Goal: Task Accomplishment & Management: Manage account settings

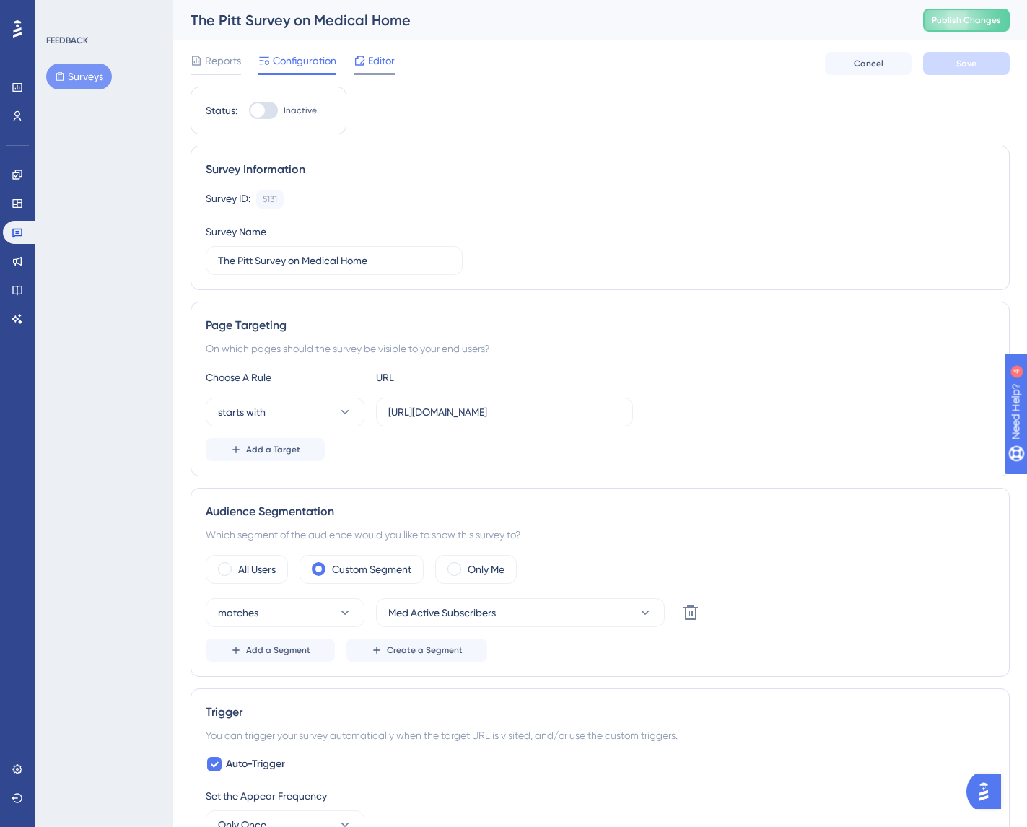
click at [374, 61] on span "Editor" at bounding box center [381, 60] width 27 height 17
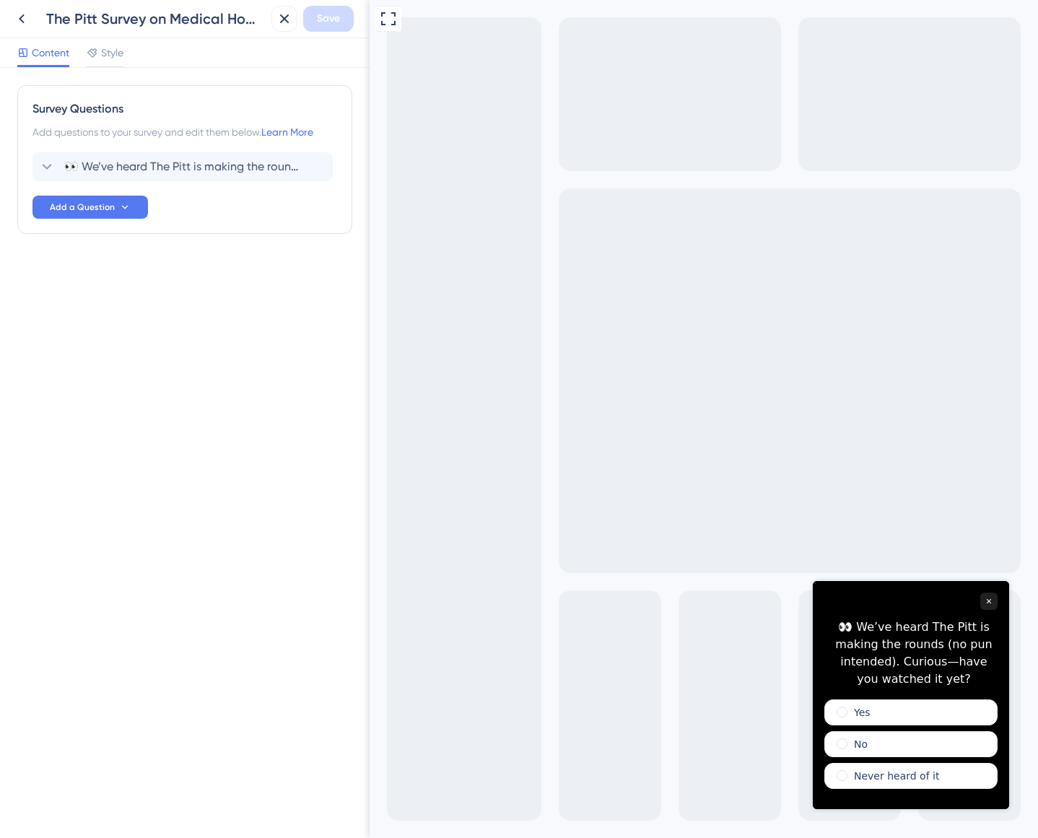
click at [891, 626] on div "👀 We’ve heard The Pitt is making the rounds (no pun intended). Curious—have you…" at bounding box center [913, 652] width 167 height 69
drag, startPoint x: 880, startPoint y: 634, endPoint x: 958, endPoint y: 667, distance: 84.0
click at [958, 667] on div "👀 We’ve heard The Pitt is making the rounds (no pun intended). Curious—have you…" at bounding box center [913, 652] width 167 height 69
click at [176, 168] on span "👀 We’ve heard The Pitt is making the rounds (no pun intended). Curious—have you…" at bounding box center [183, 166] width 238 height 17
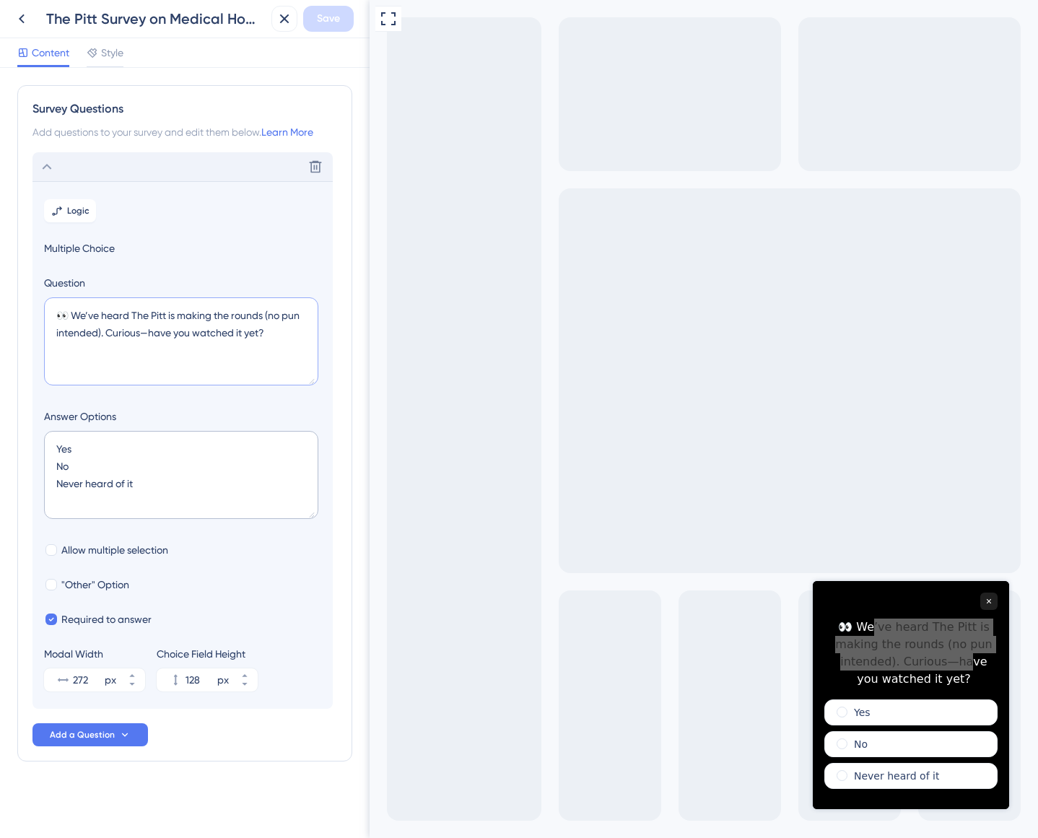
click at [121, 310] on textarea "👀 We’ve heard The Pitt is making the rounds (no pun intended). Curious—have you…" at bounding box center [181, 341] width 274 height 88
click at [21, 21] on icon at bounding box center [22, 18] width 6 height 9
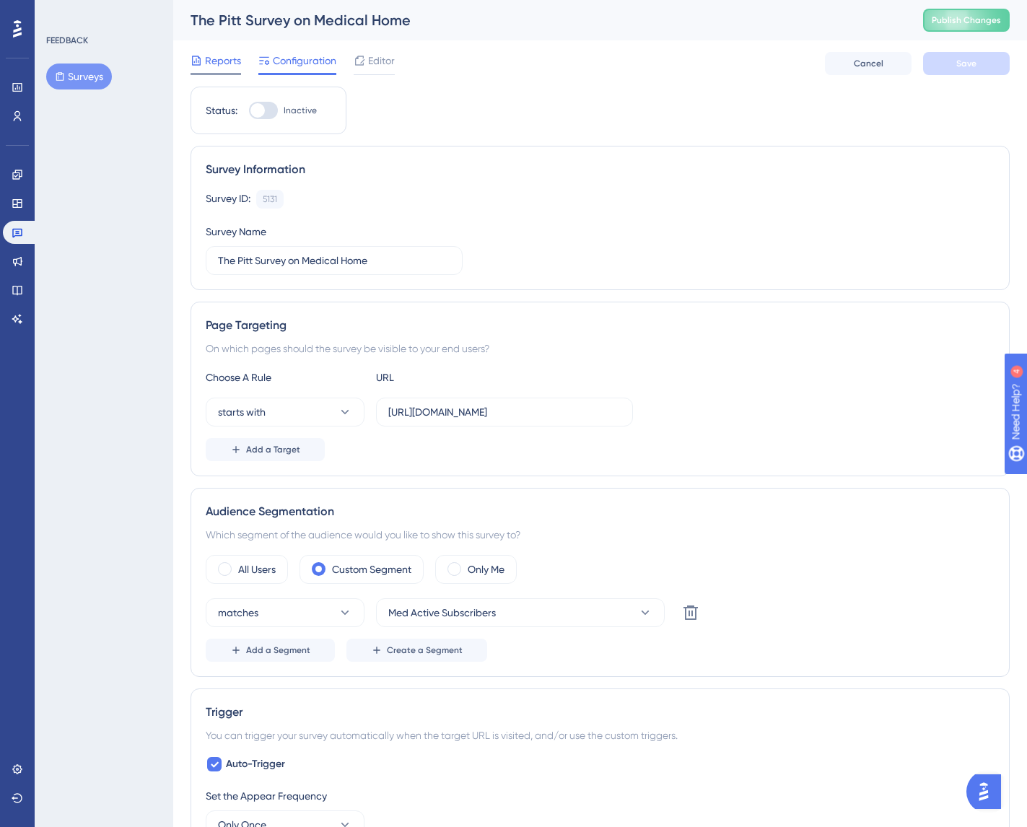
click at [214, 58] on span "Reports" at bounding box center [223, 60] width 36 height 17
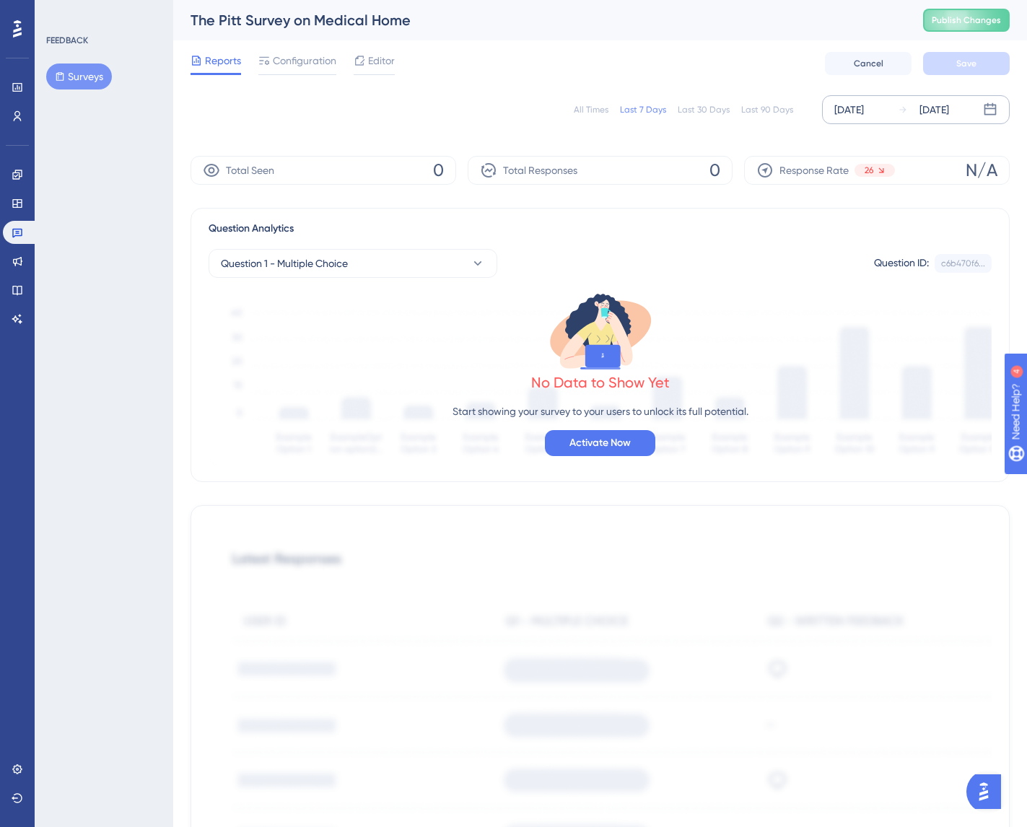
click at [864, 107] on div "Aug 06 2025" at bounding box center [849, 109] width 30 height 17
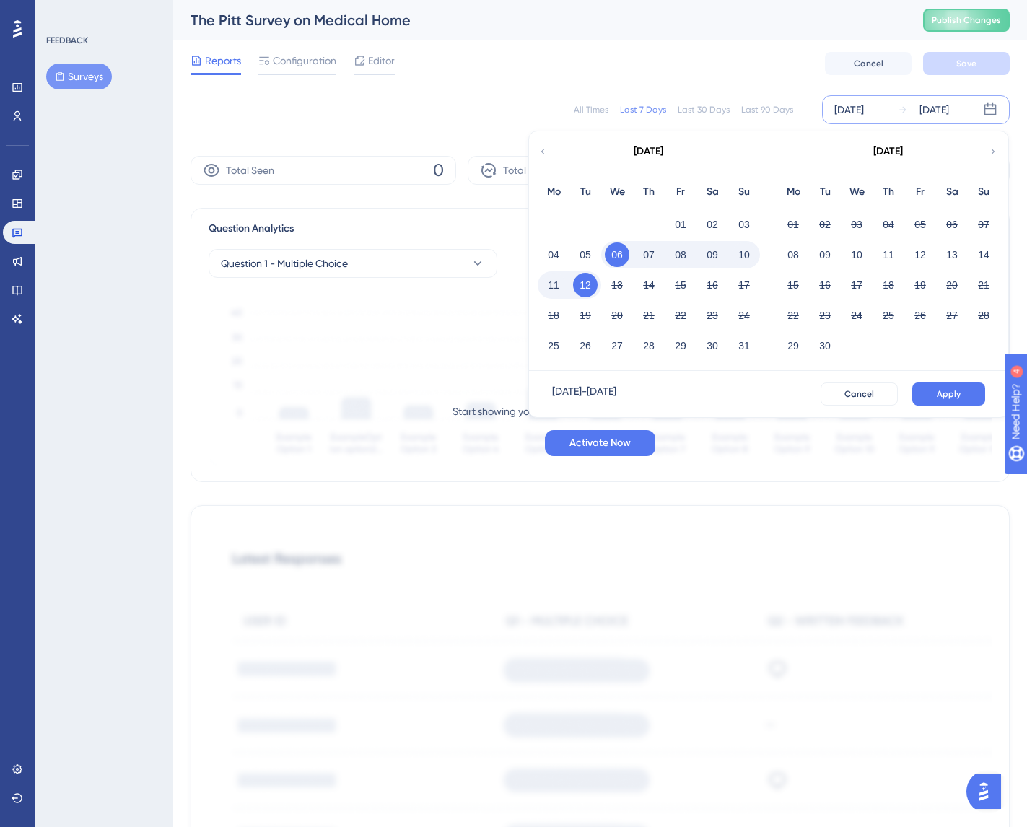
click at [600, 113] on div "All Times" at bounding box center [591, 110] width 35 height 12
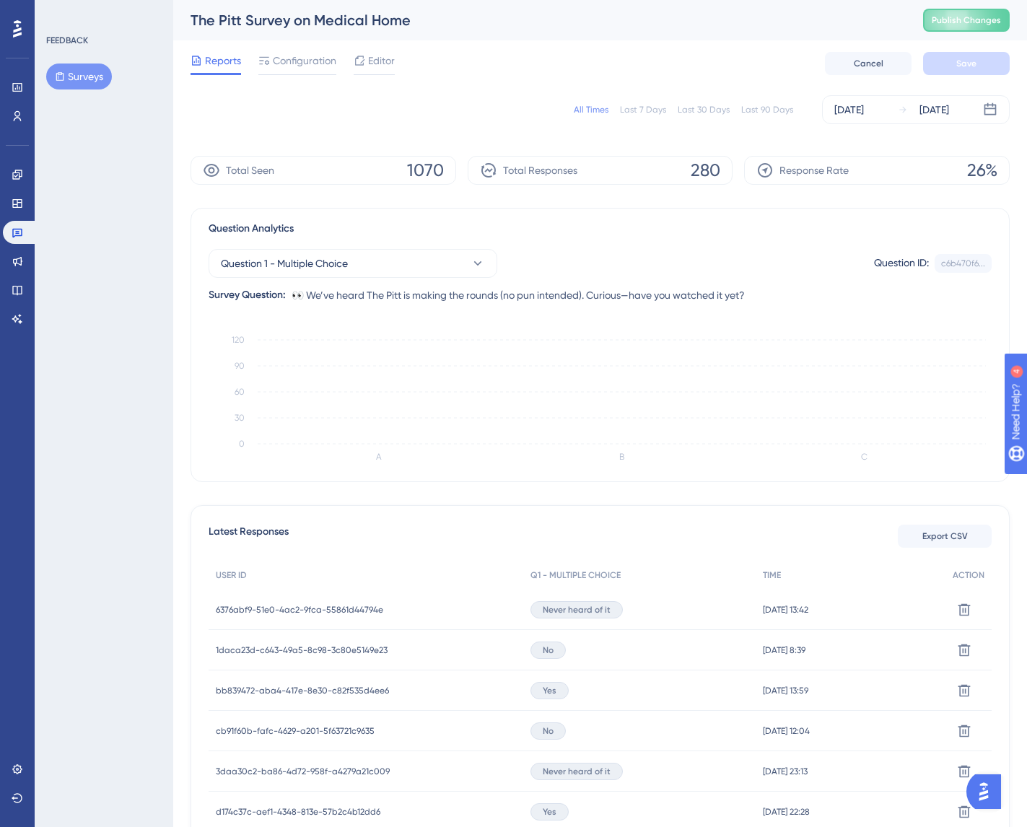
click at [600, 112] on div "All Times" at bounding box center [591, 110] width 35 height 12
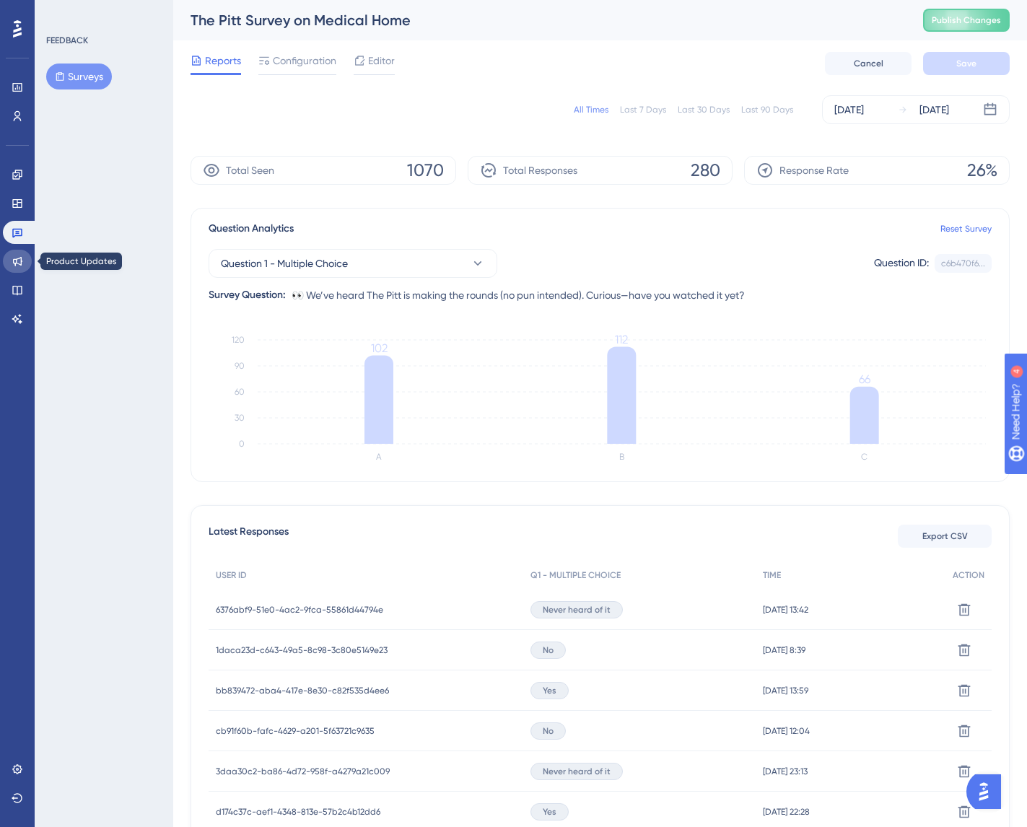
click at [22, 259] on icon at bounding box center [18, 261] width 12 height 12
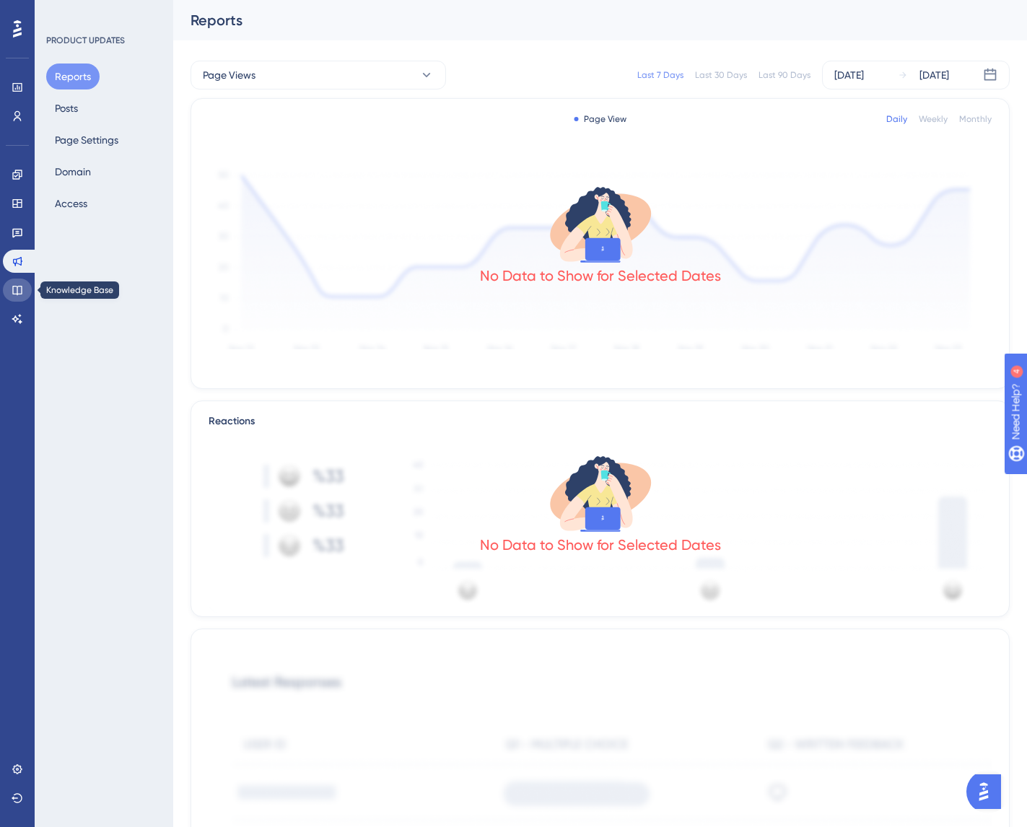
click at [13, 286] on icon at bounding box center [16, 290] width 9 height 9
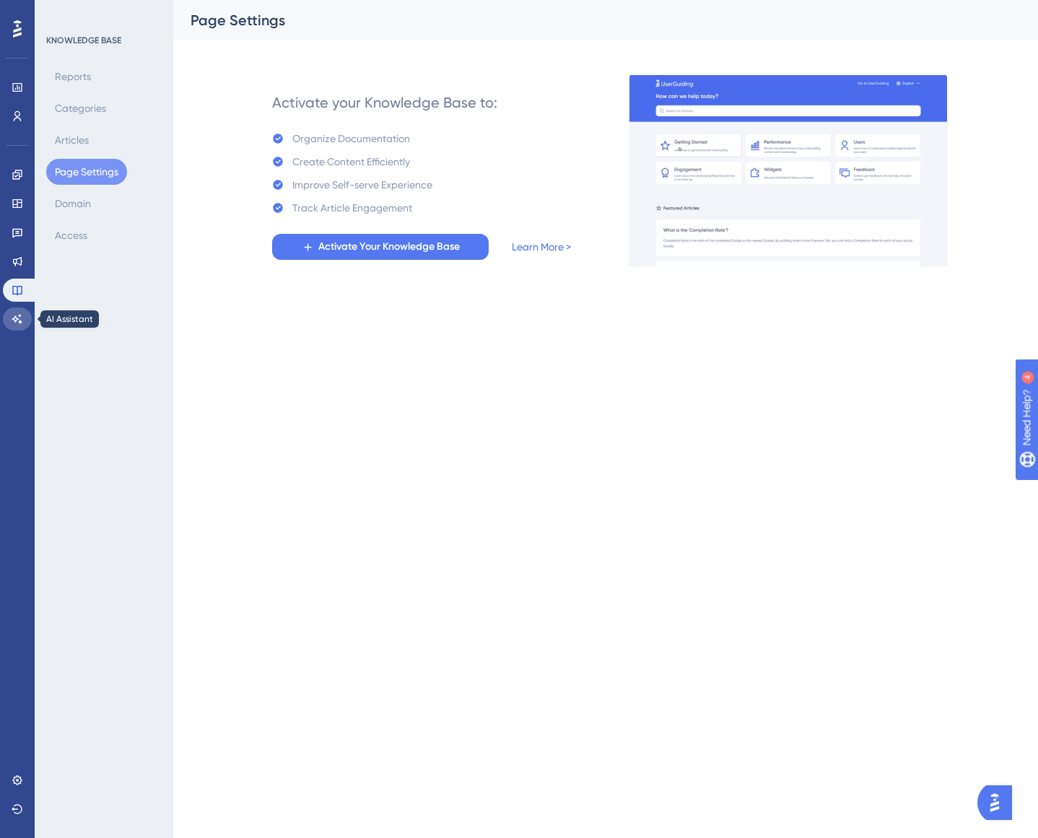
click at [22, 315] on icon at bounding box center [18, 319] width 12 height 12
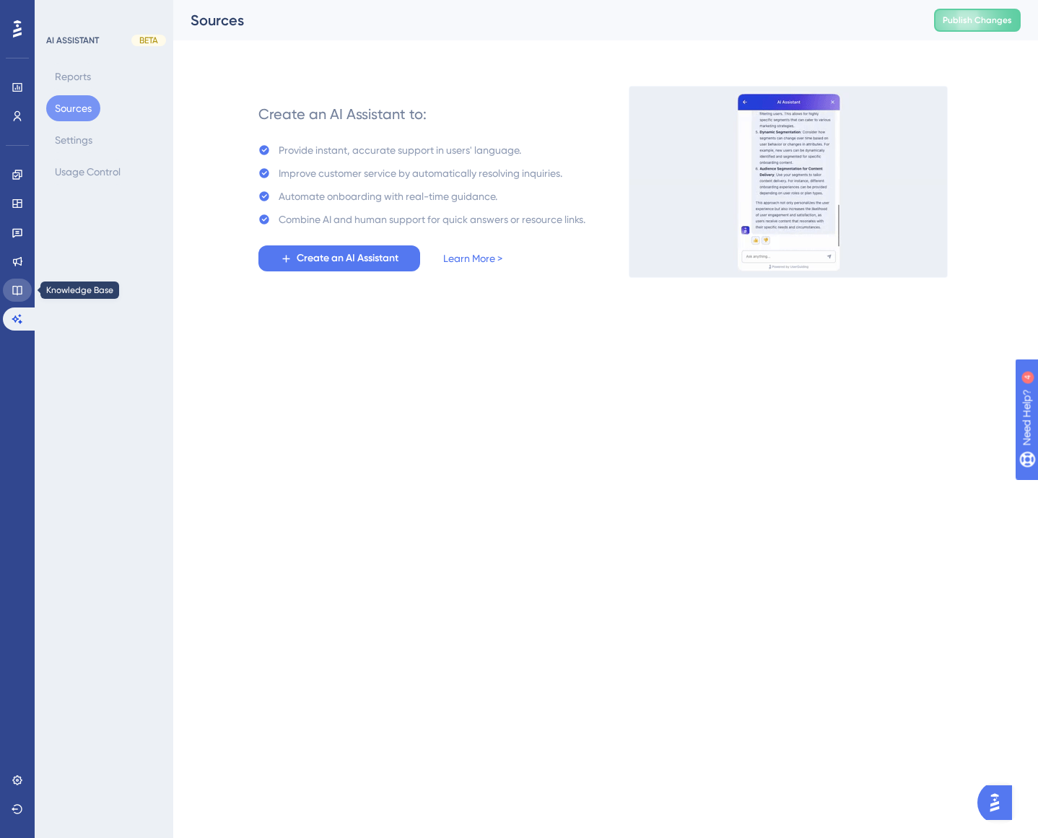
click at [22, 299] on link at bounding box center [17, 290] width 29 height 23
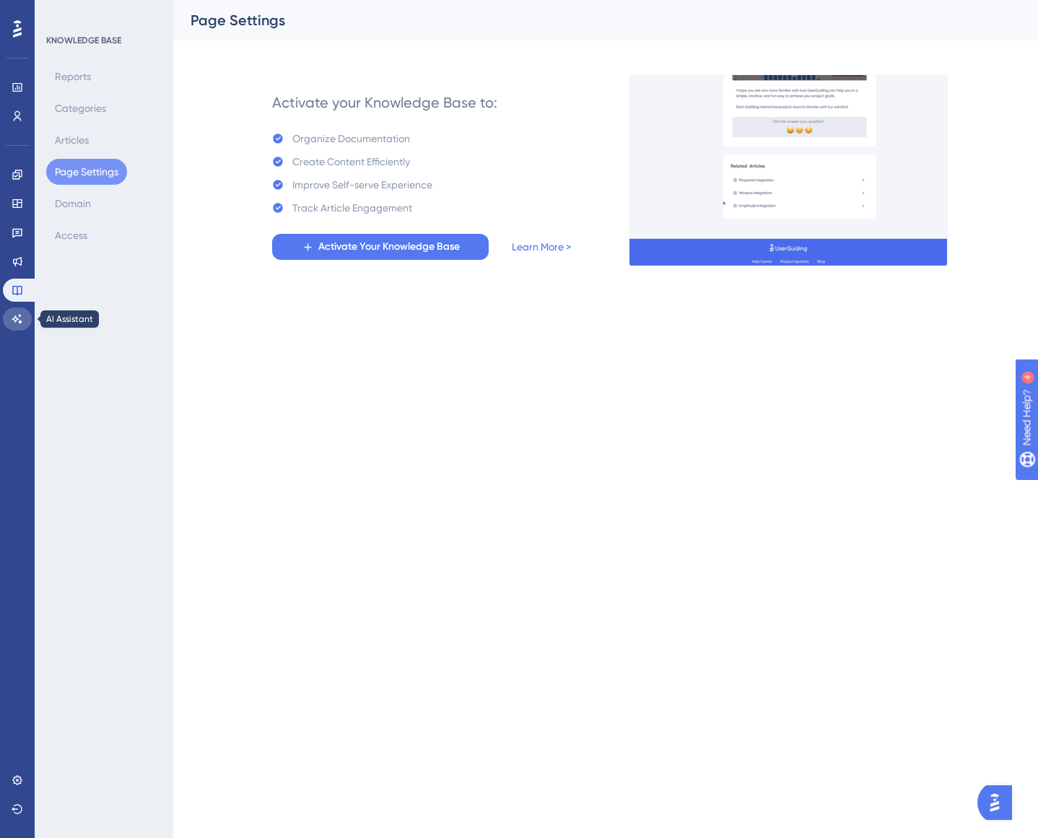
click at [25, 318] on link at bounding box center [17, 318] width 29 height 23
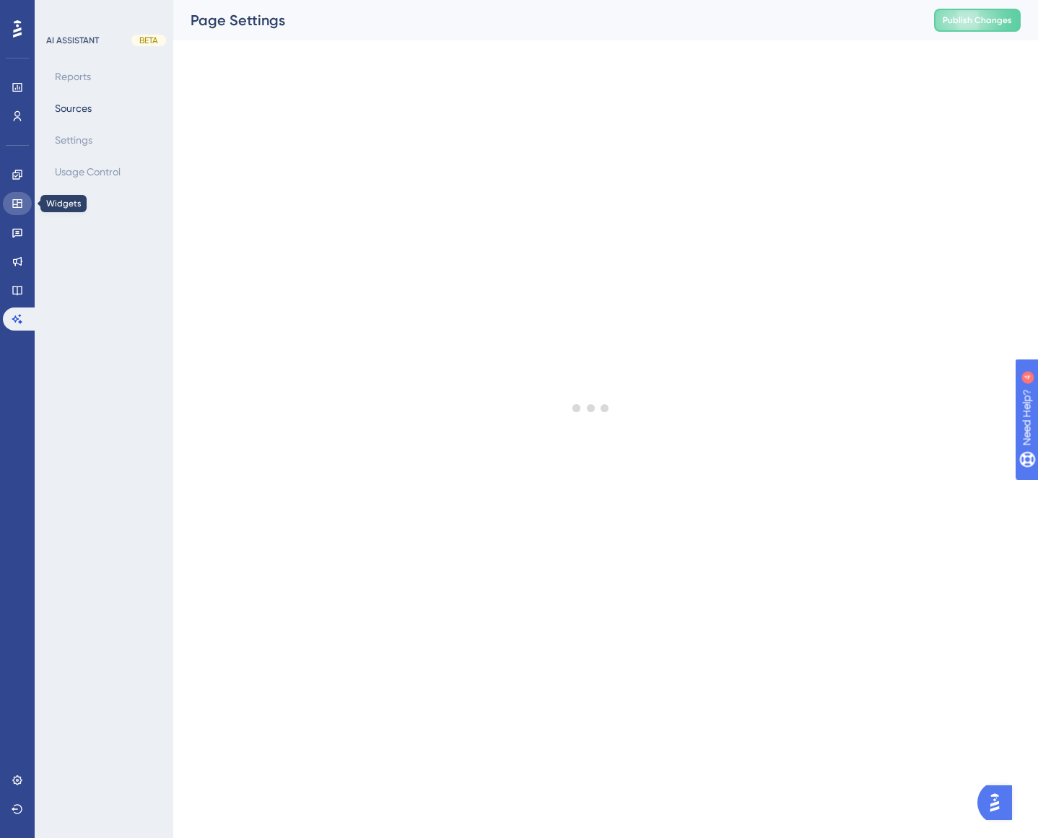
click at [23, 198] on link at bounding box center [17, 203] width 29 height 23
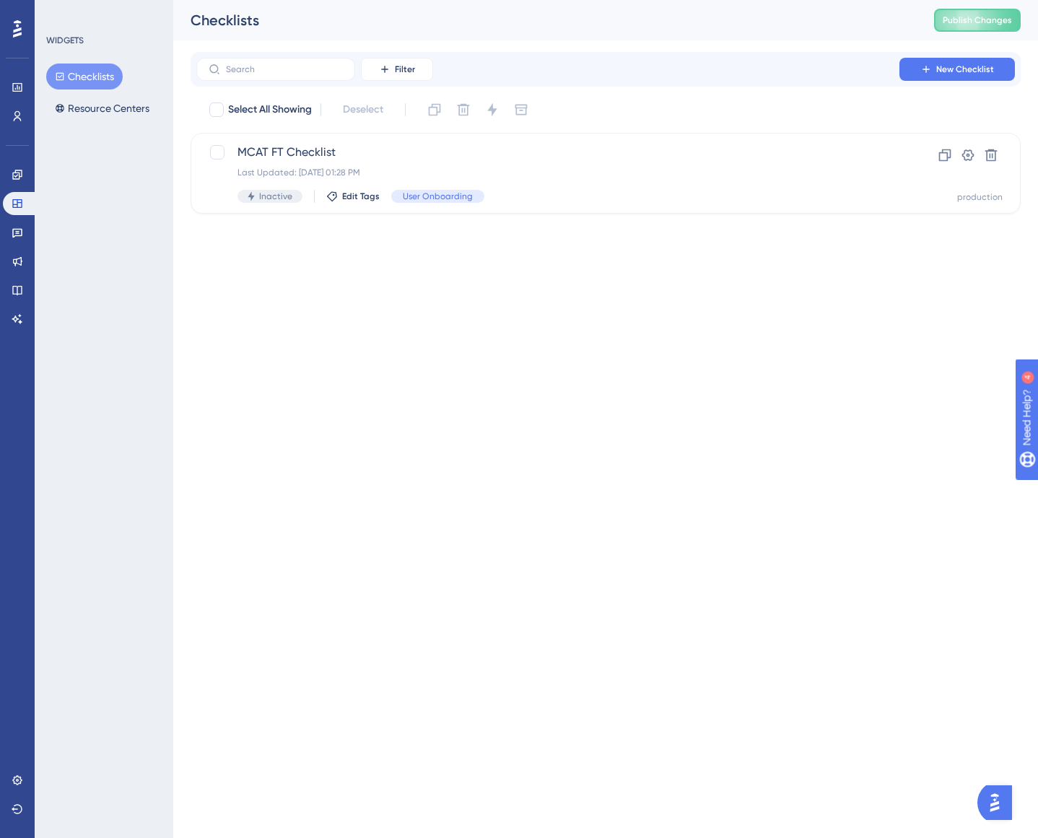
click at [94, 264] on div "WIDGETS Checklists Resource Centers" at bounding box center [104, 419] width 139 height 838
click at [22, 117] on icon at bounding box center [18, 116] width 12 height 12
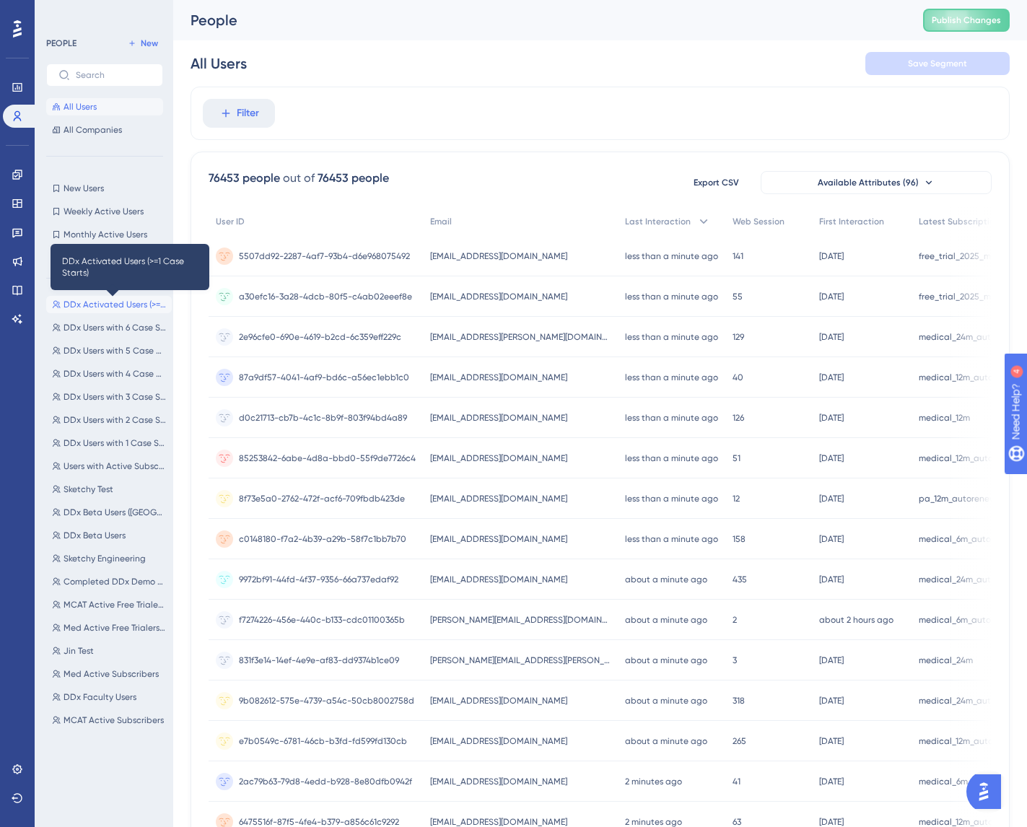
click at [100, 302] on span "DDx Activated Users (>=1 Case Starts)" at bounding box center [115, 305] width 102 height 12
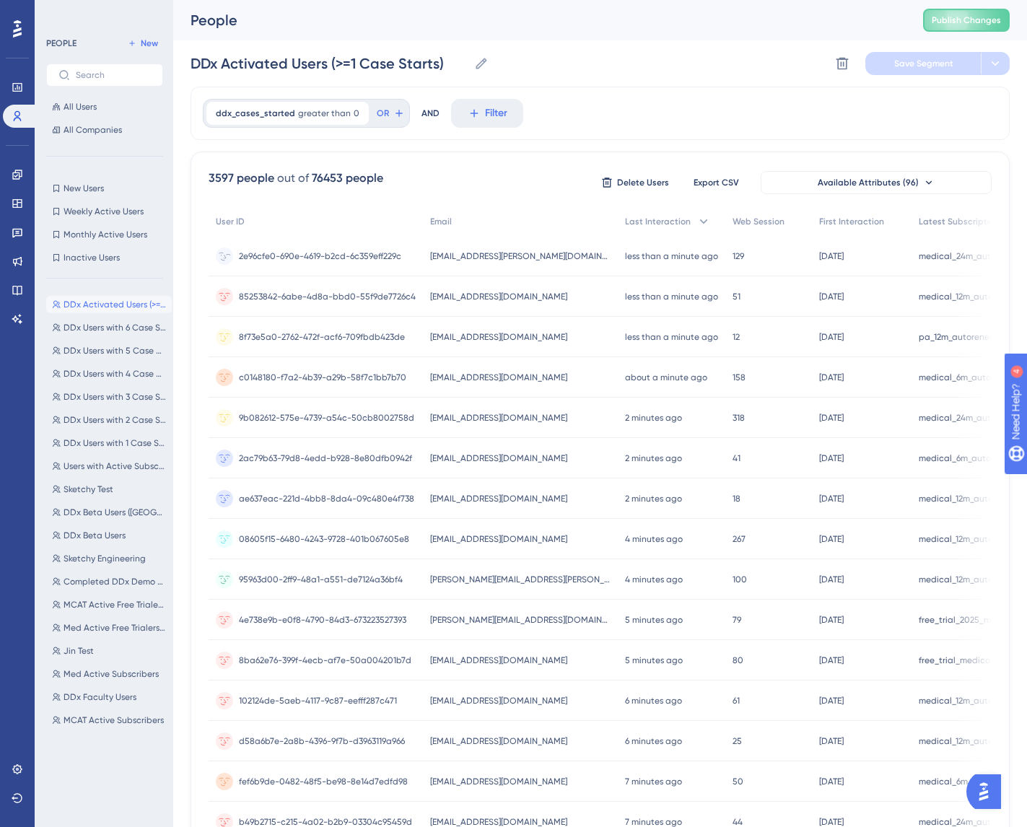
click at [382, 251] on span "2e96cfe0-690e-4619-b2cd-6c359eff229c" at bounding box center [320, 256] width 162 height 12
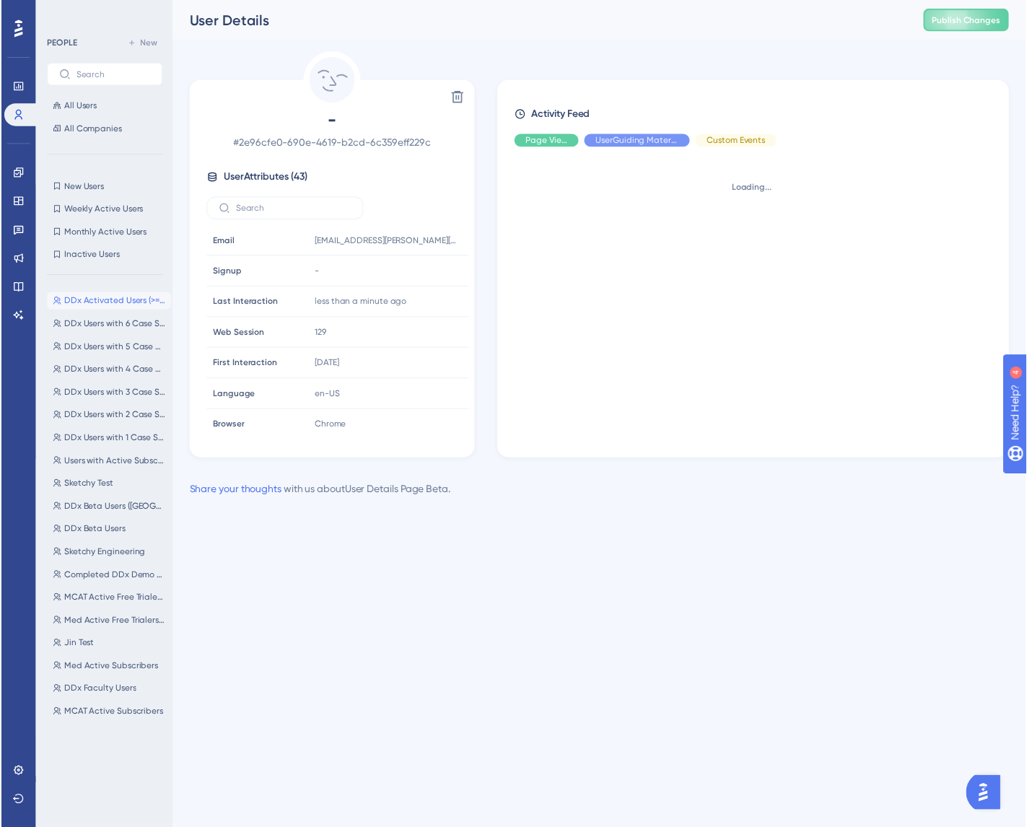
scroll to position [1122, 0]
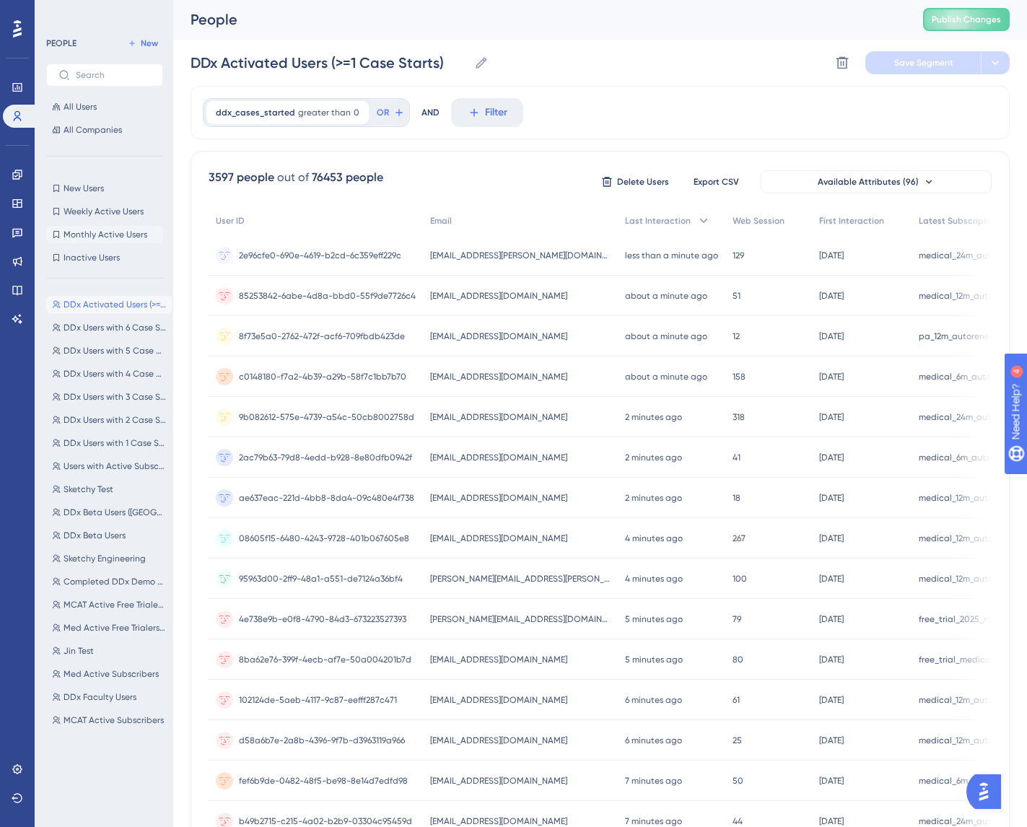
scroll to position [3, 0]
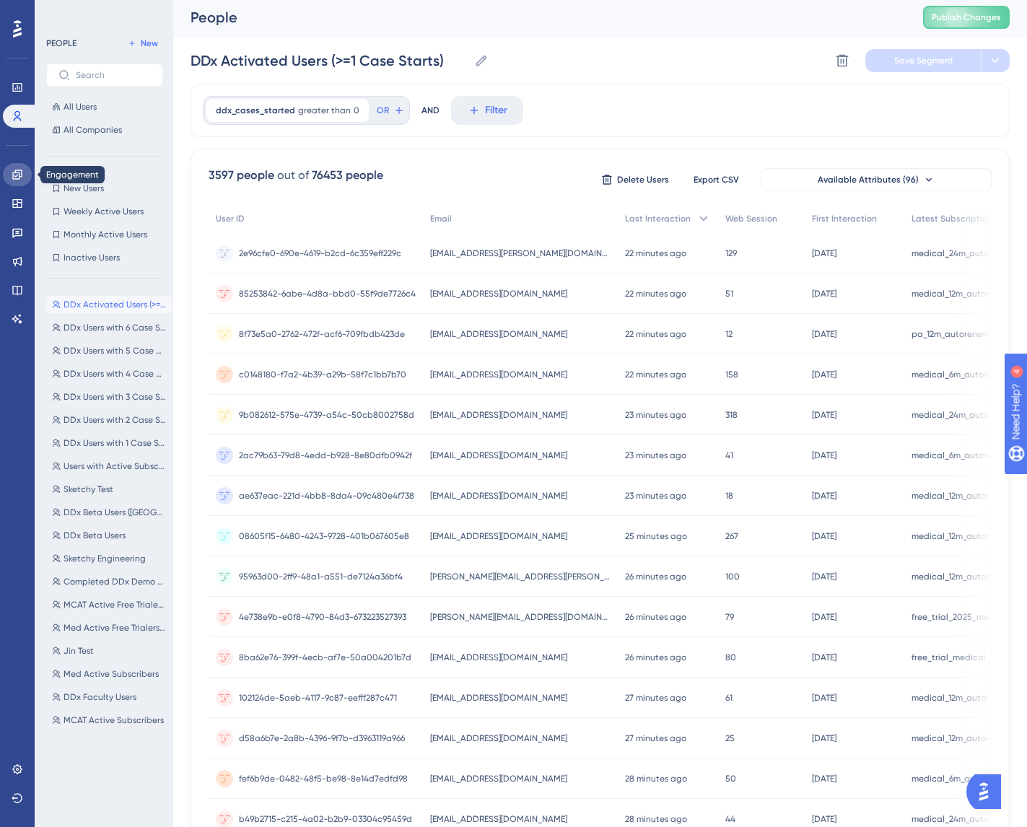
click at [22, 180] on link at bounding box center [17, 174] width 29 height 23
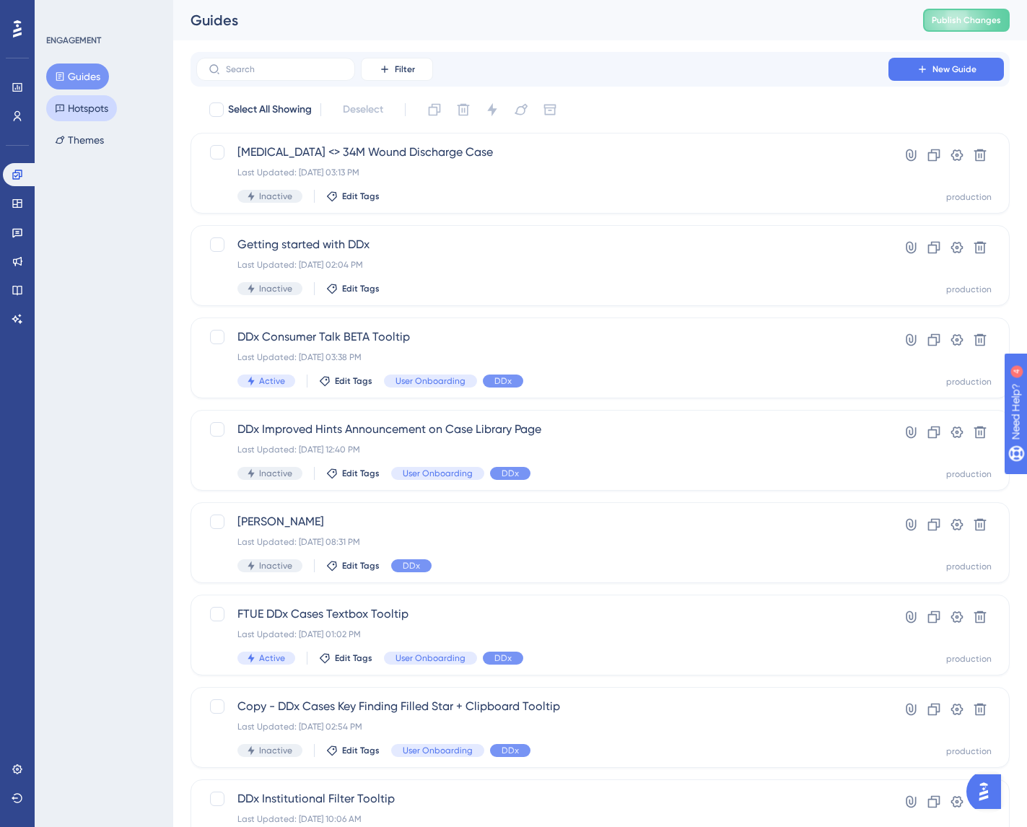
click at [83, 99] on button "Hotspots" at bounding box center [81, 108] width 71 height 26
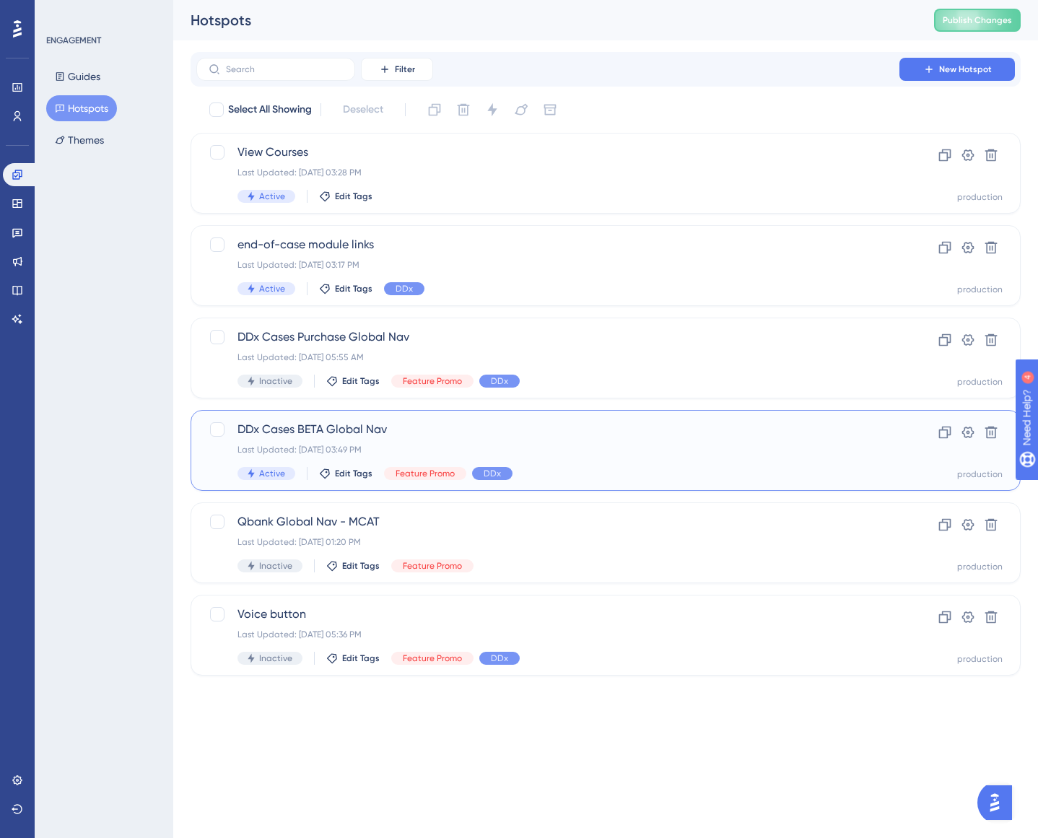
click at [395, 423] on span "DDx Cases BETA Global Nav" at bounding box center [547, 429] width 621 height 17
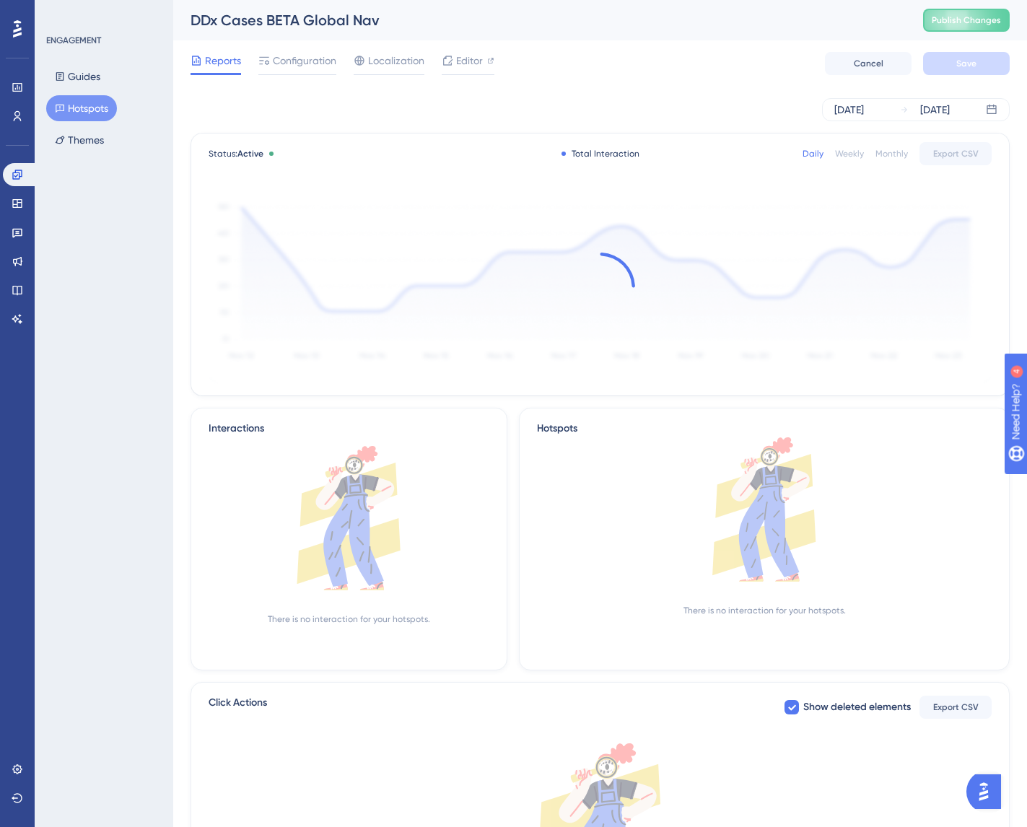
click at [284, 45] on div "Reports Configuration Localization Editor Cancel Save" at bounding box center [600, 63] width 819 height 46
click at [292, 67] on span "Configuration" at bounding box center [305, 60] width 64 height 17
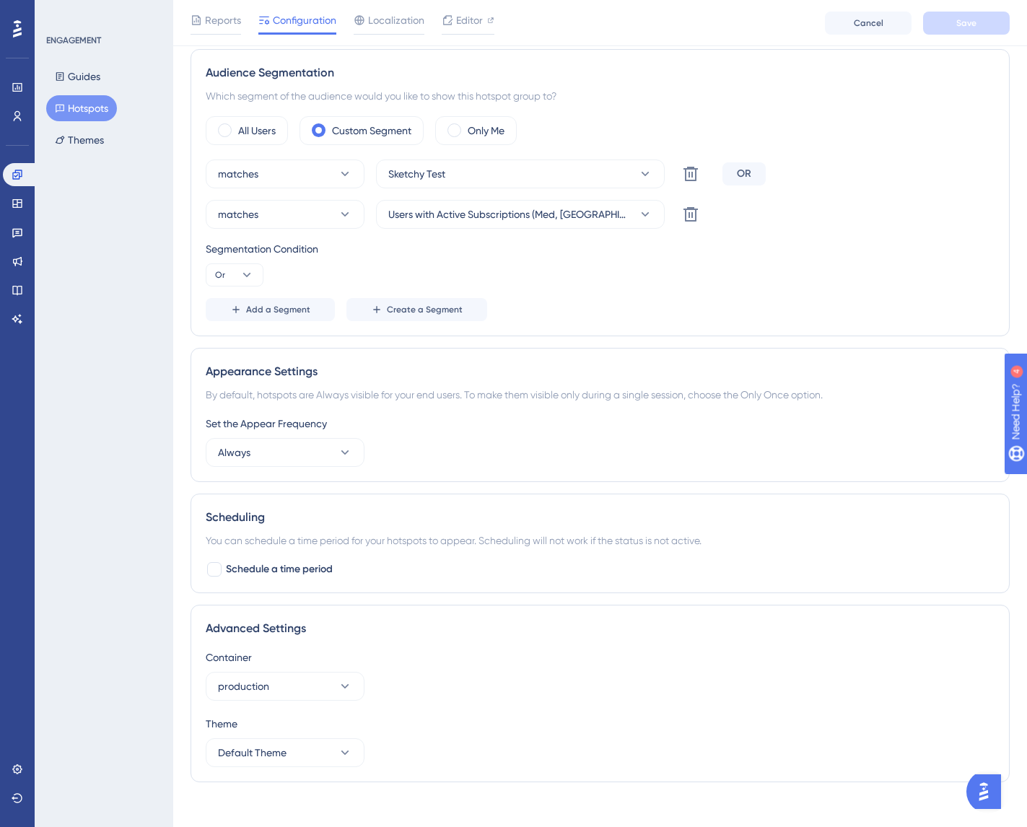
scroll to position [457, 0]
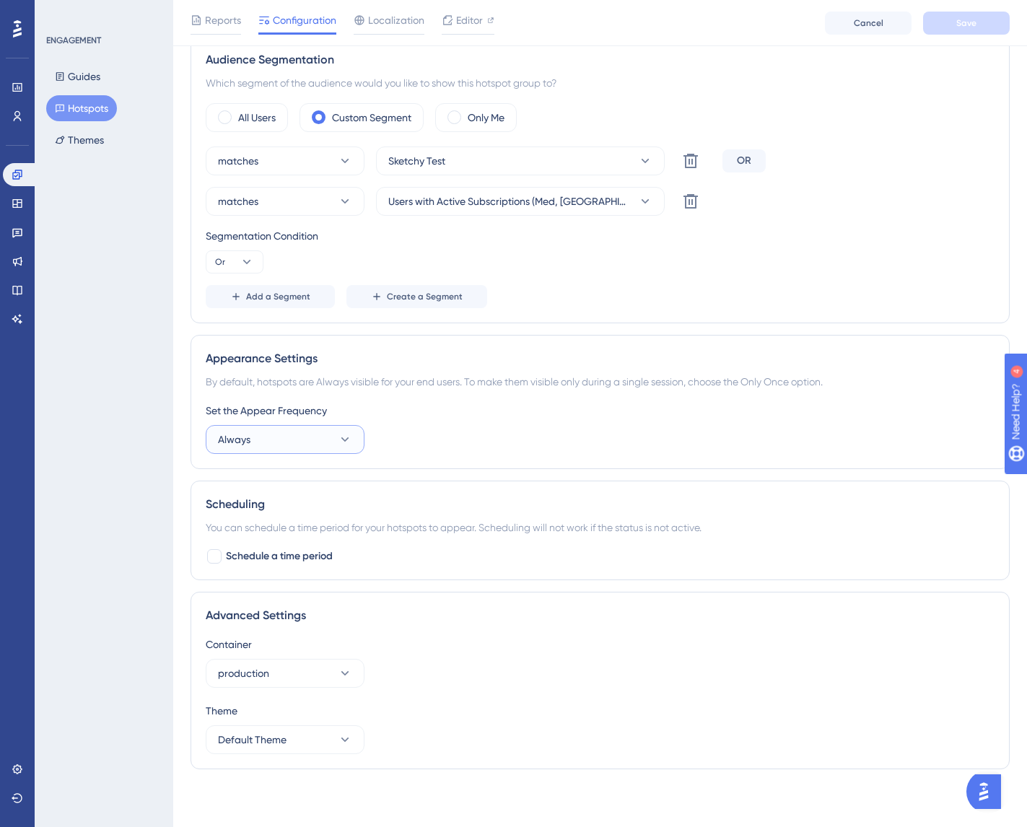
click at [279, 426] on button "Always" at bounding box center [285, 439] width 159 height 29
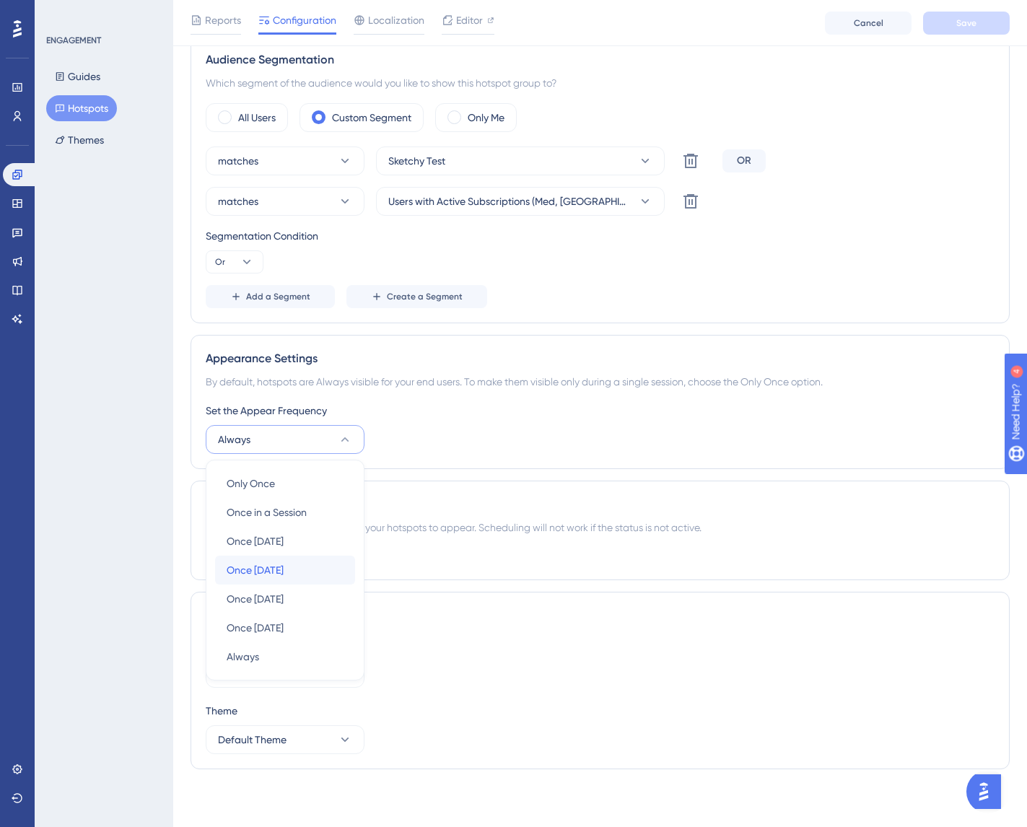
click at [294, 577] on div "Once in 7 days Once in 7 days" at bounding box center [285, 570] width 117 height 29
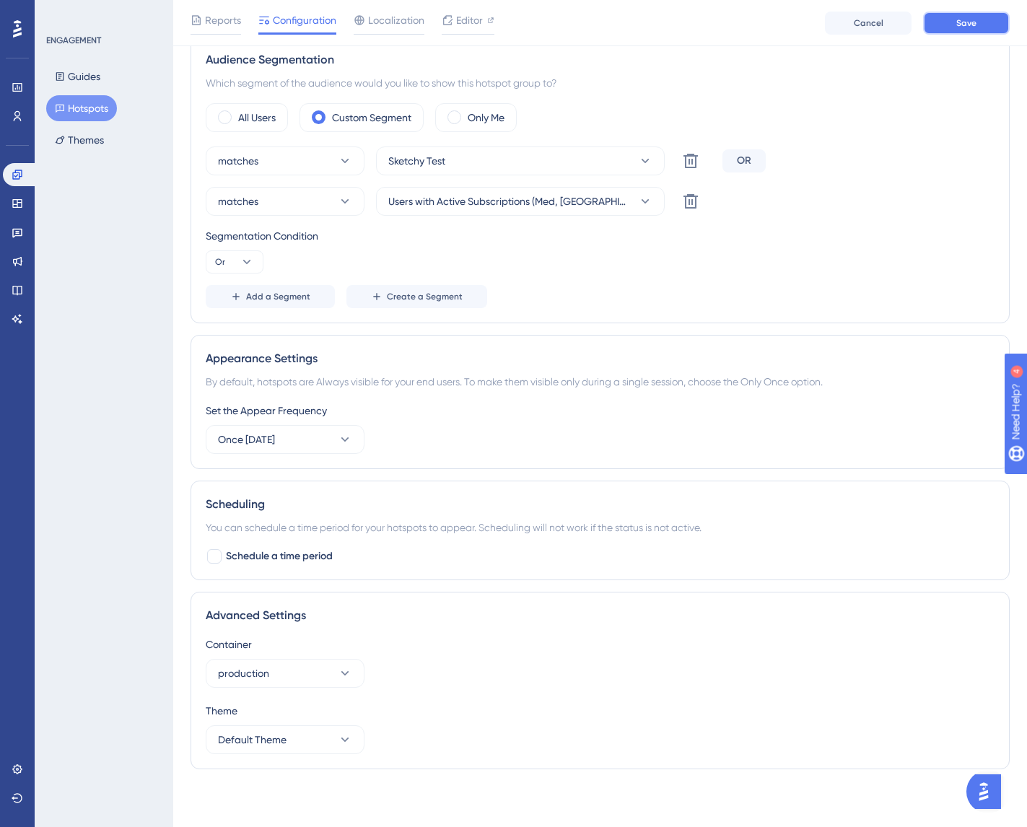
click at [953, 20] on button "Save" at bounding box center [966, 23] width 87 height 23
click at [454, 26] on icon at bounding box center [447, 26] width 14 height 14
click at [325, 445] on button "Once in 7 days" at bounding box center [285, 439] width 159 height 29
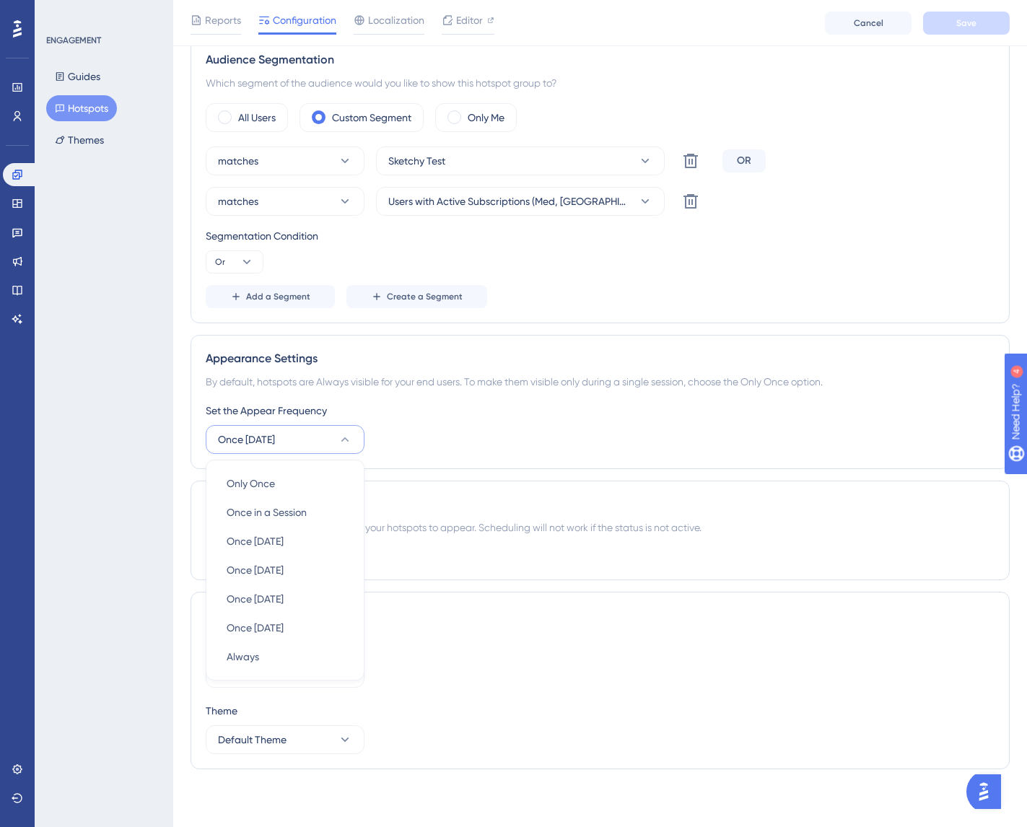
click at [526, 450] on div "Set the Appear Frequency Once in 7 days Only Once Only Once Once in a Session O…" at bounding box center [600, 428] width 789 height 52
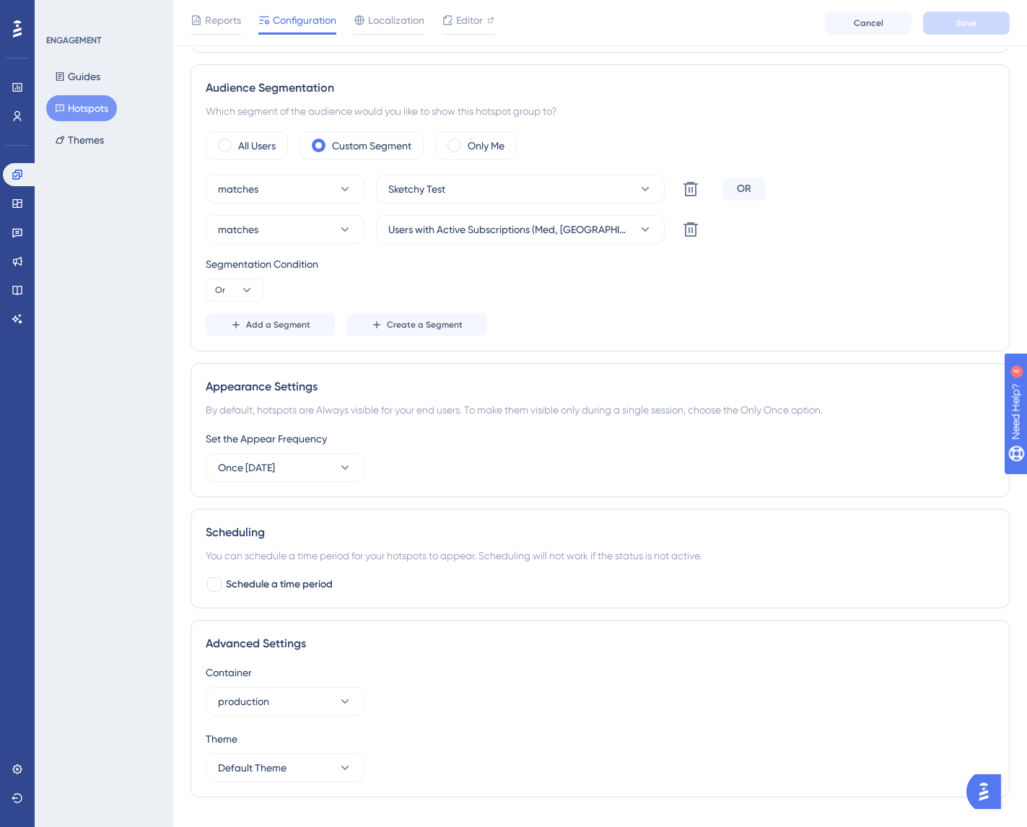
scroll to position [0, 0]
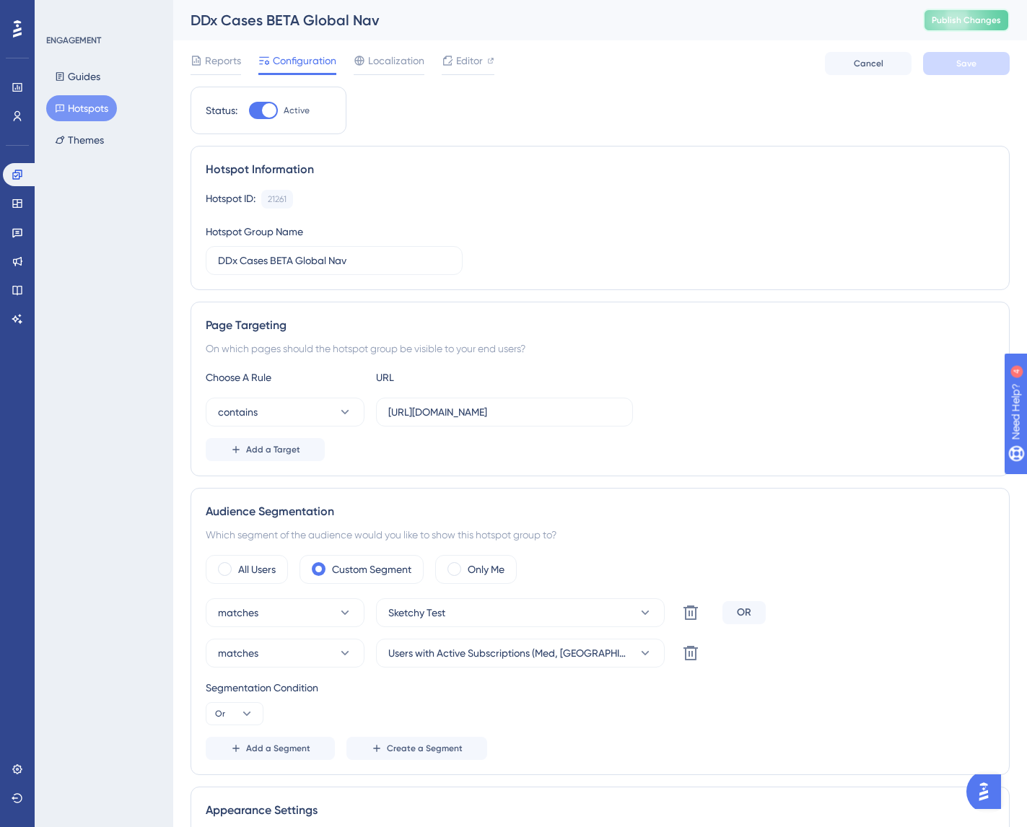
click at [950, 31] on button "Publish Changes" at bounding box center [966, 20] width 87 height 23
click at [16, 84] on icon at bounding box center [18, 88] width 12 height 12
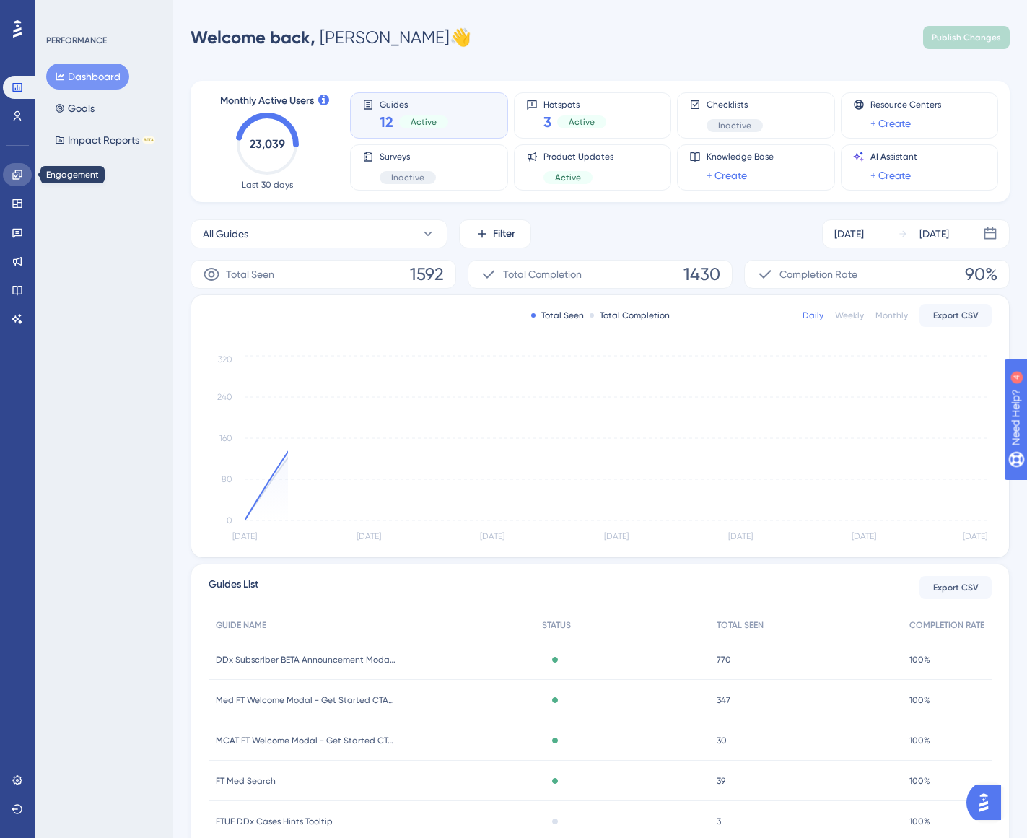
click at [14, 172] on icon at bounding box center [18, 175] width 12 height 12
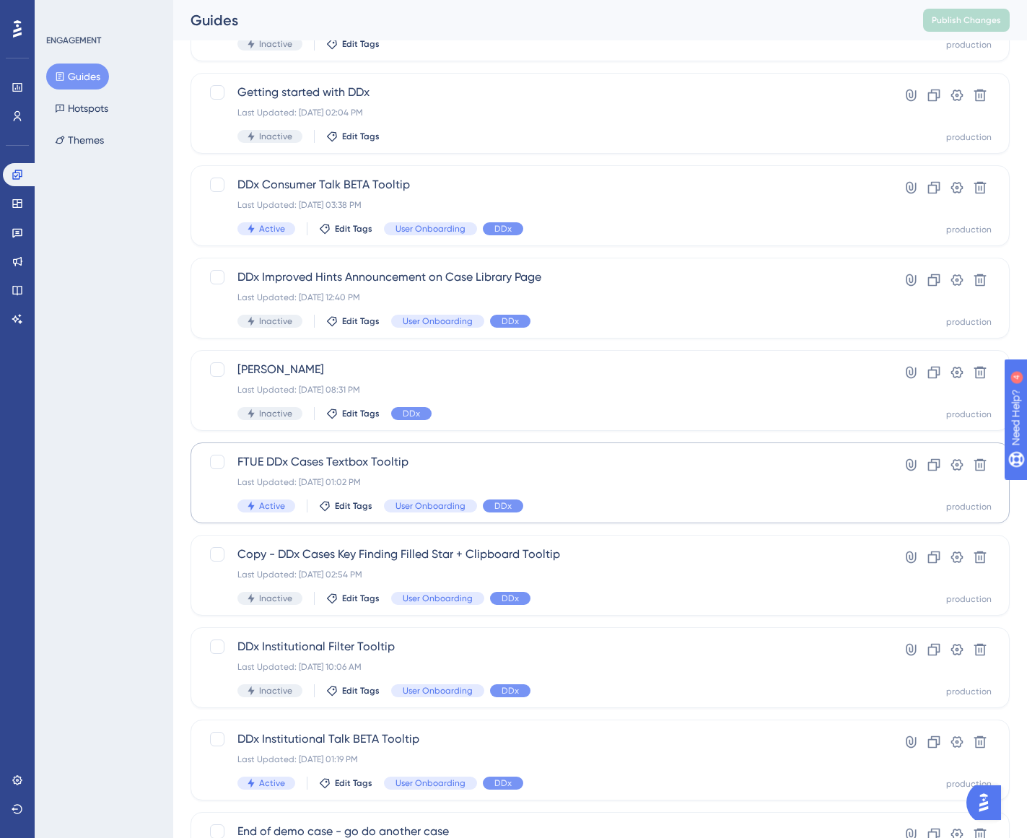
scroll to position [282, 0]
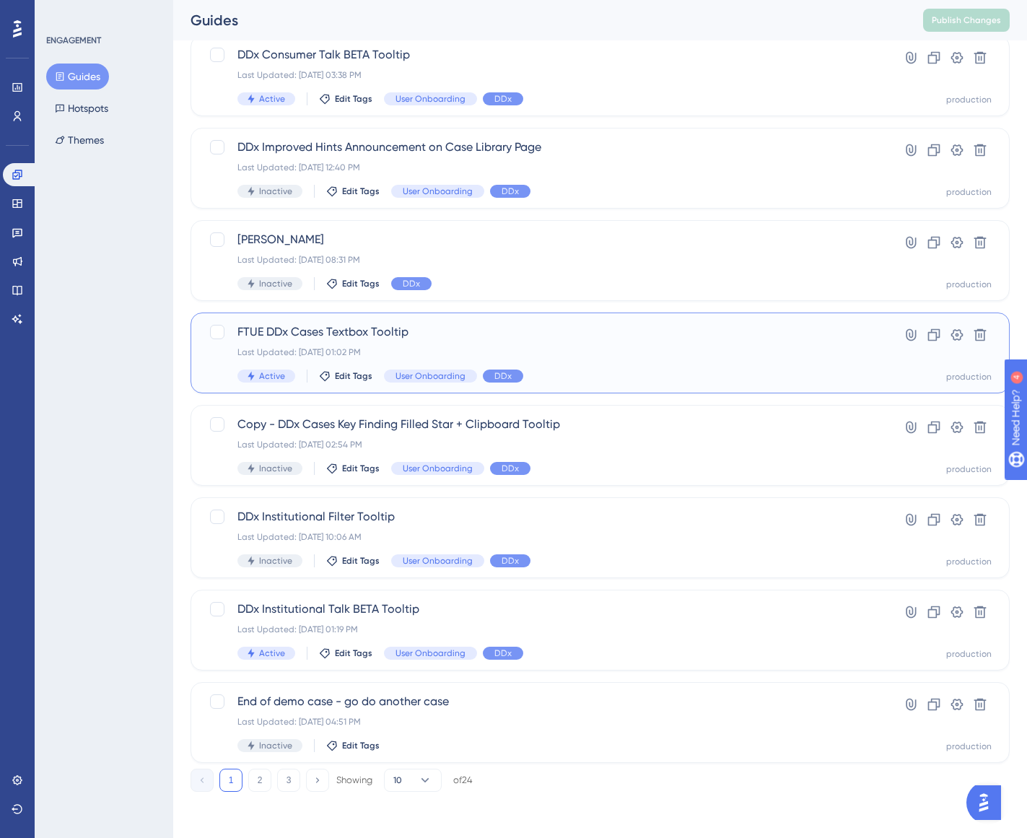
click at [336, 328] on span "FTUE DDx Cases Textbox Tooltip" at bounding box center [542, 331] width 610 height 17
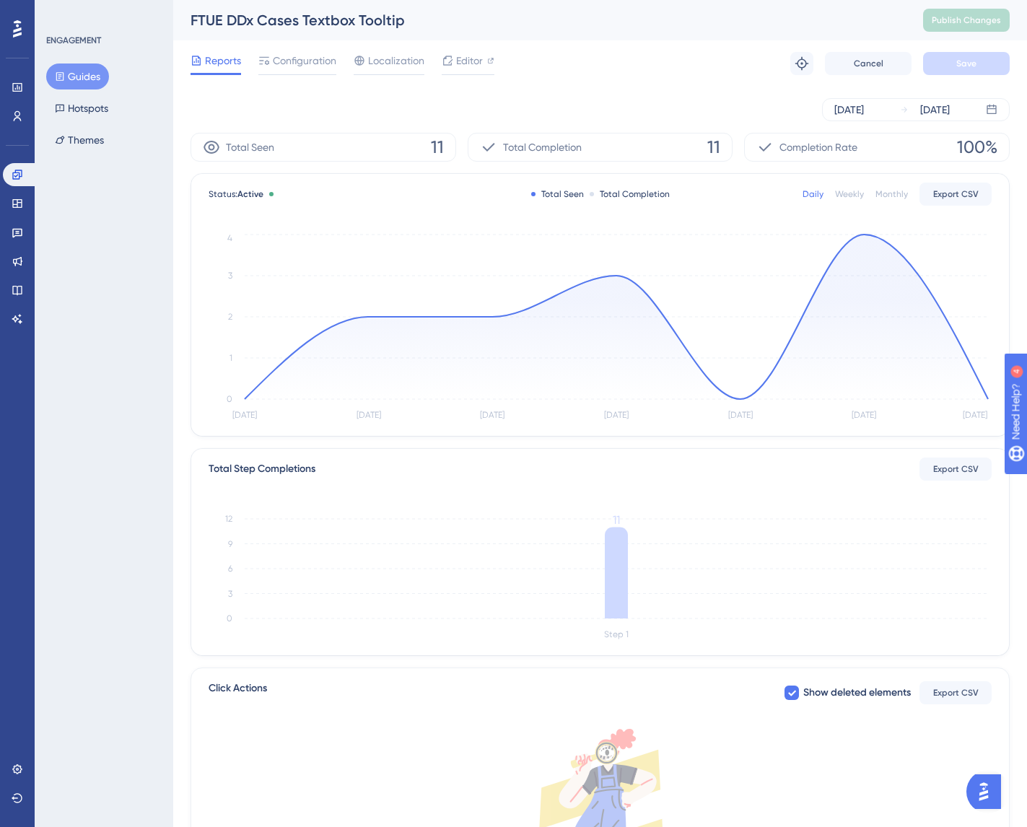
click at [727, 102] on div "Aug 06 2025 Aug 12 2025" at bounding box center [600, 109] width 819 height 23
click at [864, 108] on div "Aug 06 2025" at bounding box center [849, 109] width 30 height 17
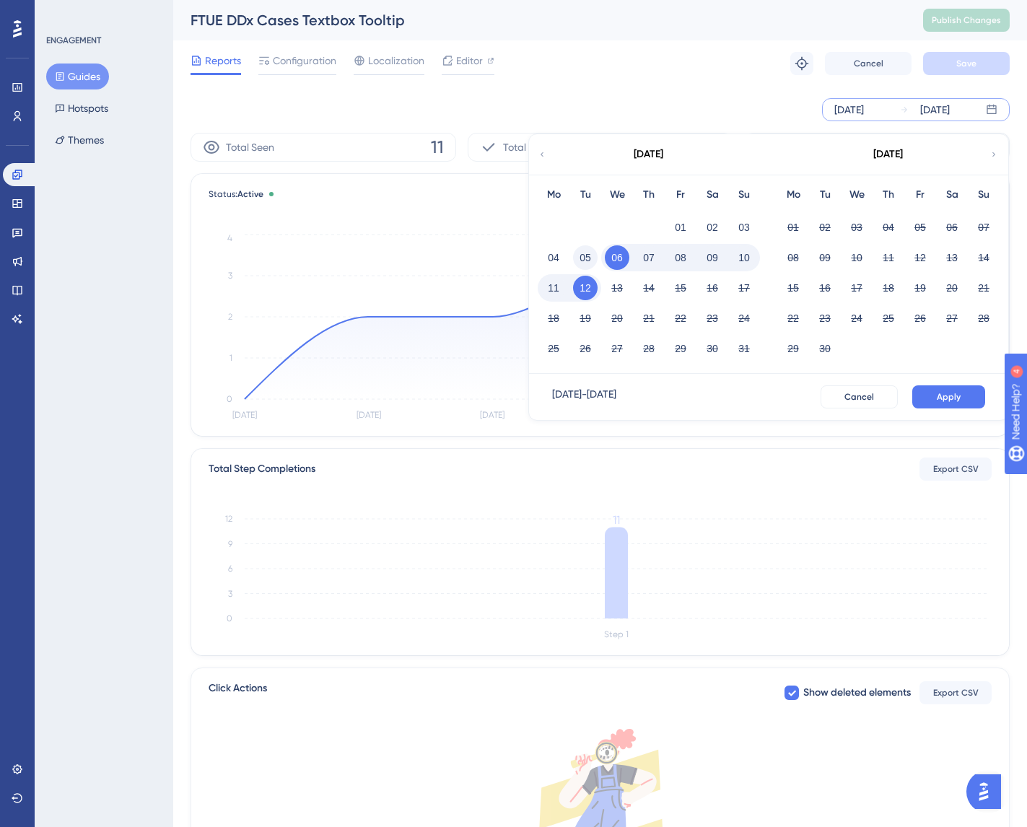
click at [587, 258] on button "05" at bounding box center [585, 257] width 25 height 25
click at [553, 289] on button "11" at bounding box center [553, 288] width 25 height 25
click at [939, 398] on span "Apply" at bounding box center [949, 397] width 24 height 12
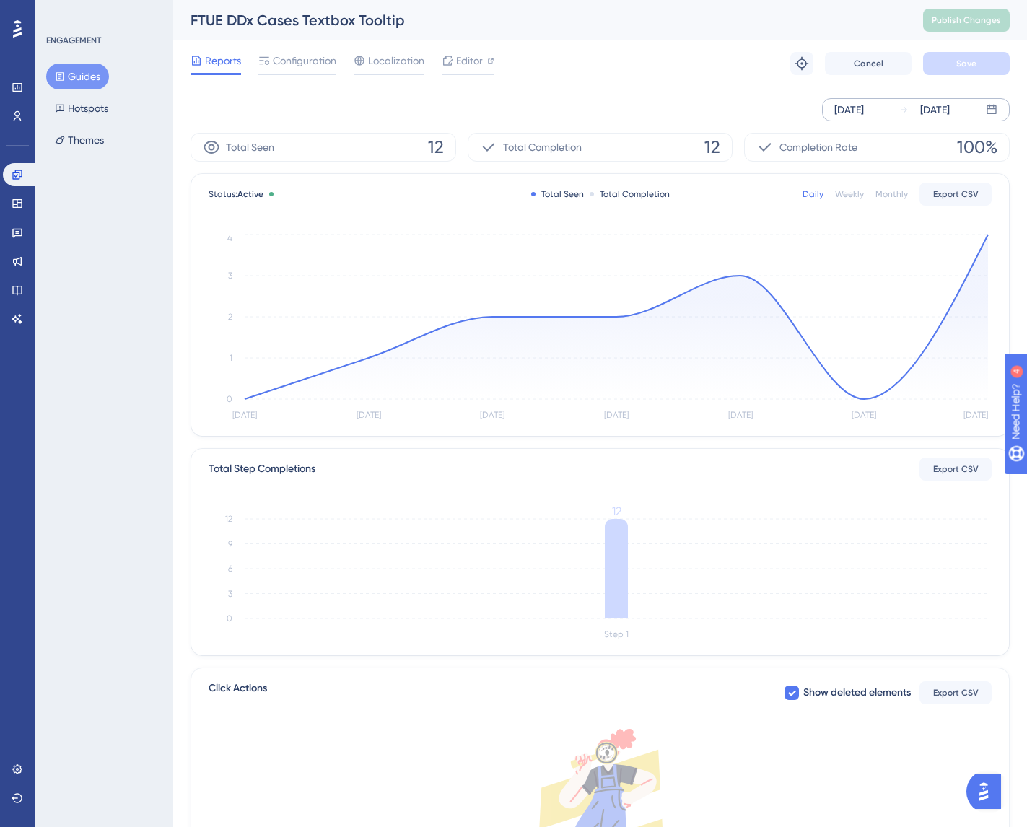
click at [911, 122] on div "Aug 05 2025 Aug 11 2025" at bounding box center [600, 110] width 819 height 46
click at [864, 108] on div "Aug 05 2025" at bounding box center [849, 109] width 30 height 17
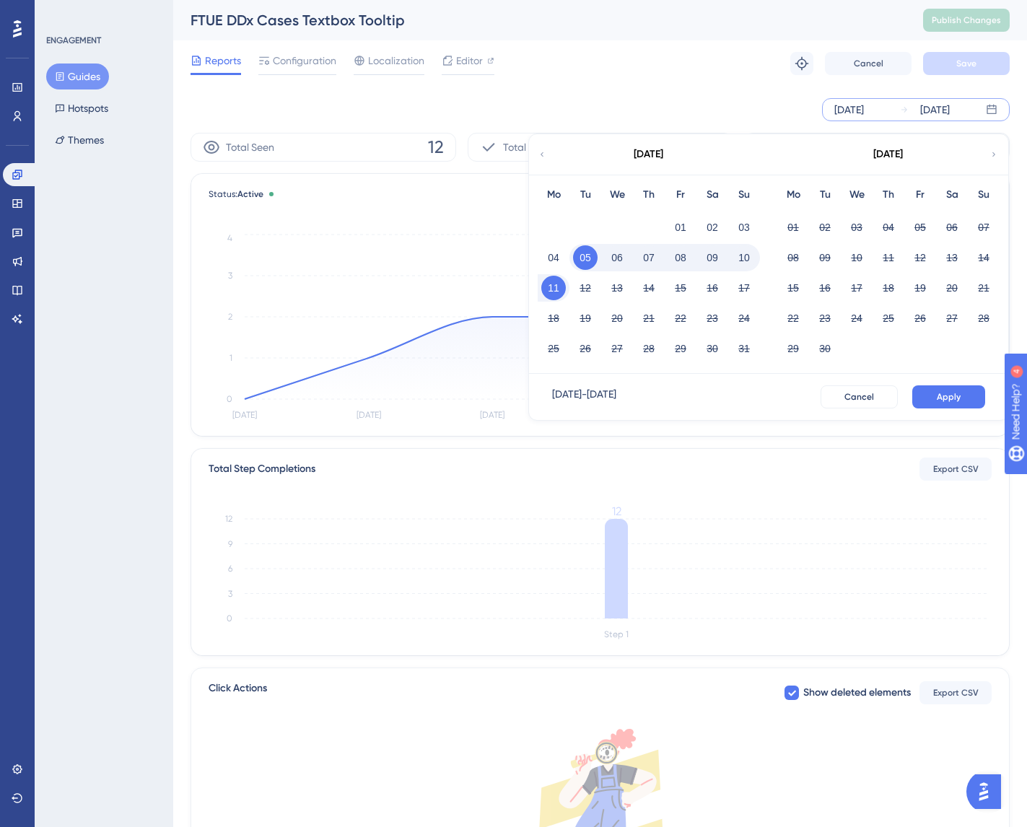
click at [562, 76] on div "Reports Configuration Localization Editor Troubleshoot Cancel Save" at bounding box center [600, 63] width 819 height 46
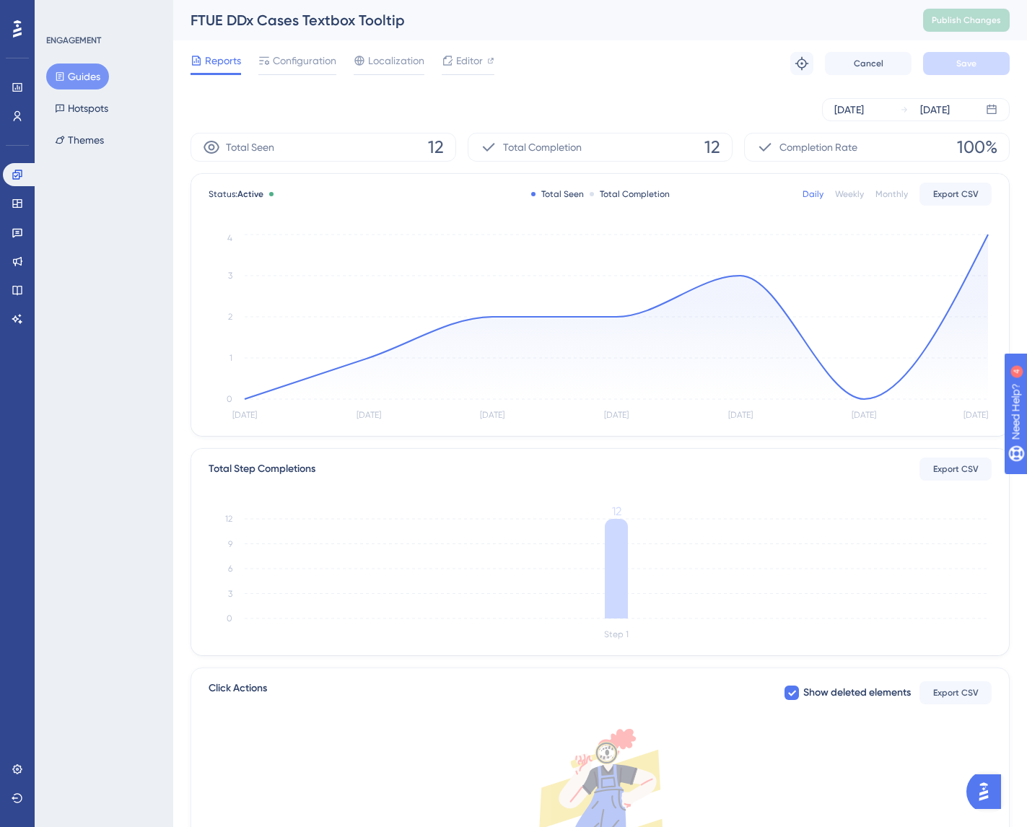
click at [538, 93] on div "Aug 05 2025 Aug 11 2025" at bounding box center [600, 110] width 819 height 46
click at [459, 58] on span "Editor" at bounding box center [469, 60] width 27 height 17
click at [312, 67] on span "Configuration" at bounding box center [305, 60] width 64 height 17
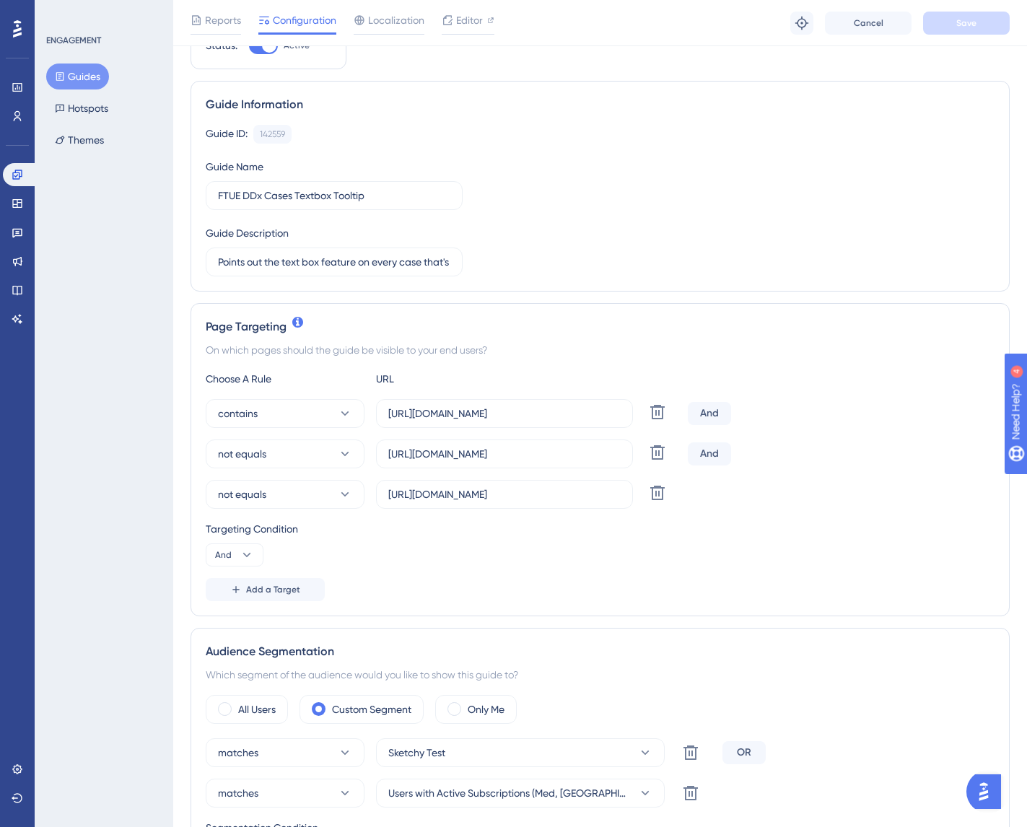
scroll to position [132, 0]
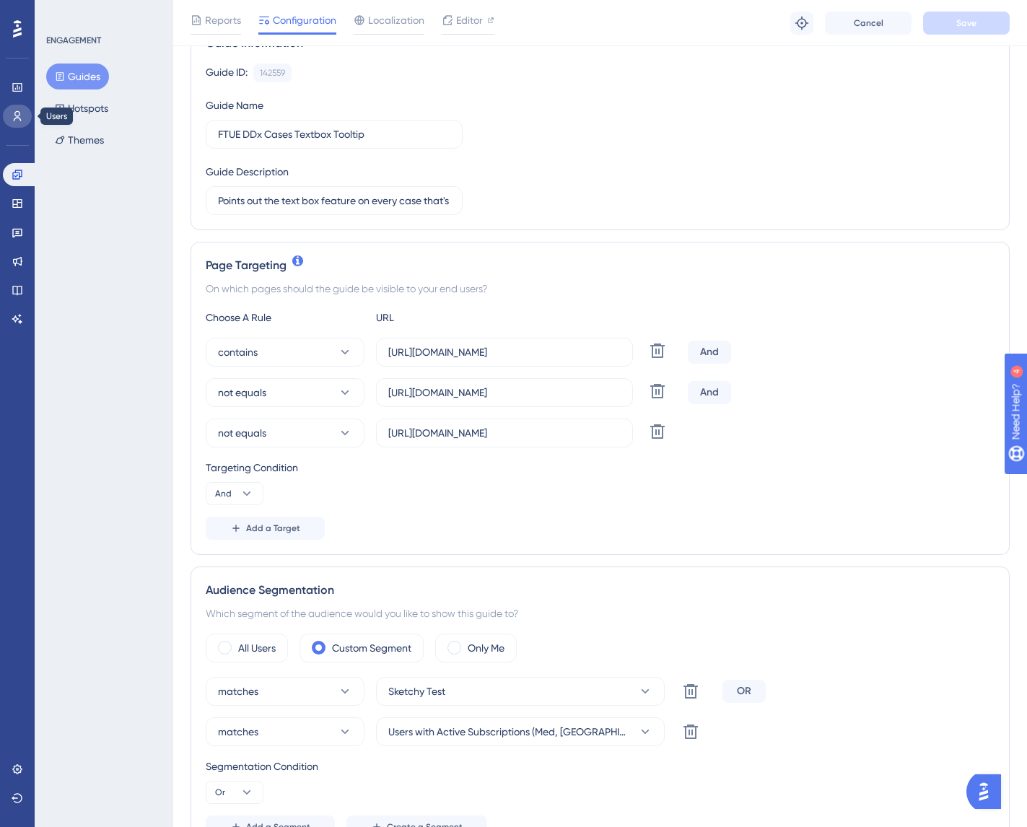
click at [16, 117] on icon at bounding box center [18, 116] width 12 height 12
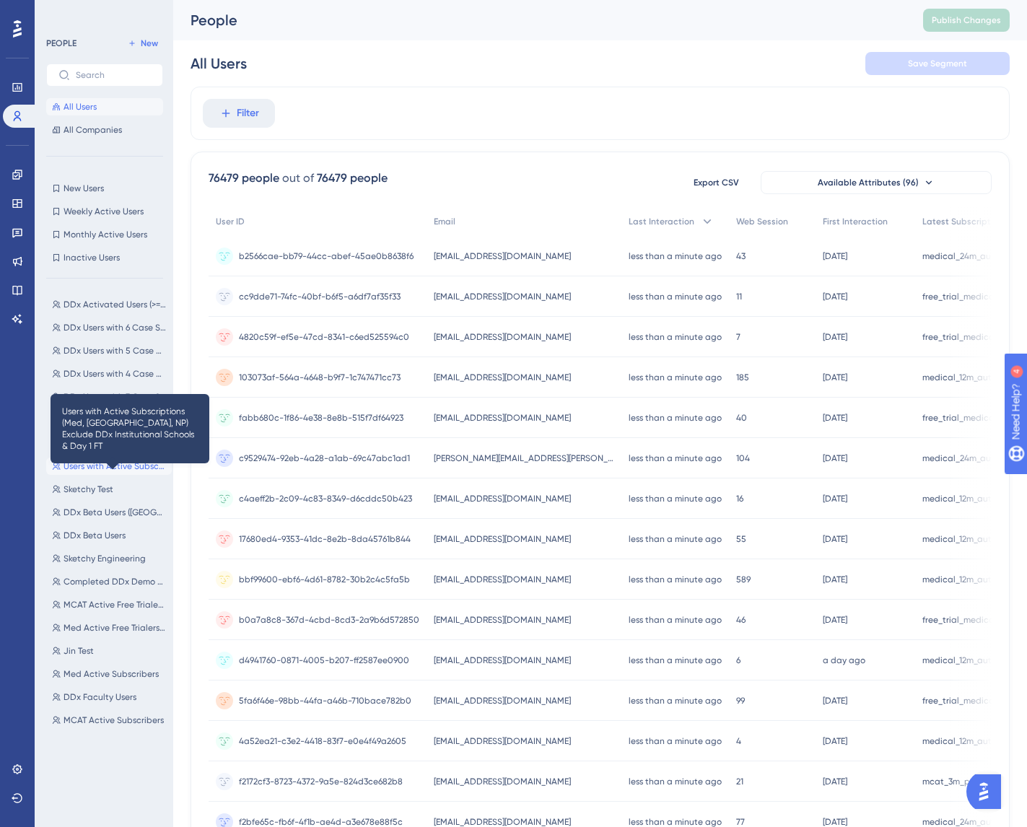
click at [108, 471] on span "Users with Active Subscriptions (Med, PA, NP) Exclude DDx Institutional Schools…" at bounding box center [115, 466] width 102 height 12
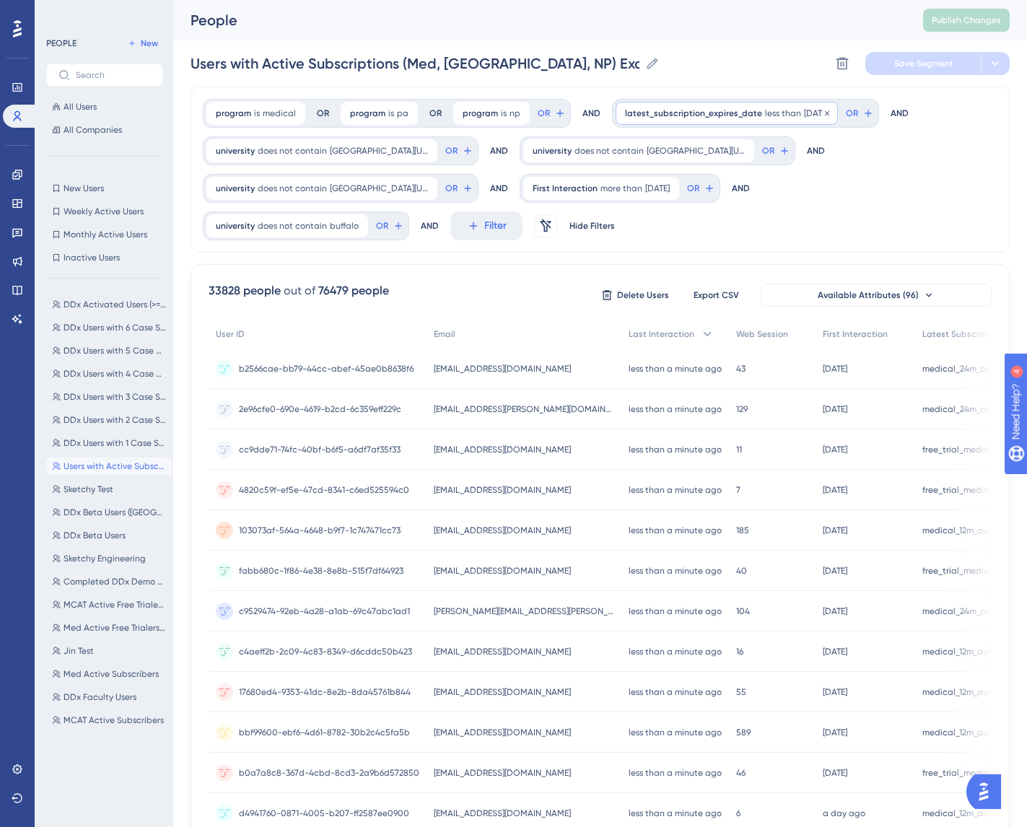
click at [710, 110] on span "latest_subscription_expires_date" at bounding box center [693, 114] width 137 height 12
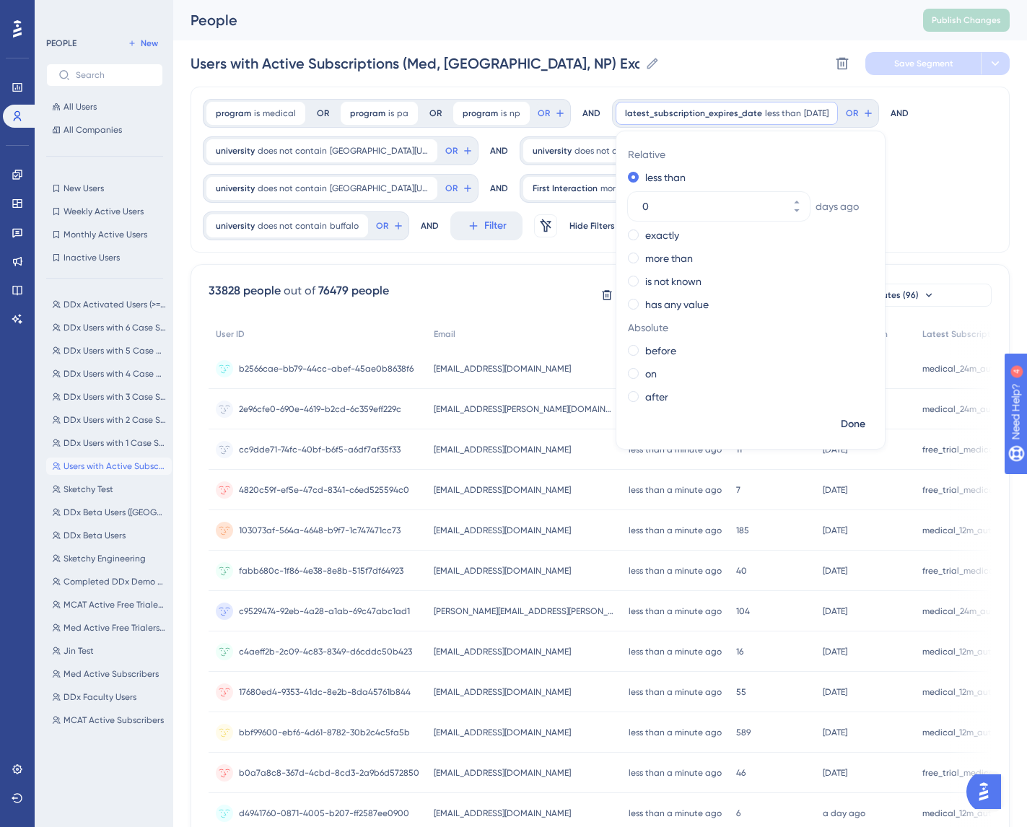
click at [926, 192] on div "program is medical medical Remove OR program is pa pa Remove OR program is np n…" at bounding box center [600, 170] width 819 height 166
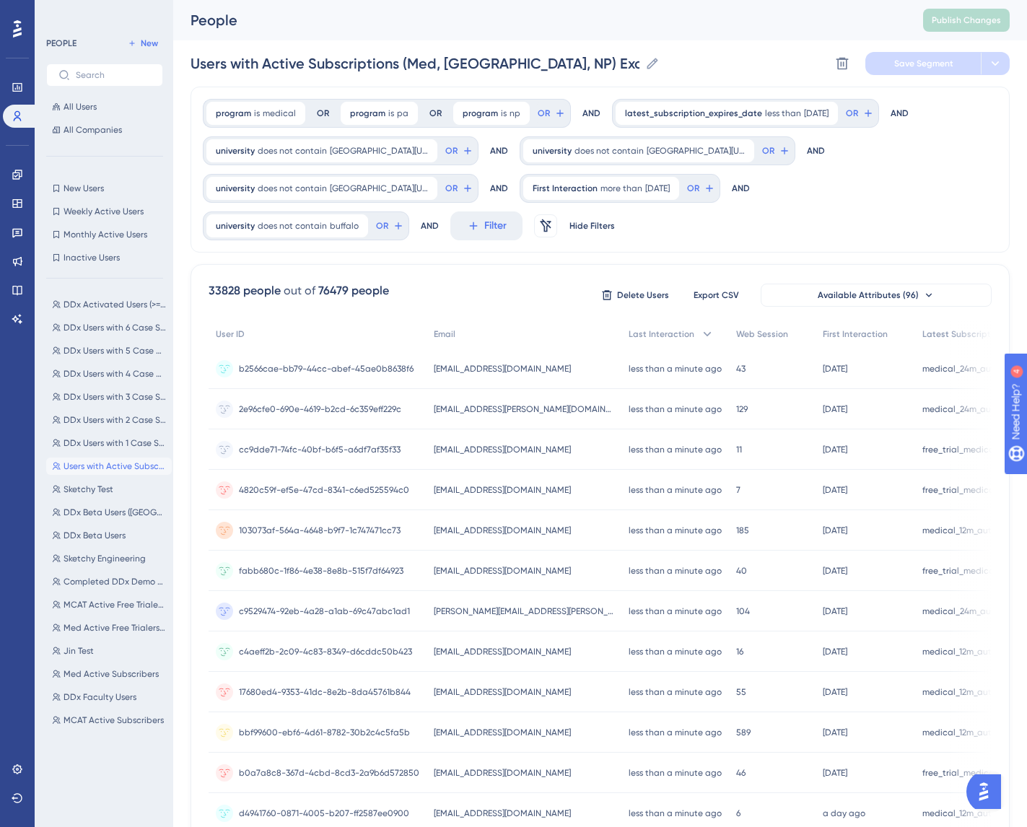
click at [914, 191] on div "program is medical medical Remove OR program is pa pa Remove OR program is np n…" at bounding box center [600, 170] width 819 height 166
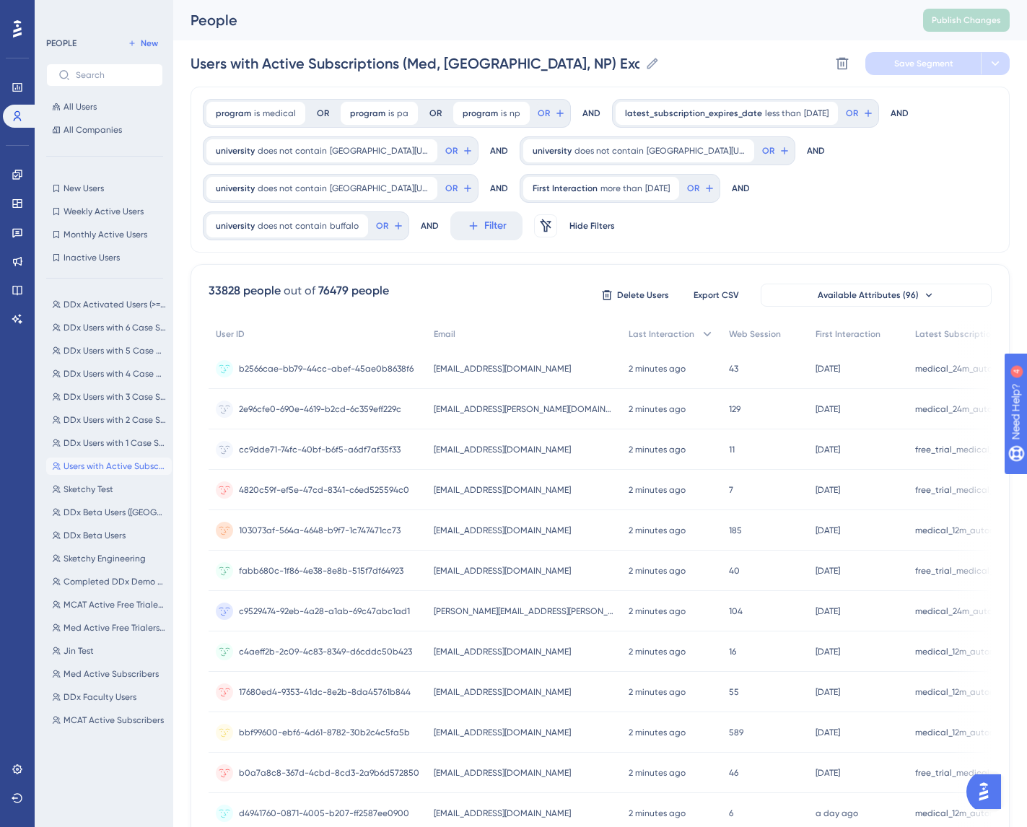
click at [936, 231] on div "program is medical medical Remove OR program is pa pa Remove OR program is np n…" at bounding box center [600, 170] width 819 height 166
click at [917, 188] on div "program is medical medical Remove OR program is pa pa Remove OR program is np n…" at bounding box center [600, 170] width 819 height 166
click at [21, 89] on icon at bounding box center [16, 87] width 9 height 9
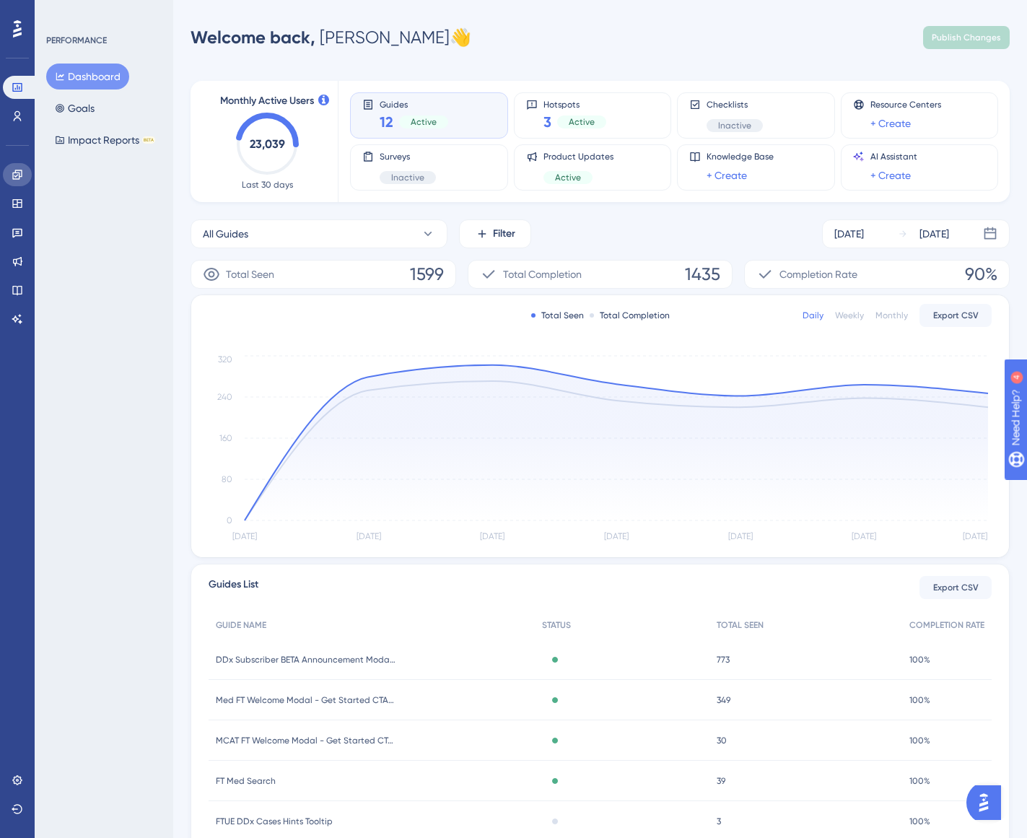
click at [18, 180] on link at bounding box center [17, 174] width 29 height 23
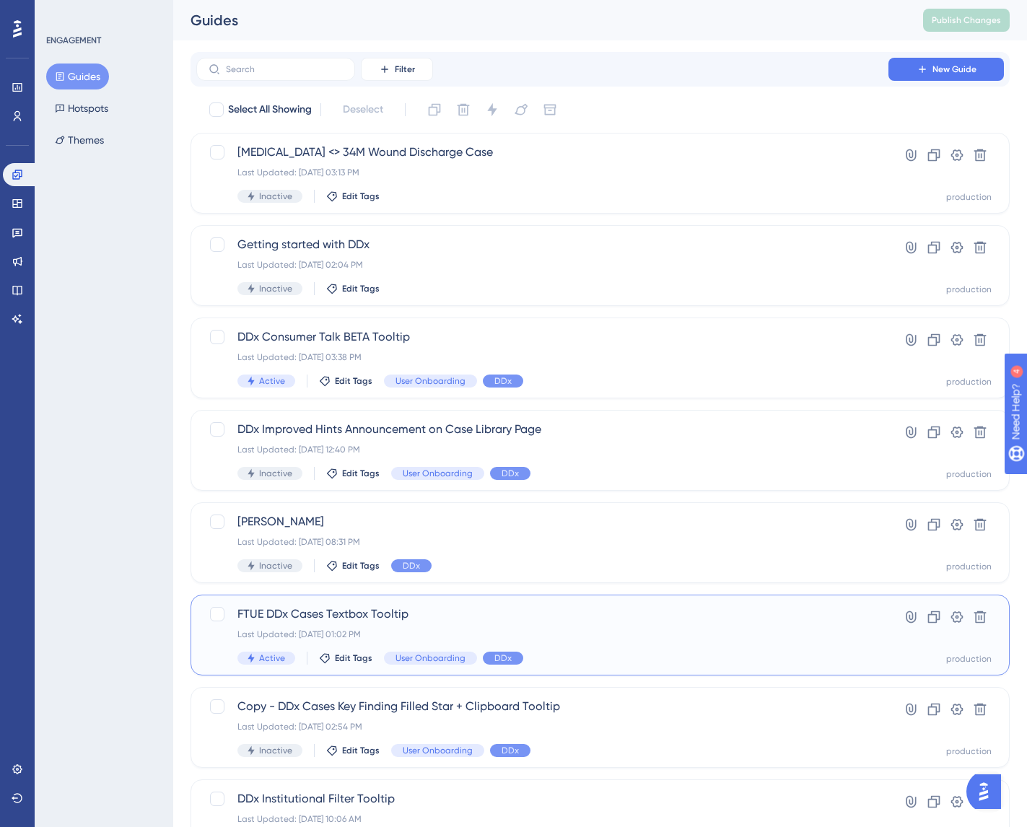
click at [364, 612] on span "FTUE DDx Cases Textbox Tooltip" at bounding box center [542, 613] width 610 height 17
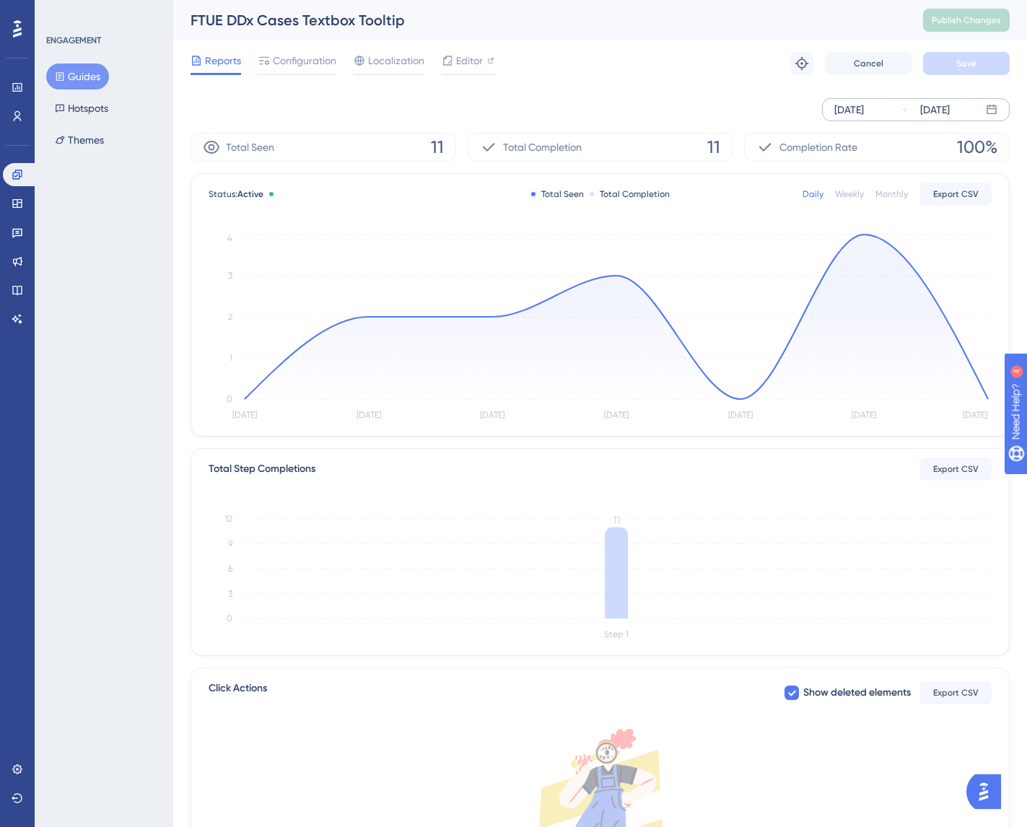
click at [864, 112] on div "Aug 06 2025" at bounding box center [849, 109] width 30 height 17
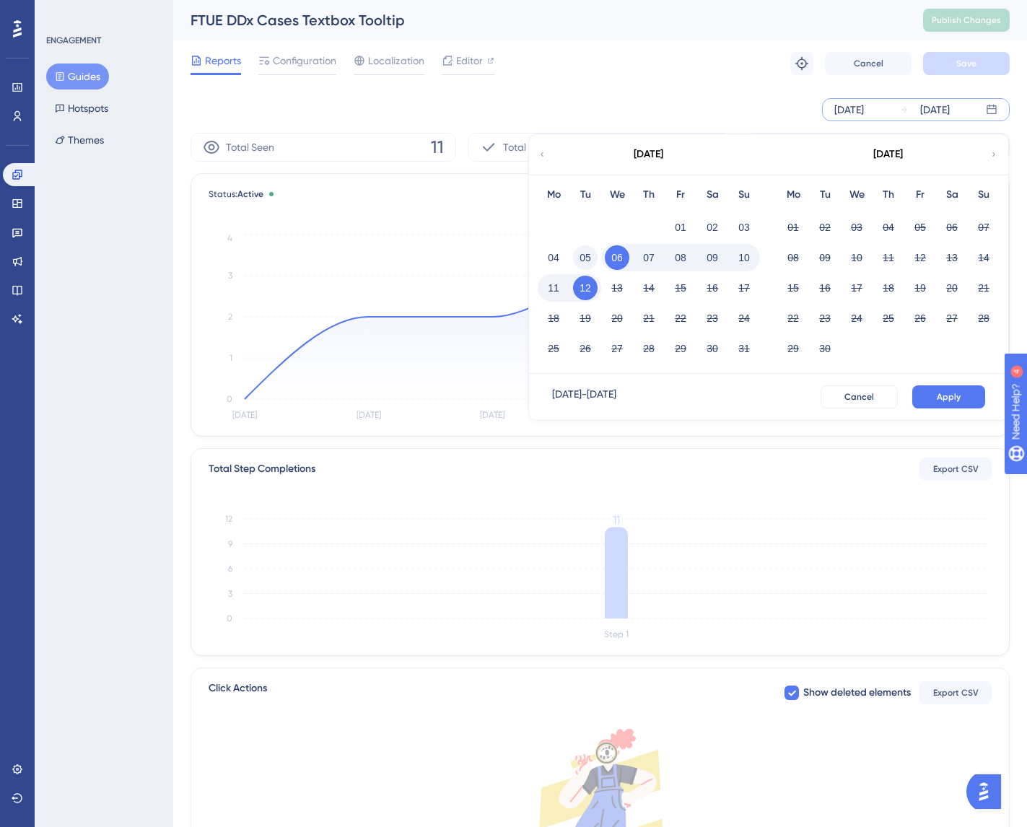
click at [595, 259] on button "05" at bounding box center [585, 257] width 25 height 25
click at [553, 288] on button "11" at bounding box center [553, 288] width 25 height 25
click at [934, 394] on button "Apply" at bounding box center [948, 396] width 73 height 23
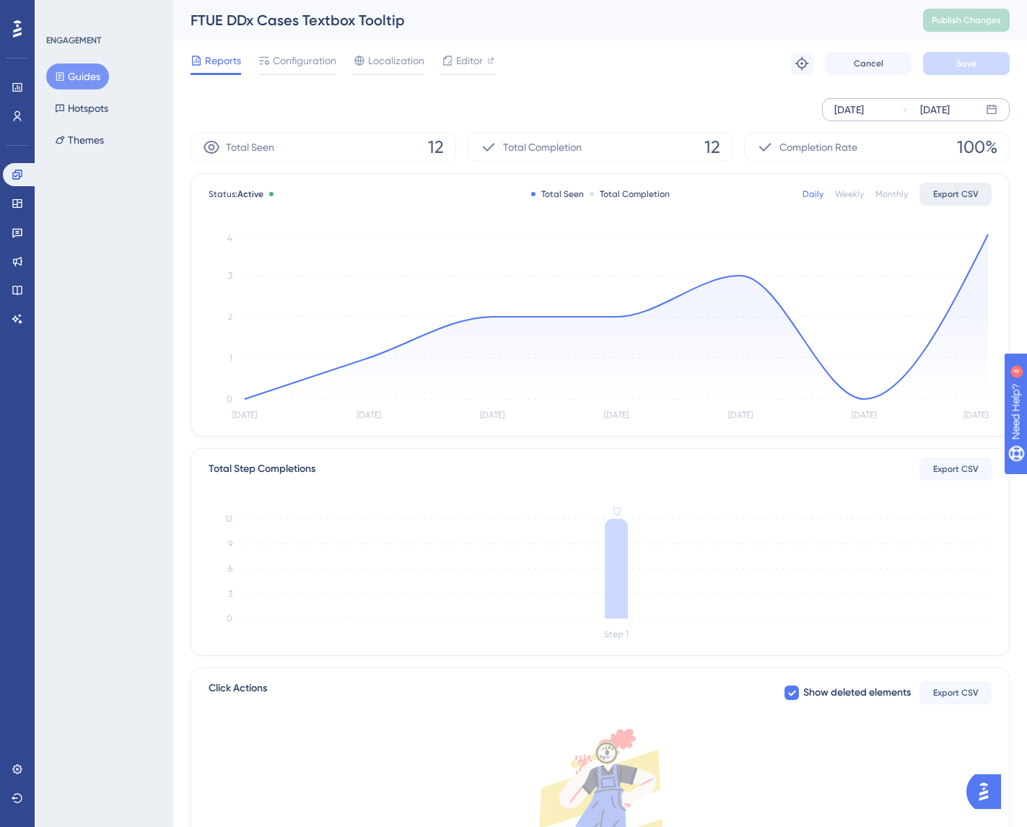
click at [960, 191] on span "Export CSV" at bounding box center [955, 194] width 45 height 12
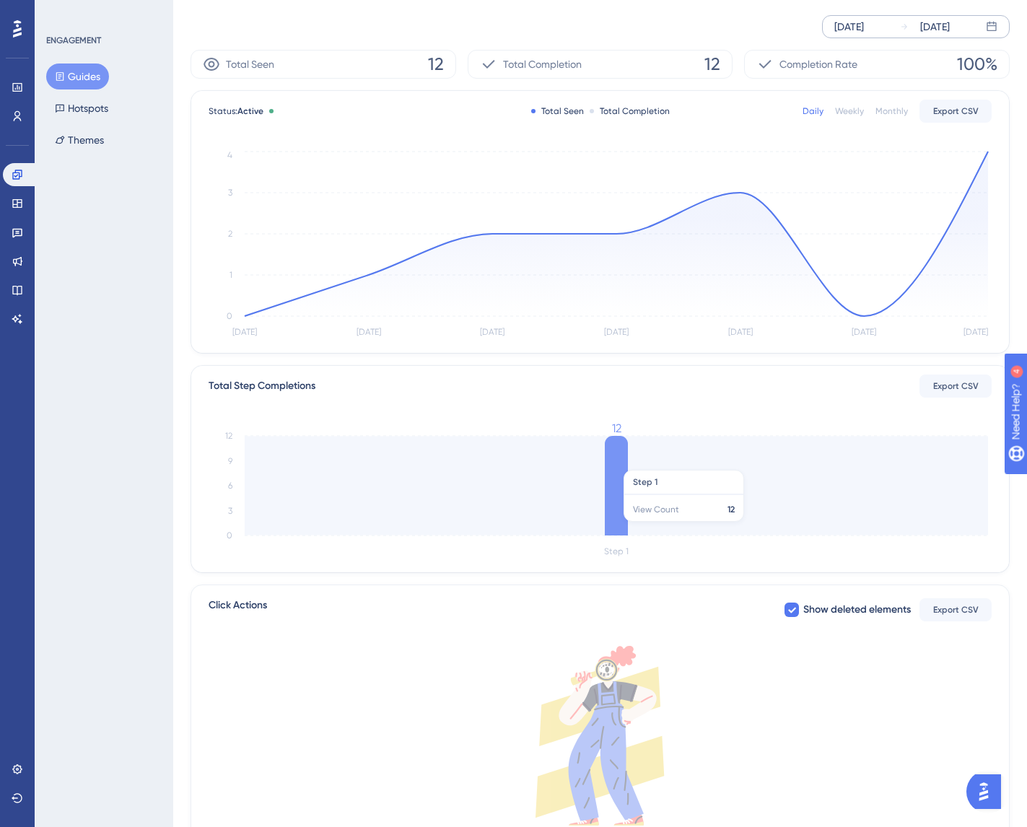
scroll to position [180, 0]
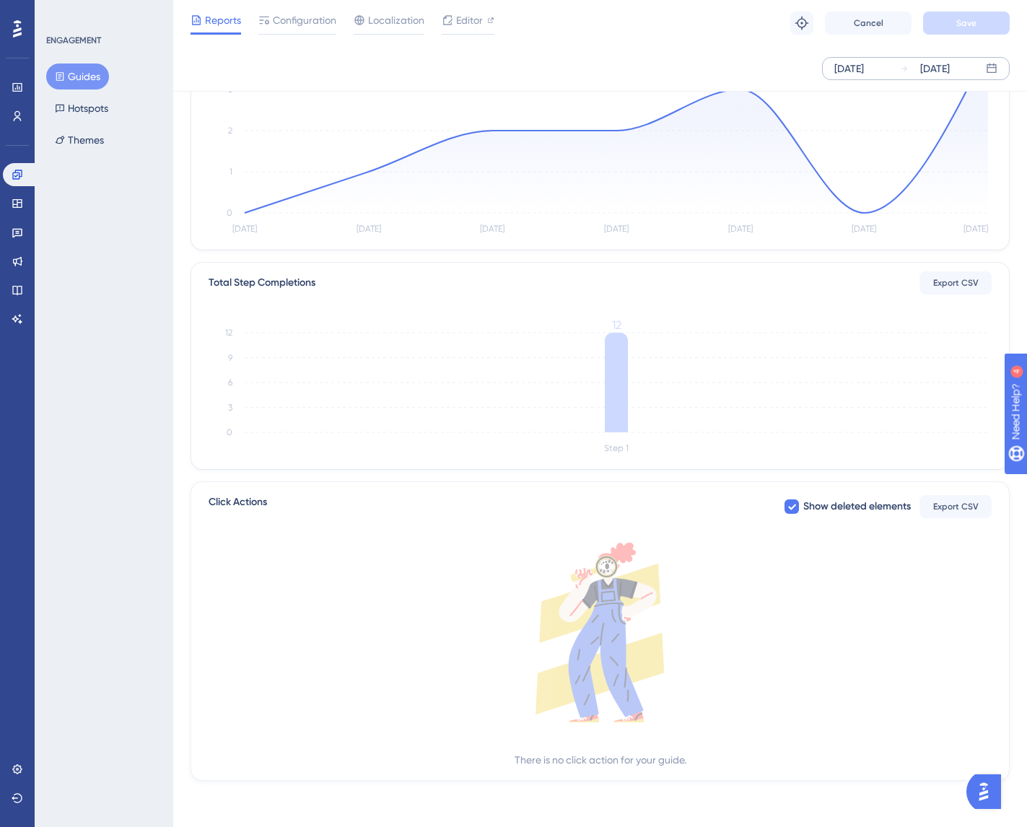
click at [64, 242] on div "ENGAGEMENT Guides Hotspots Themes" at bounding box center [104, 413] width 139 height 827
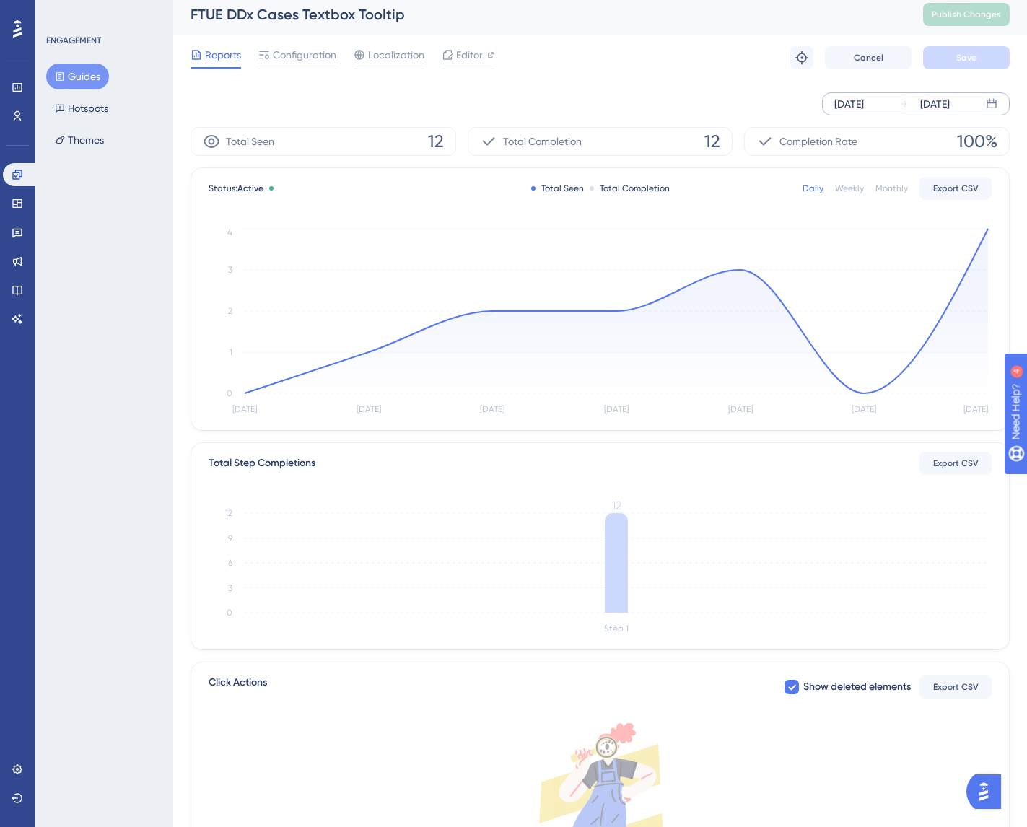
scroll to position [0, 0]
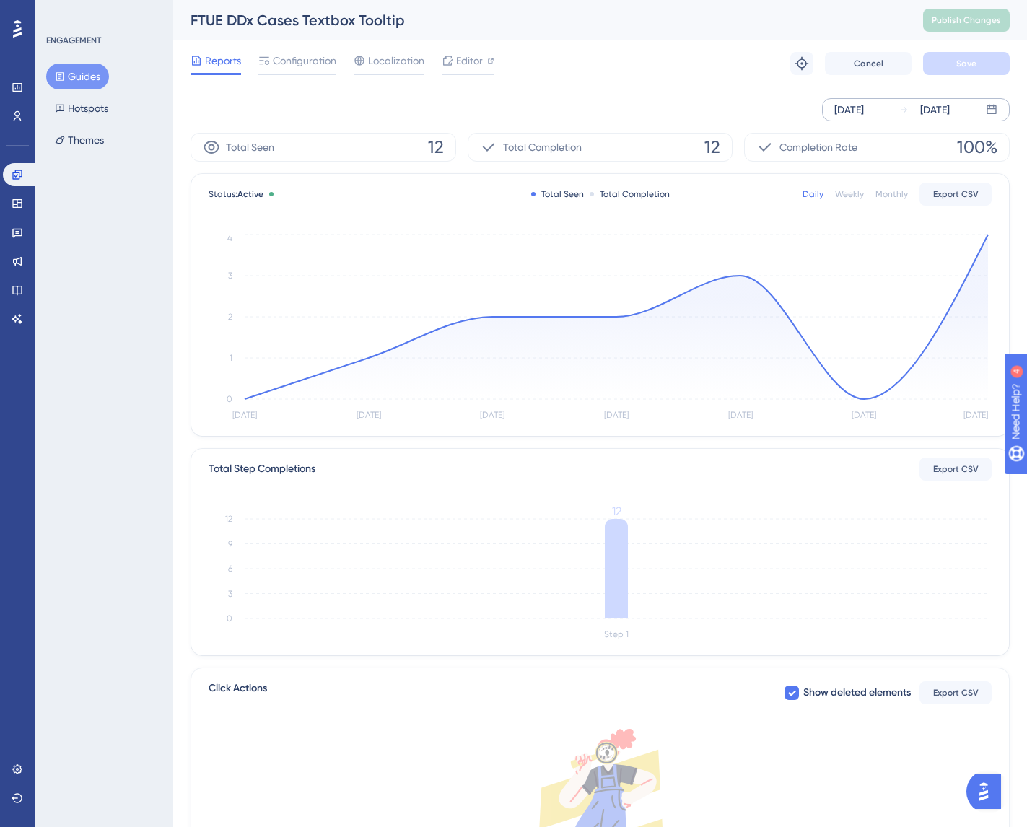
click at [425, 150] on div "Total Seen 12" at bounding box center [324, 147] width 266 height 29
click at [20, 120] on icon at bounding box center [18, 116] width 8 height 10
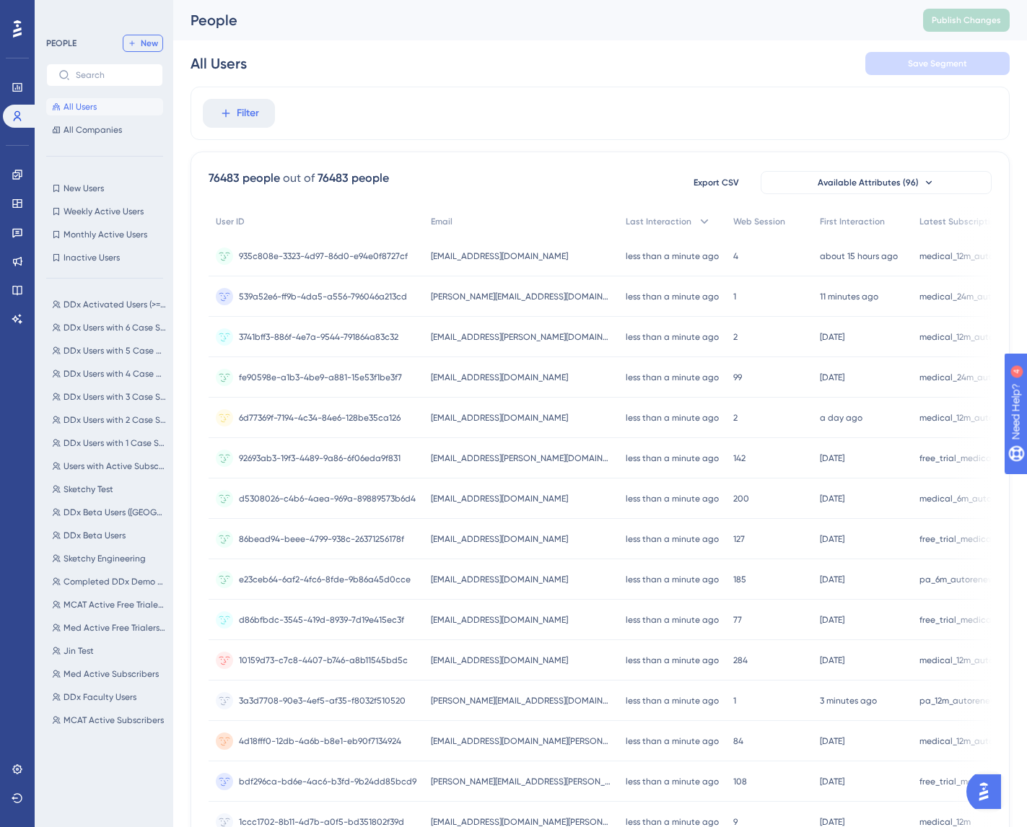
click at [147, 43] on span "New" at bounding box center [149, 44] width 17 height 12
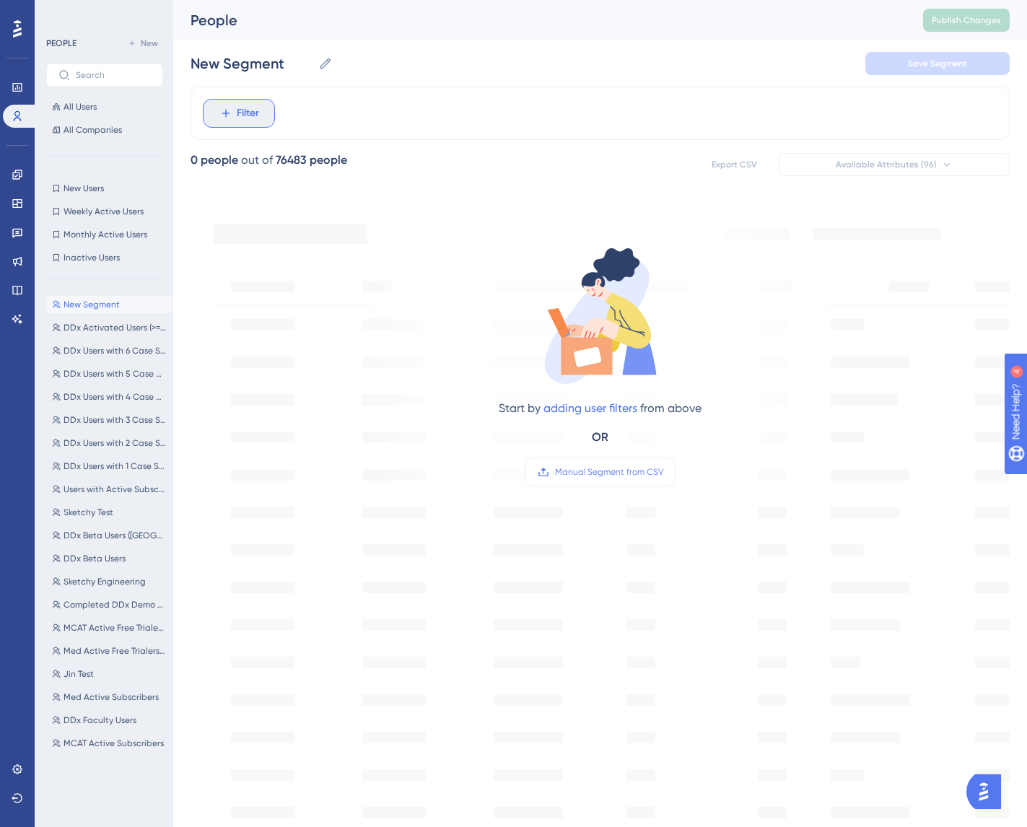
click at [269, 113] on button "Filter" at bounding box center [239, 113] width 72 height 29
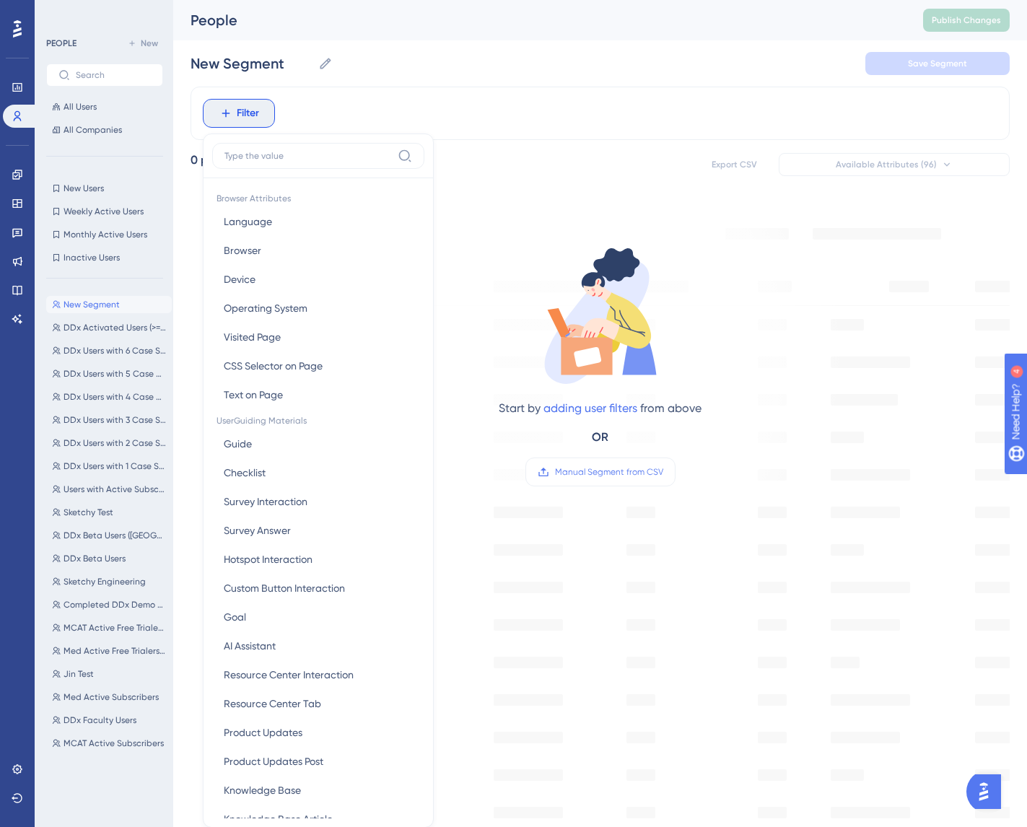
scroll to position [67, 0]
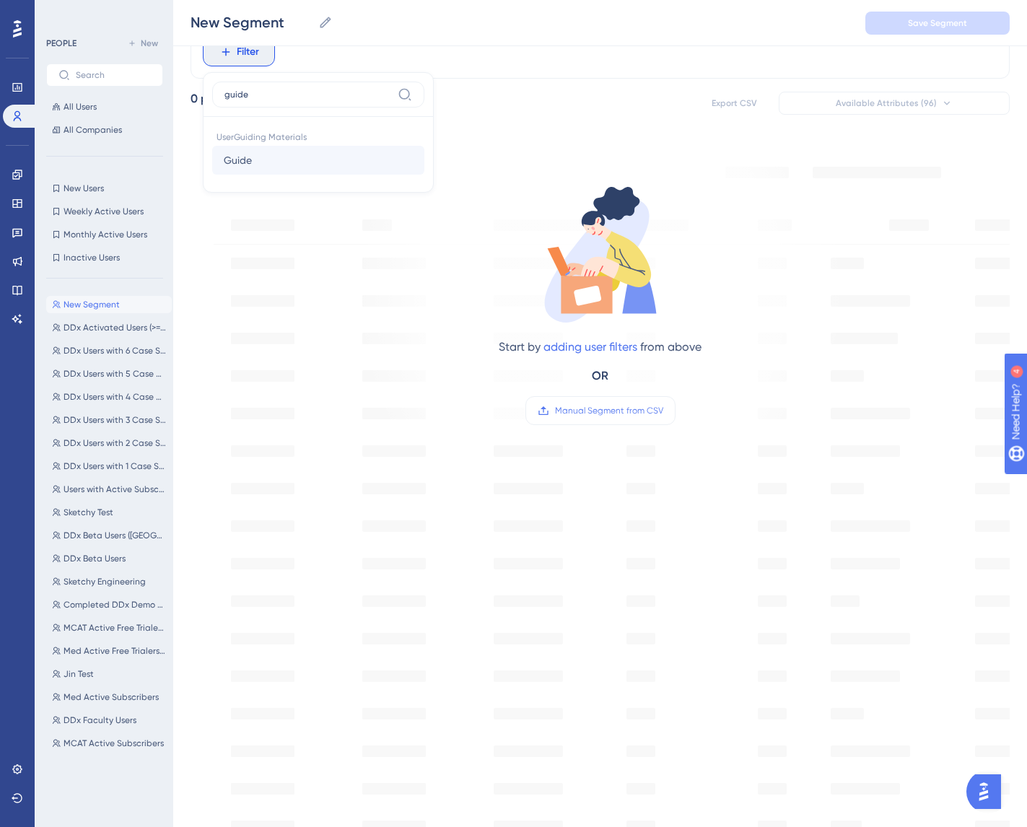
type input "guide"
click at [320, 154] on button "Guide Guide" at bounding box center [318, 160] width 212 height 29
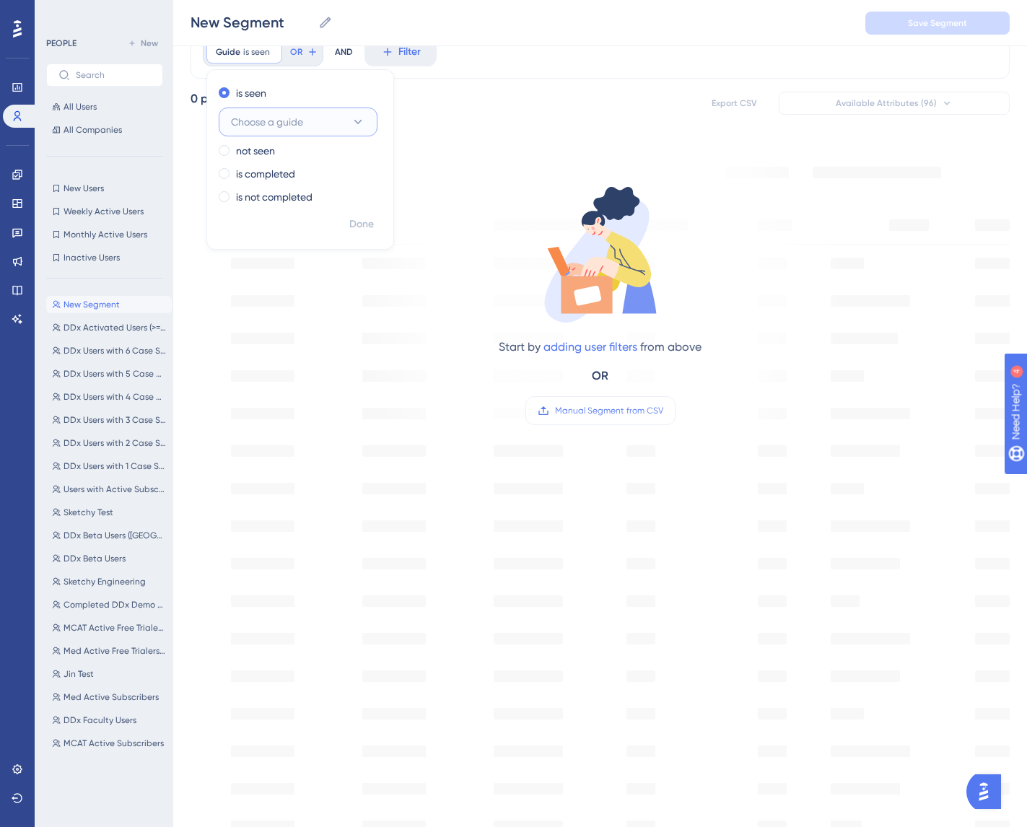
click at [290, 122] on span "Choose a guide" at bounding box center [267, 121] width 72 height 17
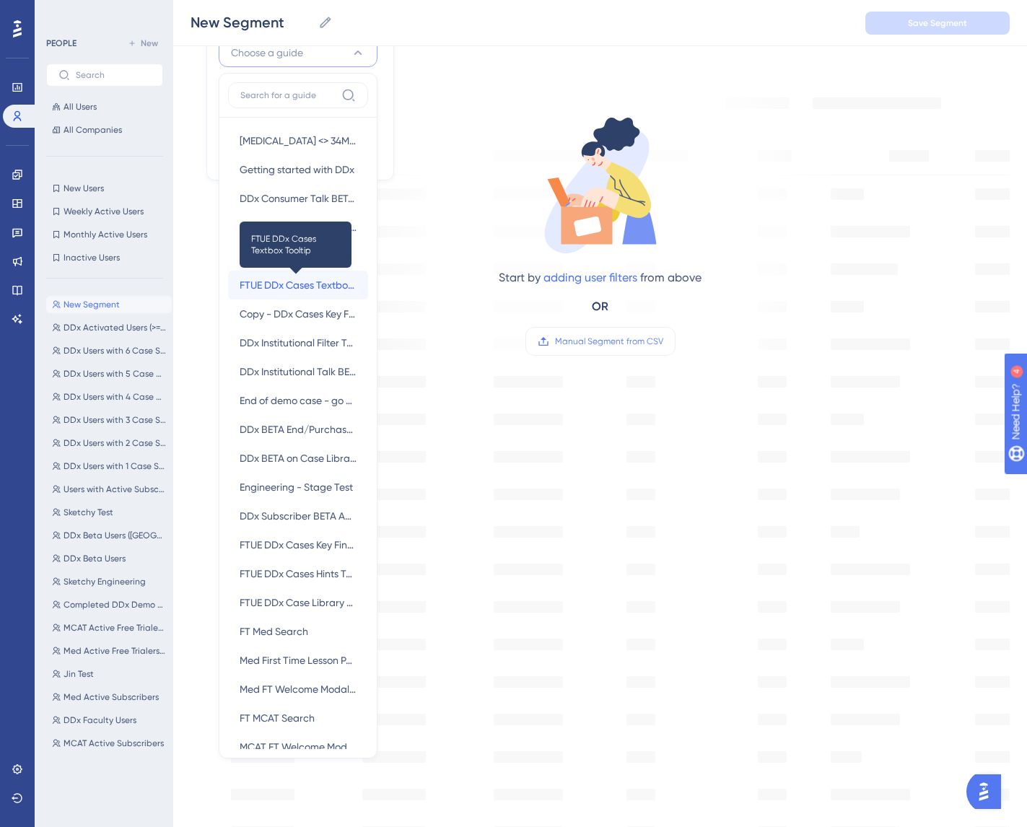
click at [308, 283] on span "FTUE DDx Cases Textbox Tooltip" at bounding box center [298, 284] width 117 height 17
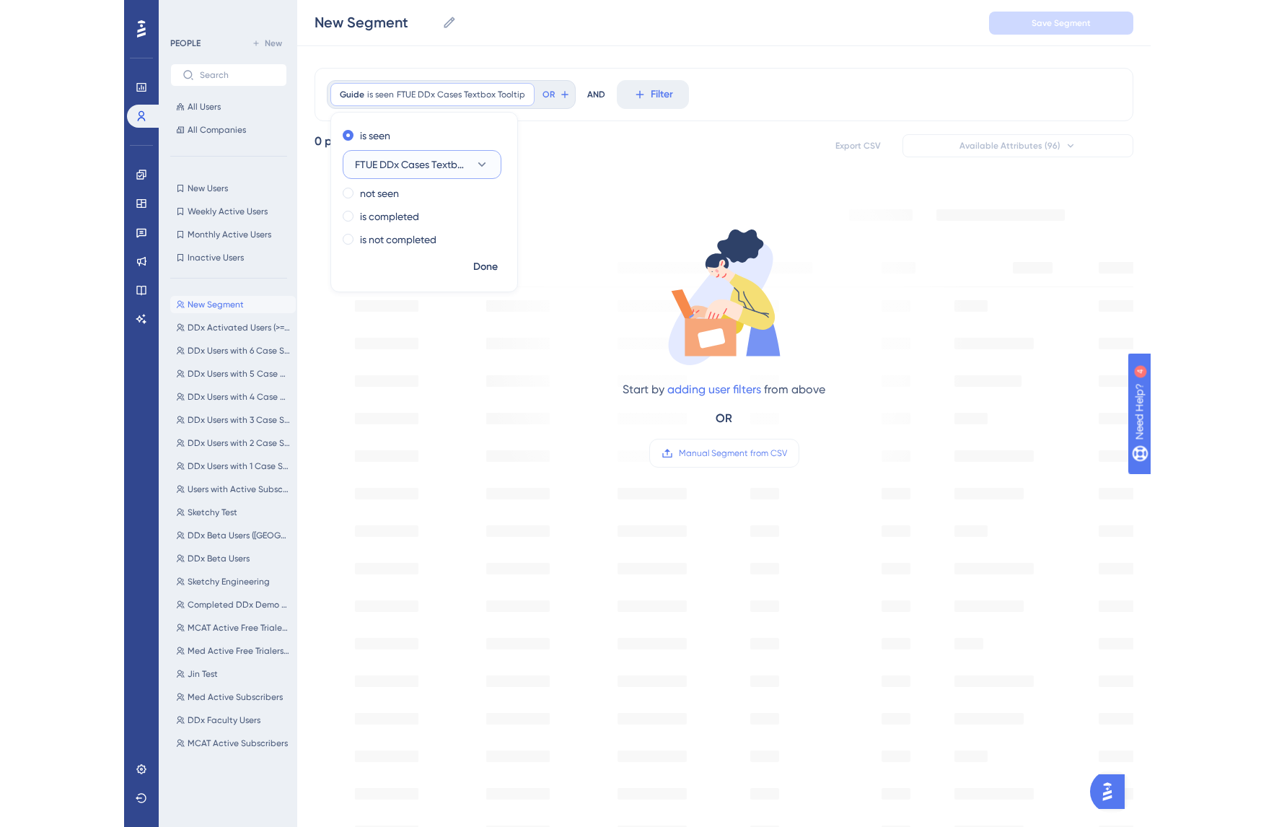
scroll to position [0, 0]
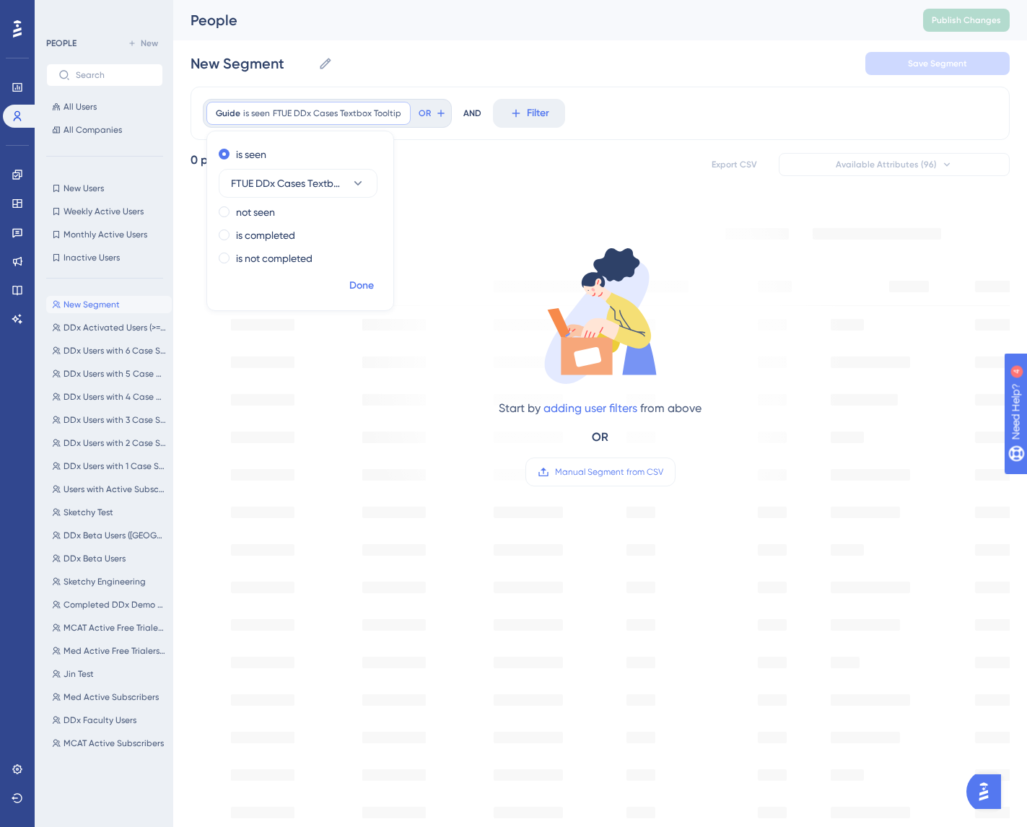
click at [367, 287] on span "Done" at bounding box center [361, 285] width 25 height 17
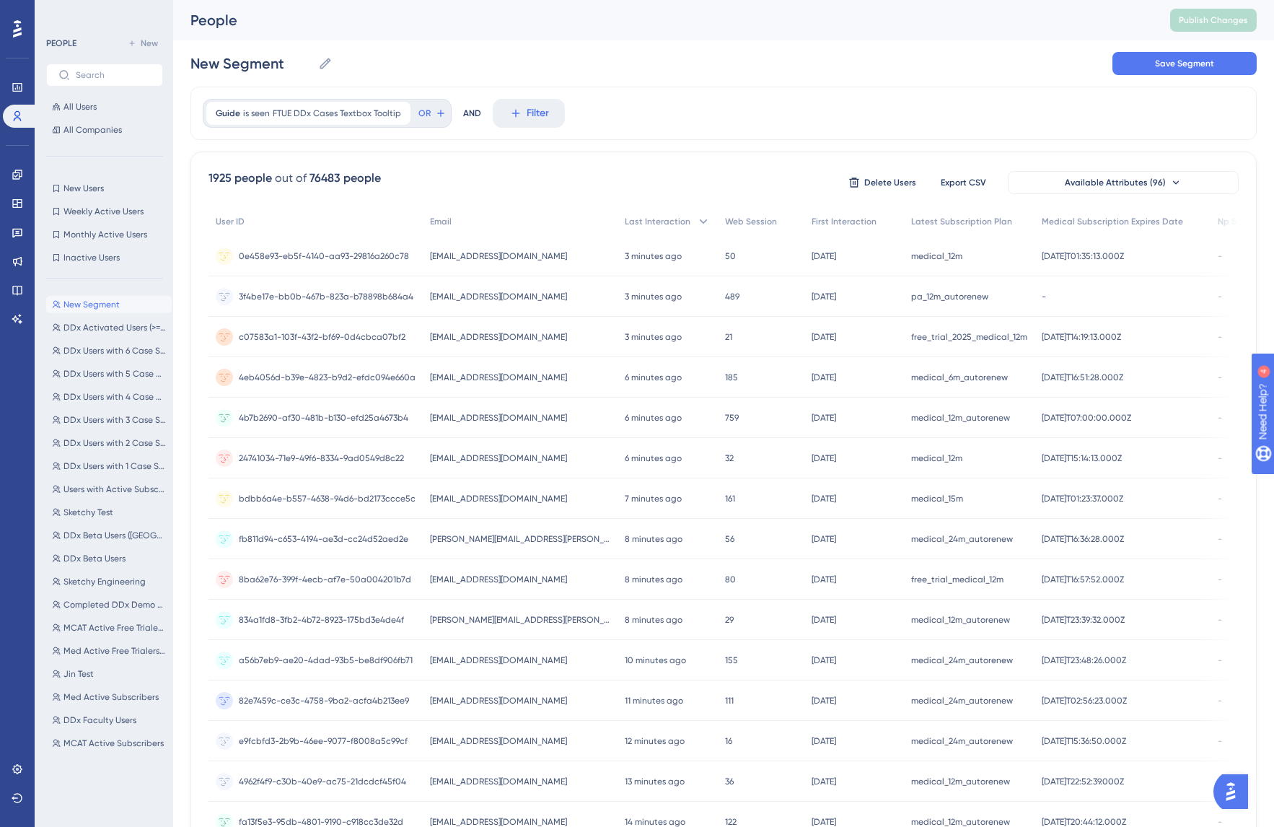
click at [709, 128] on div "Guide is seen FTUE DDx Cases Textbox Tooltip FTUE DDx Cases Textbox Tooltip Rem…" at bounding box center [724, 113] width 1067 height 53
click at [719, 123] on div "Guide is seen FTUE DDx Cases Textbox Tooltip FTUE DDx Cases Textbox Tooltip Rem…" at bounding box center [724, 113] width 1067 height 53
click at [699, 108] on div "Guide is seen FTUE DDx Cases Textbox Tooltip FTUE DDx Cases Textbox Tooltip Rem…" at bounding box center [724, 113] width 1067 height 53
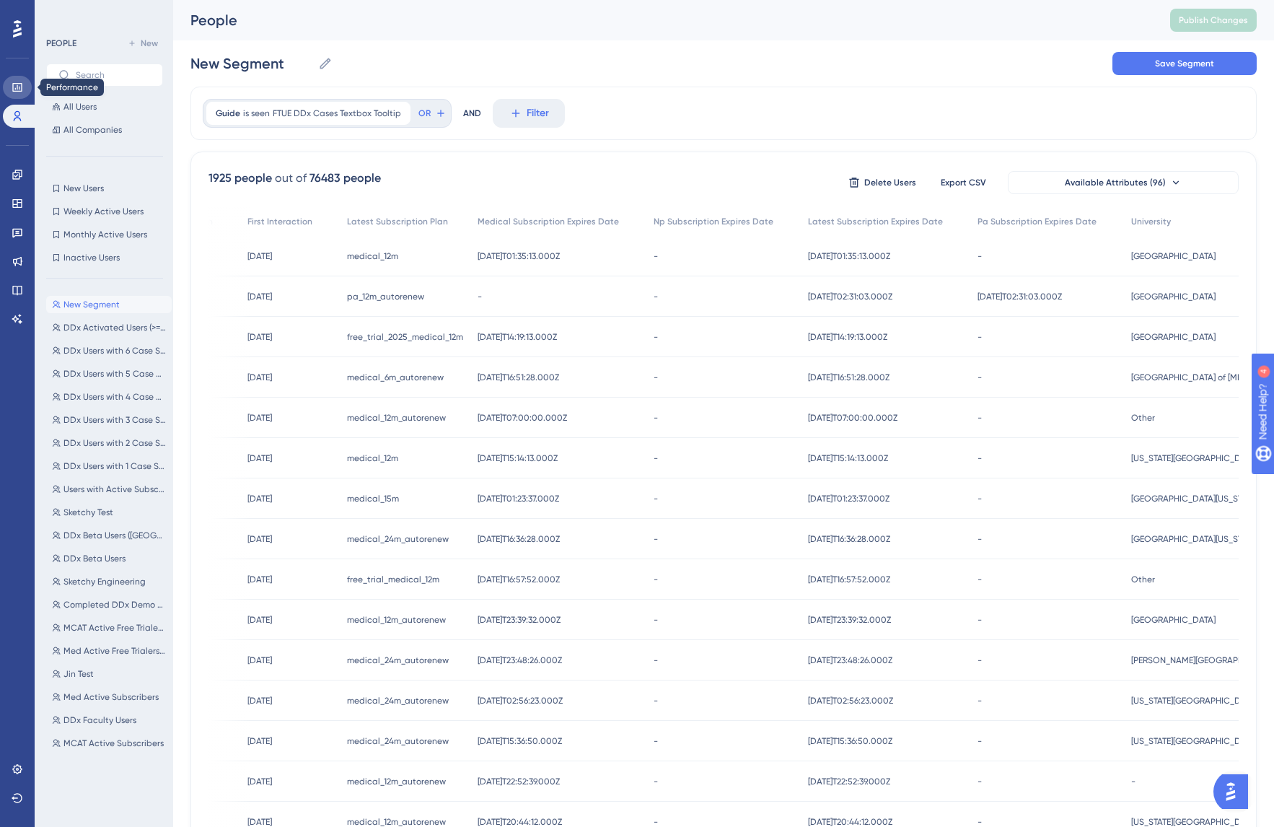
scroll to position [0, 11]
click at [318, 62] on icon at bounding box center [325, 63] width 14 height 14
click at [312, 62] on input "New Segment" at bounding box center [252, 63] width 122 height 20
drag, startPoint x: 274, startPoint y: 65, endPoint x: 133, endPoint y: 61, distance: 141.5
click at [173, 61] on div "Performance Users Engagement Widgets Feedback Product Updates Knowledge Base AI…" at bounding box center [723, 565] width 1101 height 1131
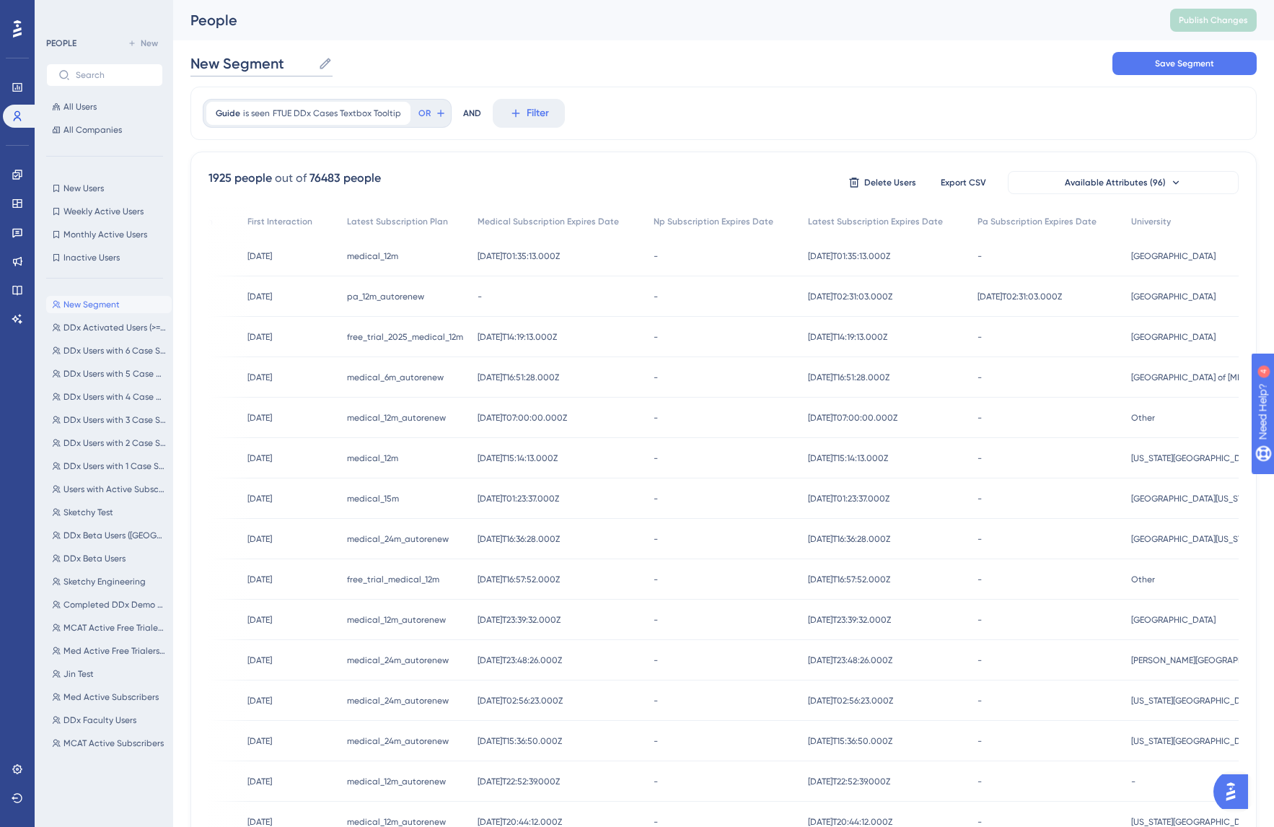
scroll to position [0, 0]
drag, startPoint x: 506, startPoint y: 353, endPoint x: 725, endPoint y: 331, distance: 220.4
click at [0, 0] on div "c07583a1-103f-43f2-bf69-0d4cbca07bf2 c07583a1-103f-43f2-bf69-0d4cbca07bf2 djdod…" at bounding box center [0, 0] width 0 height 0
click at [625, 139] on div "Guide is seen FTUE DDx Cases Textbox Tooltip FTUE DDx Cases Textbox Tooltip Rem…" at bounding box center [724, 113] width 1067 height 53
click at [393, 121] on div "Guide is seen FTUE DDx Cases Textbox Tooltip FTUE DDx Cases Textbox Tooltip Rem…" at bounding box center [308, 113] width 204 height 23
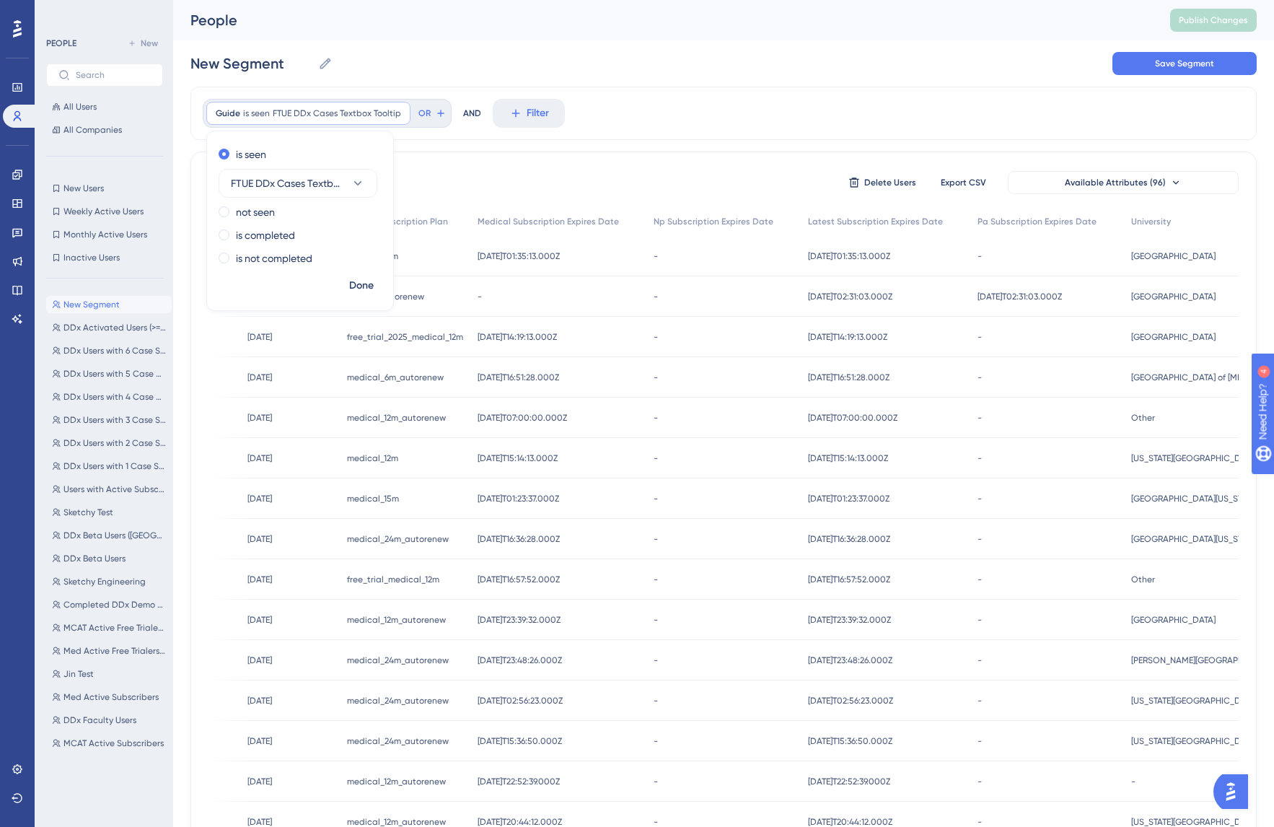
click at [744, 90] on div "Guide is seen FTUE DDx Cases Textbox Tooltip FTUE DDx Cases Textbox Tooltip Rem…" at bounding box center [724, 113] width 1067 height 53
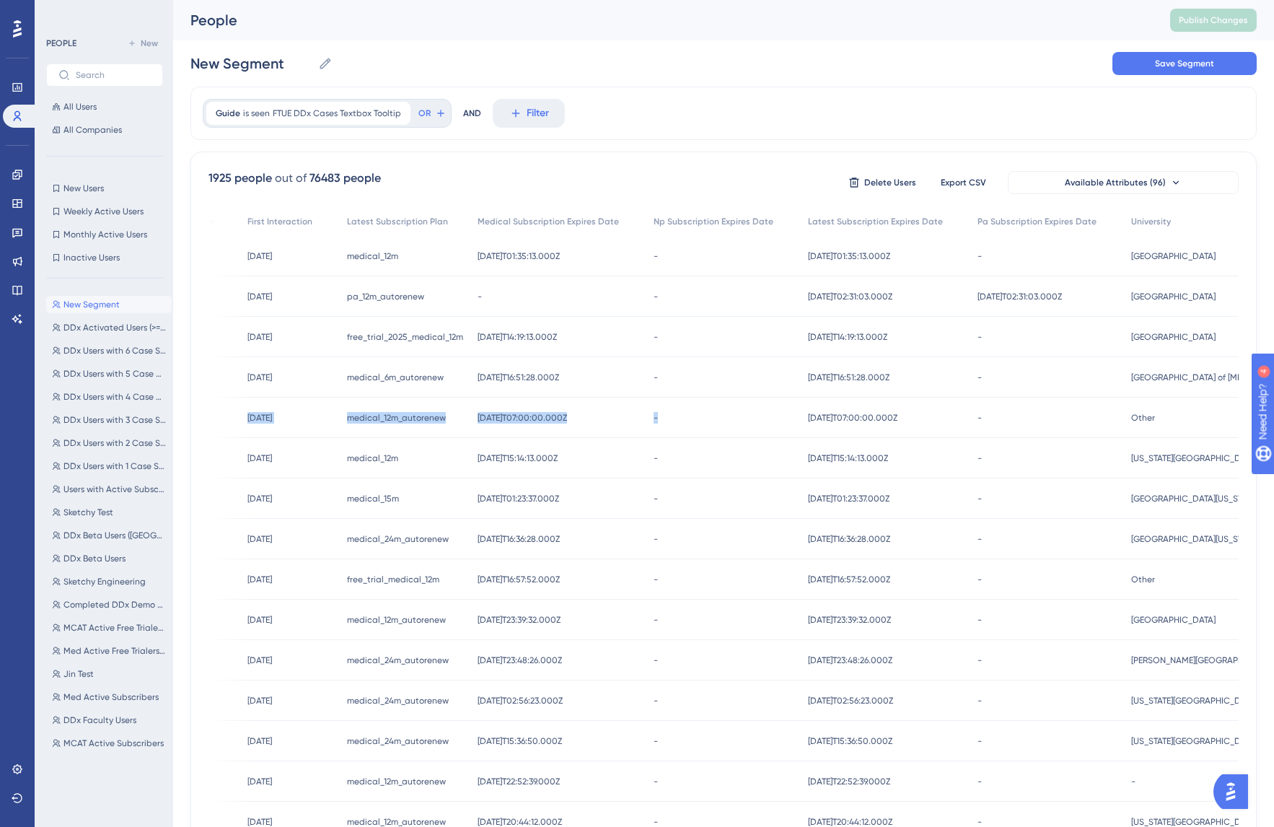
drag, startPoint x: 267, startPoint y: 403, endPoint x: 500, endPoint y: 365, distance: 236.2
click at [0, 0] on div "4b7b2690-af30-481b-b130-efd25a4673b4 4b7b2690-af30-481b-b130-efd25a4673b4 pcuat…" at bounding box center [0, 0] width 0 height 0
click at [256, 217] on div "First Interaction" at bounding box center [290, 222] width 100 height 30
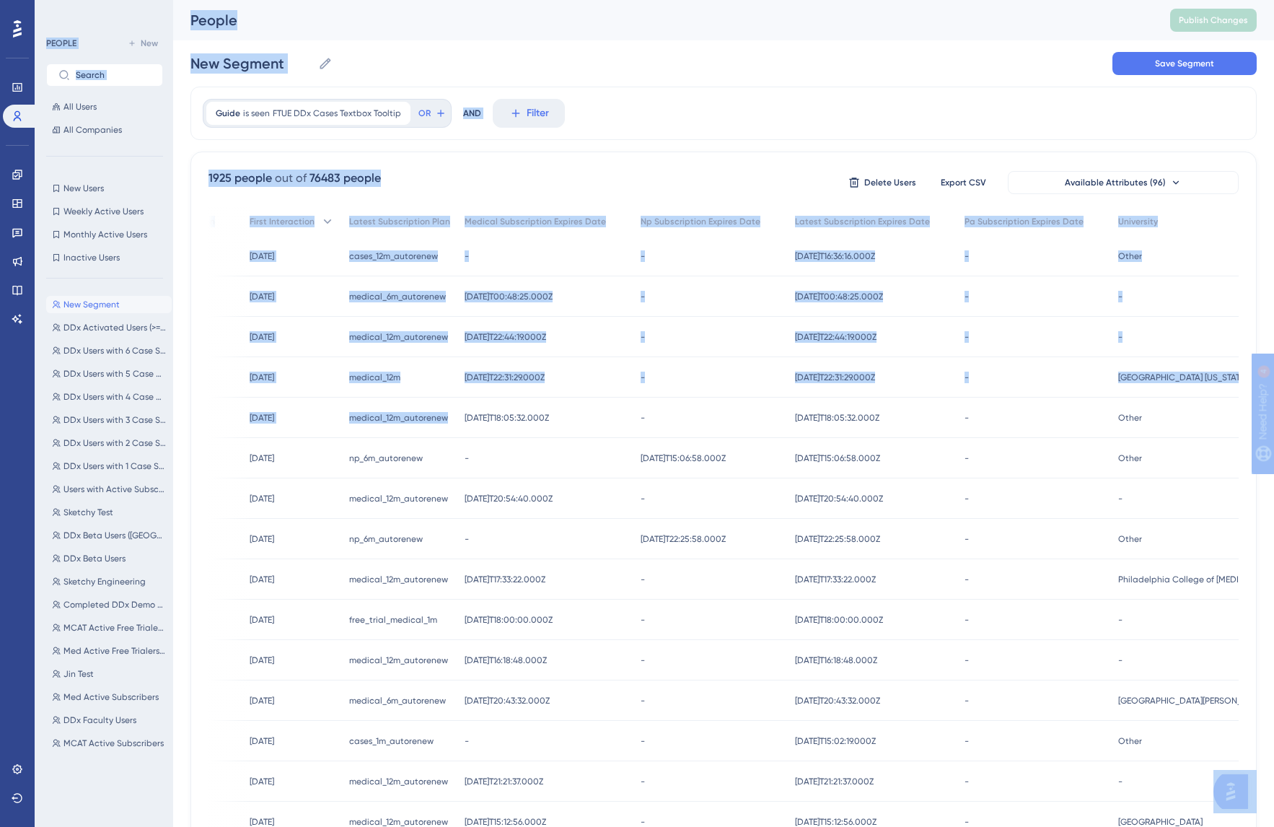
scroll to position [0, 11]
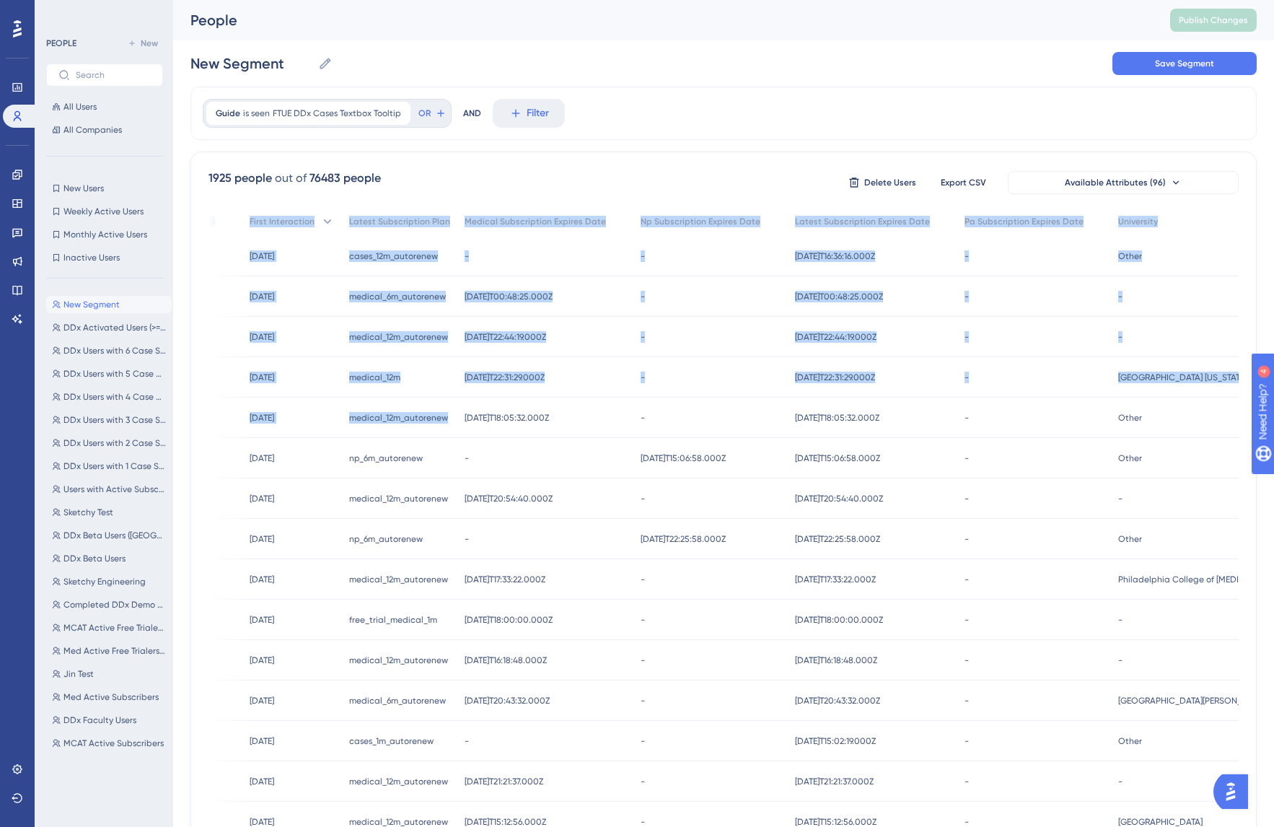
drag, startPoint x: 345, startPoint y: 434, endPoint x: 739, endPoint y: 132, distance: 496.6
click at [870, 170] on div "1925 people out of 76483 people Delete Users Export CSV Available Attributes (9…" at bounding box center [724, 630] width 1067 height 957
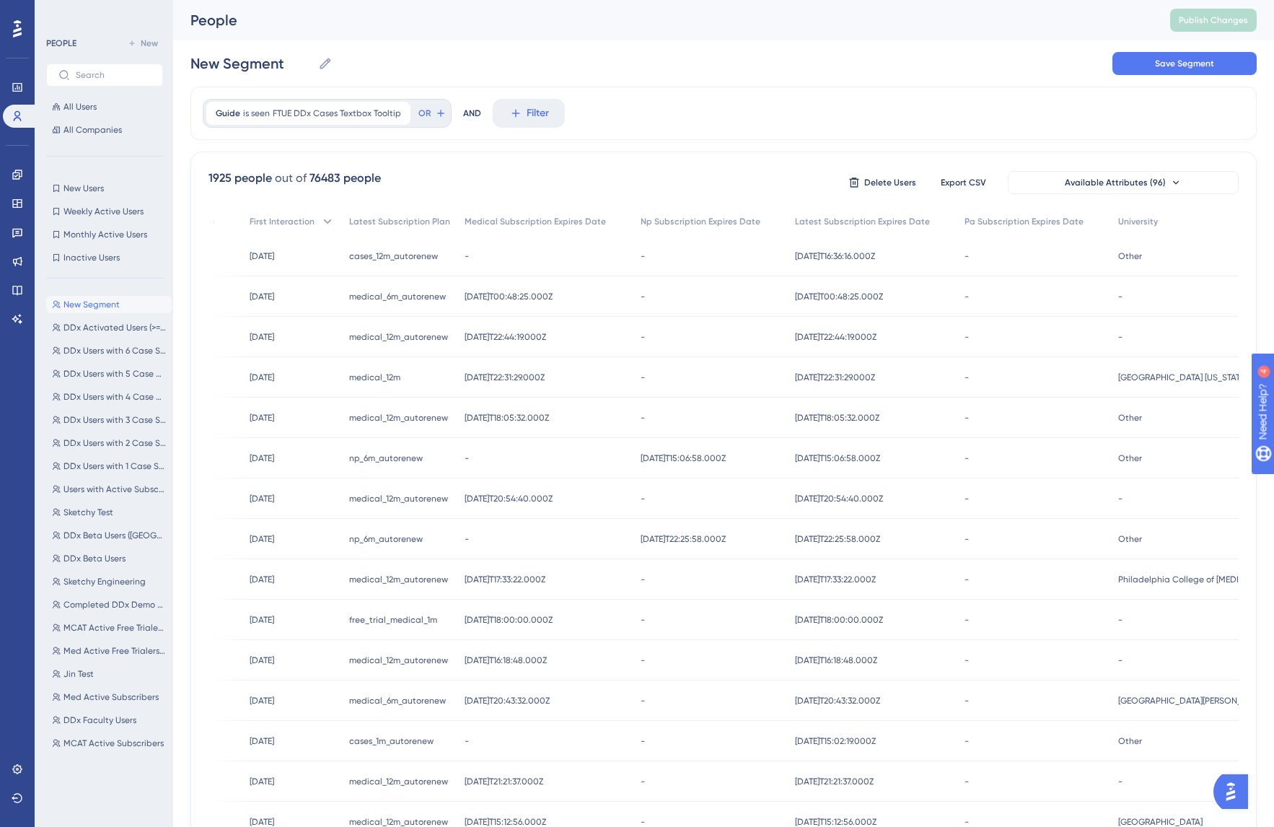
click at [677, 80] on div "New Segment New Segment Save Segment" at bounding box center [724, 63] width 1067 height 46
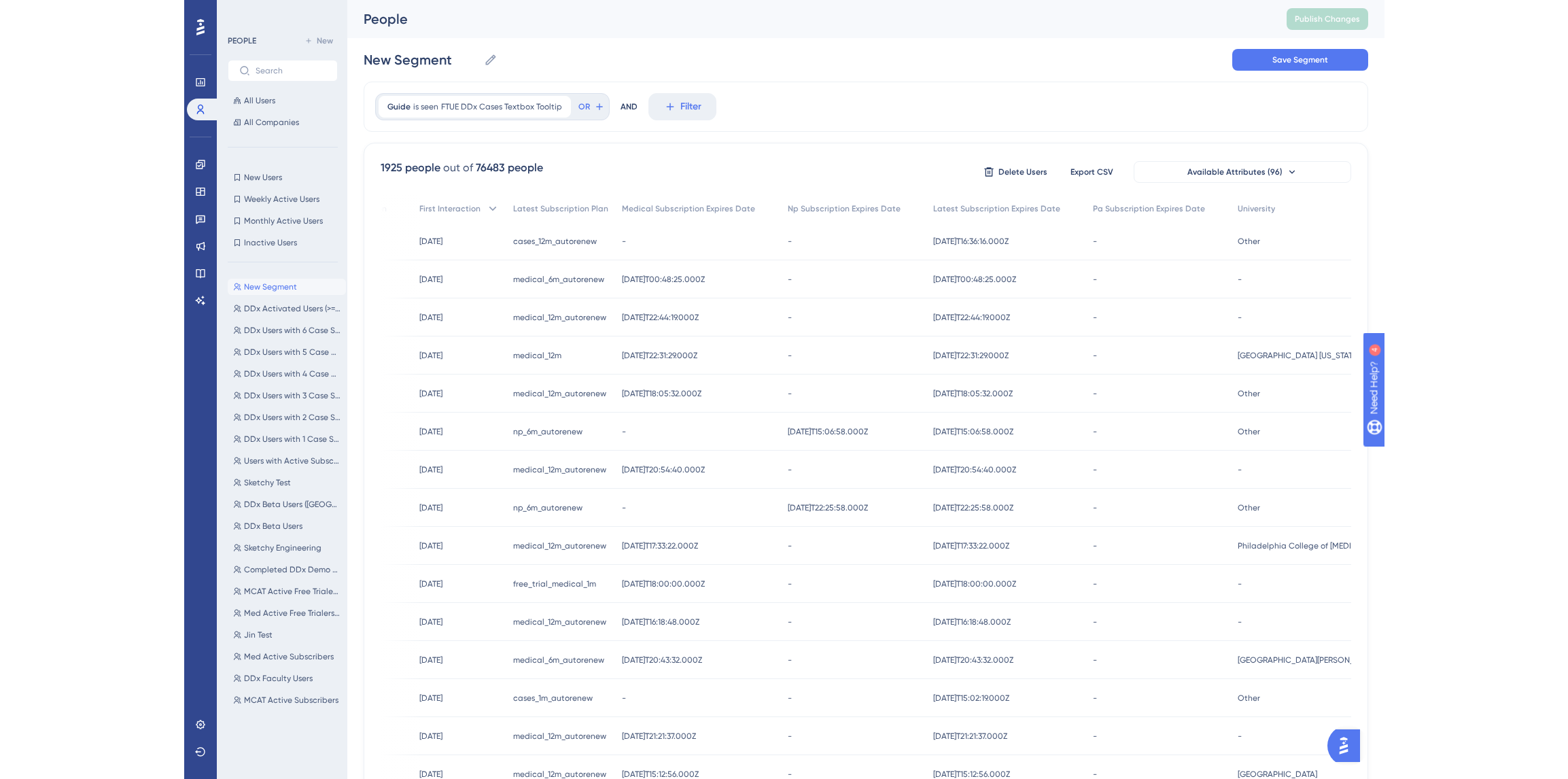
scroll to position [0, 0]
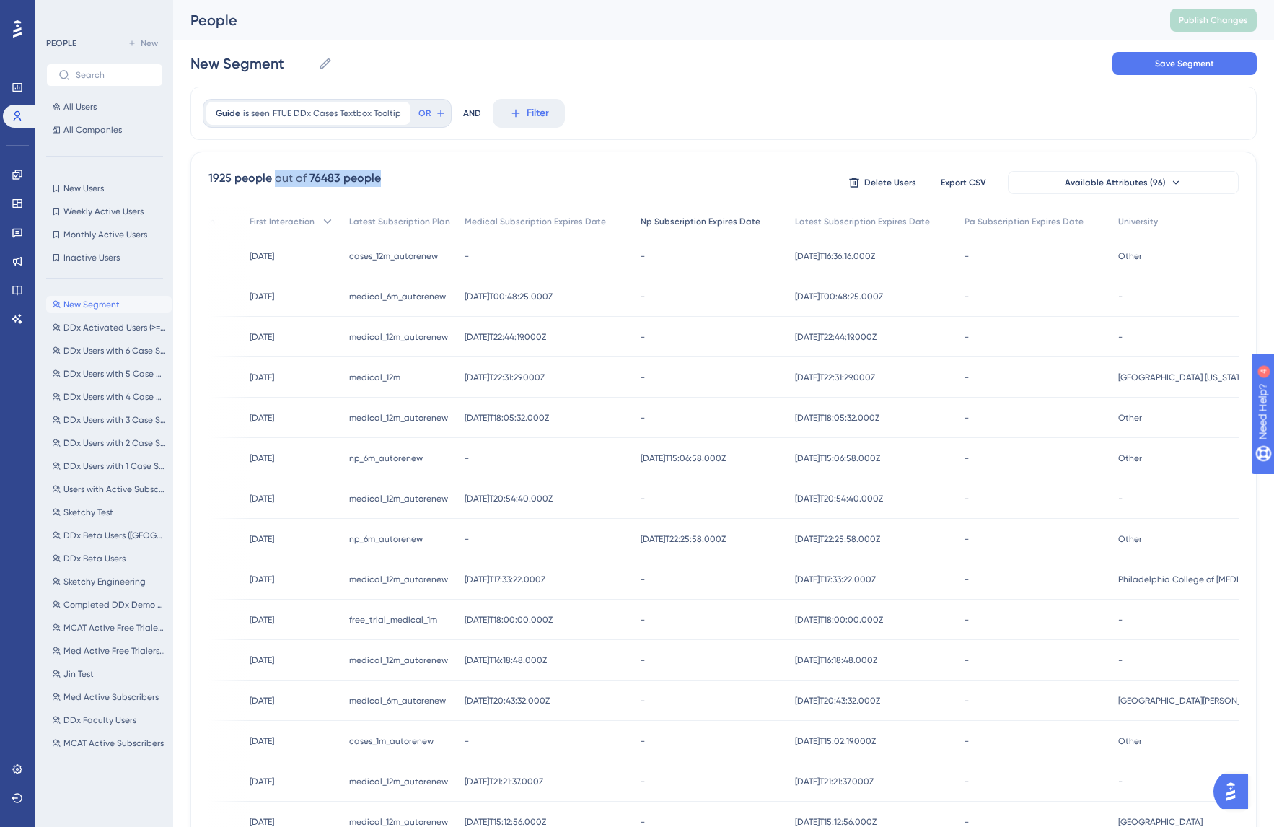
drag, startPoint x: 262, startPoint y: 193, endPoint x: 586, endPoint y: 218, distance: 325.0
click at [628, 198] on div "1925 people out of 76483 people Delete Users Export CSV Available Attributes (9…" at bounding box center [724, 630] width 1067 height 957
click at [641, 219] on span "Np Subscription Expires Date" at bounding box center [701, 222] width 120 height 12
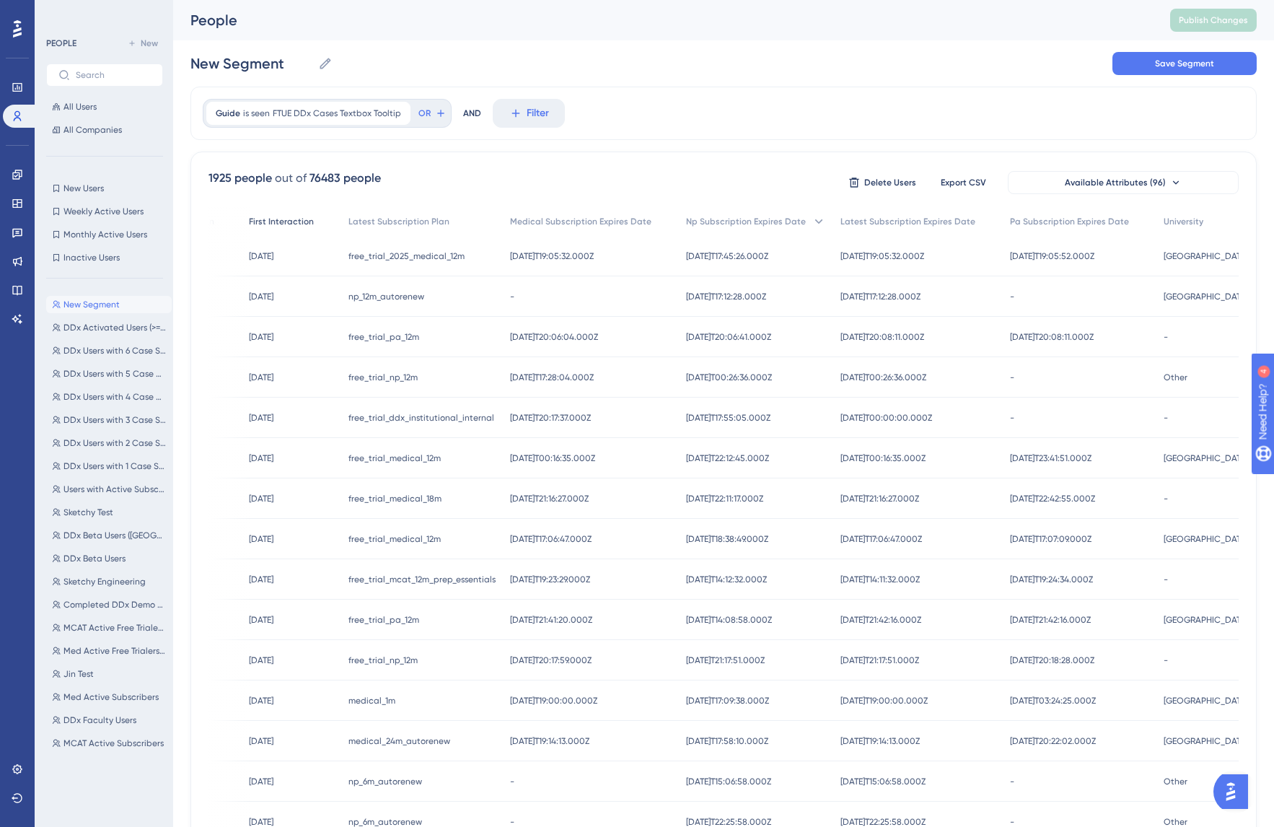
click at [249, 219] on span "First Interaction" at bounding box center [281, 222] width 65 height 12
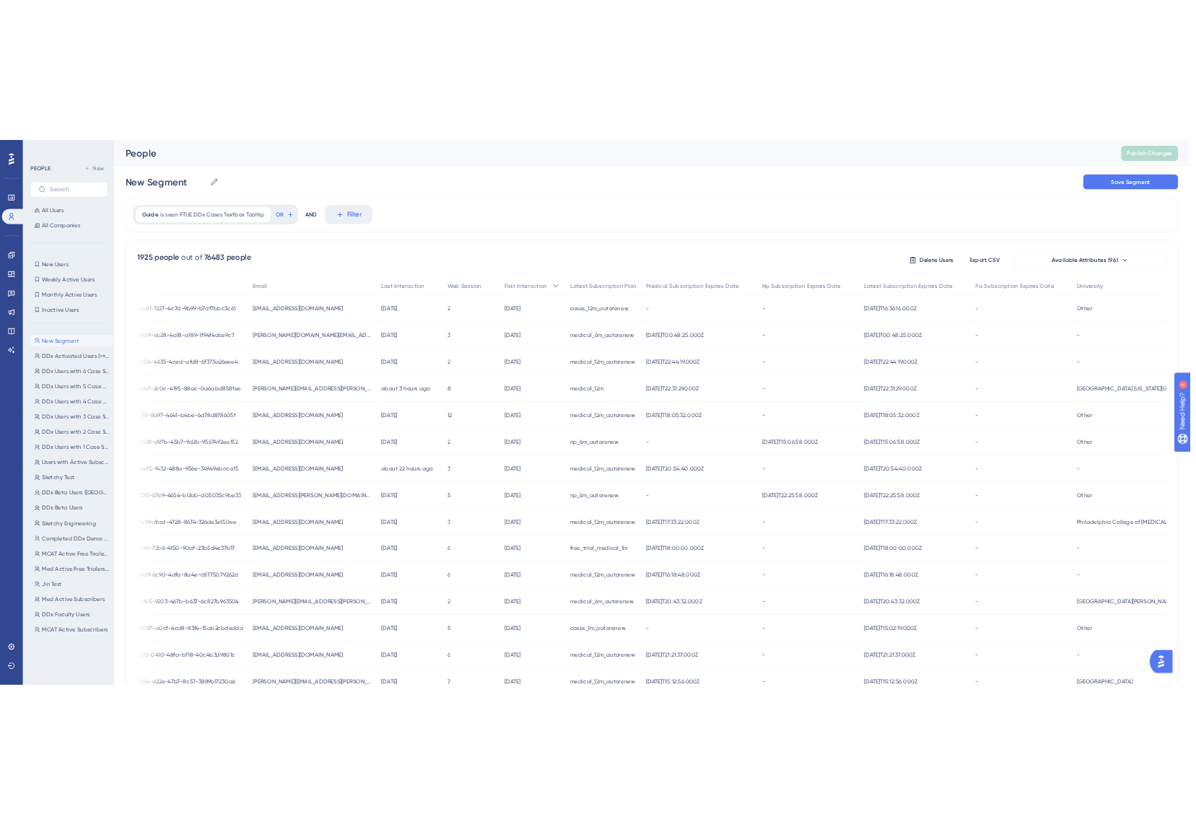
scroll to position [0, 4]
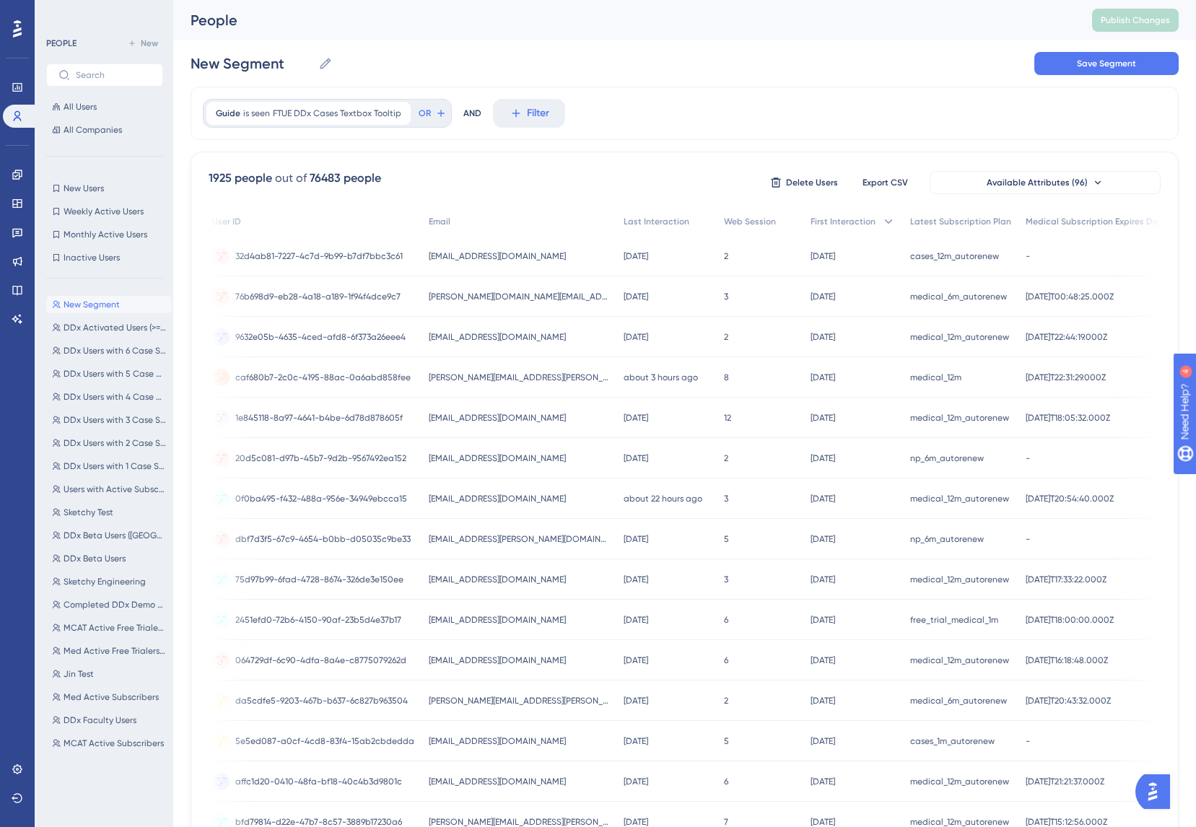
click at [658, 100] on div "Guide is seen FTUE DDx Cases Textbox Tooltip FTUE DDx Cases Textbox Tooltip Rem…" at bounding box center [685, 113] width 988 height 53
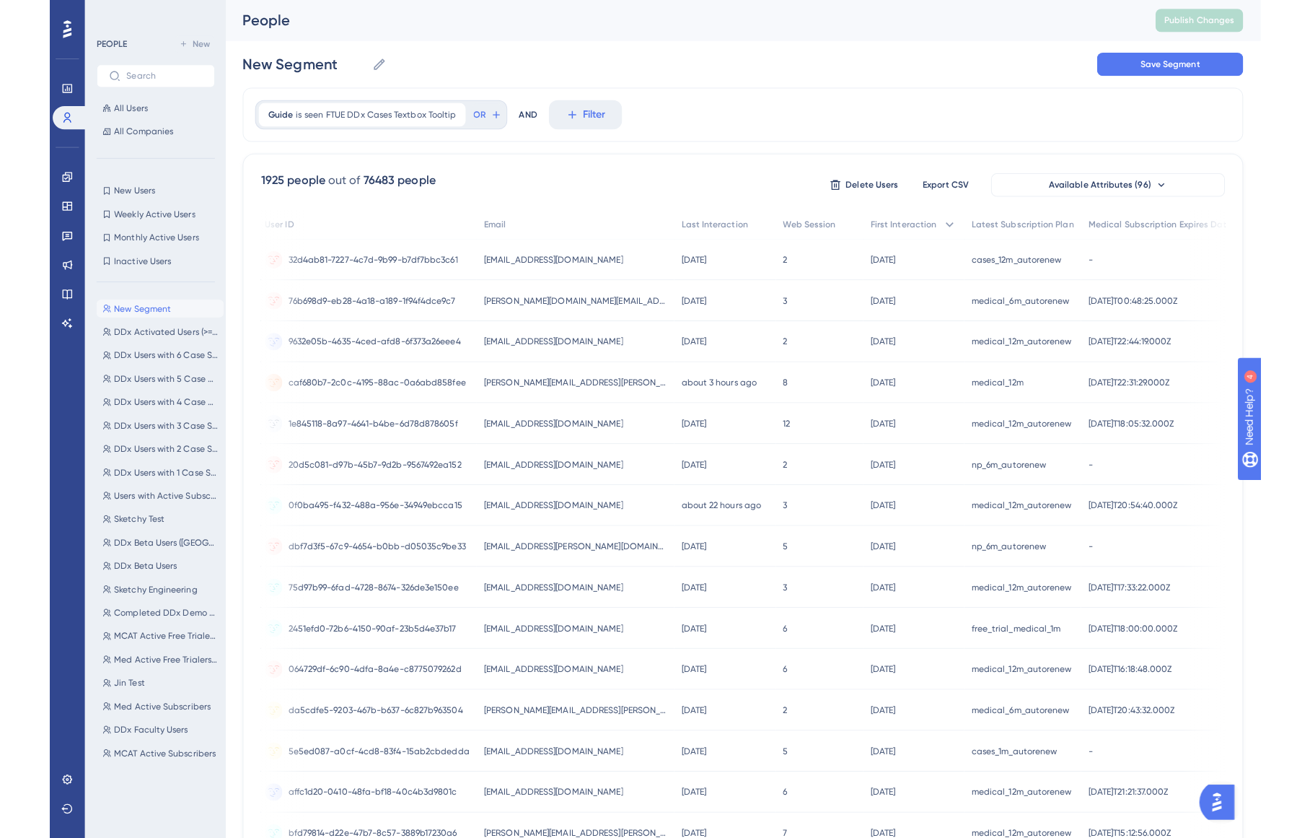
scroll to position [0, 0]
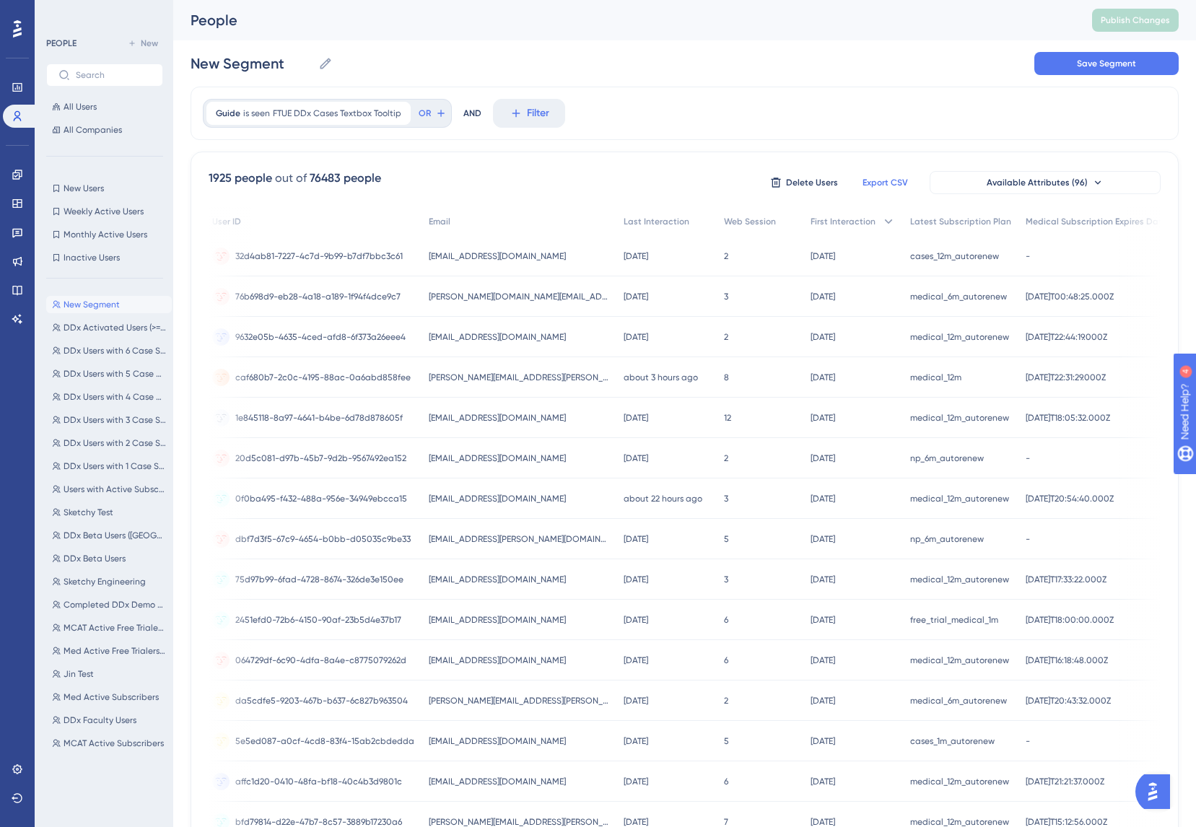
click at [892, 183] on span "Export CSV" at bounding box center [884, 183] width 45 height 12
click at [802, 93] on div "Guide is seen FTUE DDx Cases Textbox Tooltip FTUE DDx Cases Textbox Tooltip Rem…" at bounding box center [685, 113] width 988 height 53
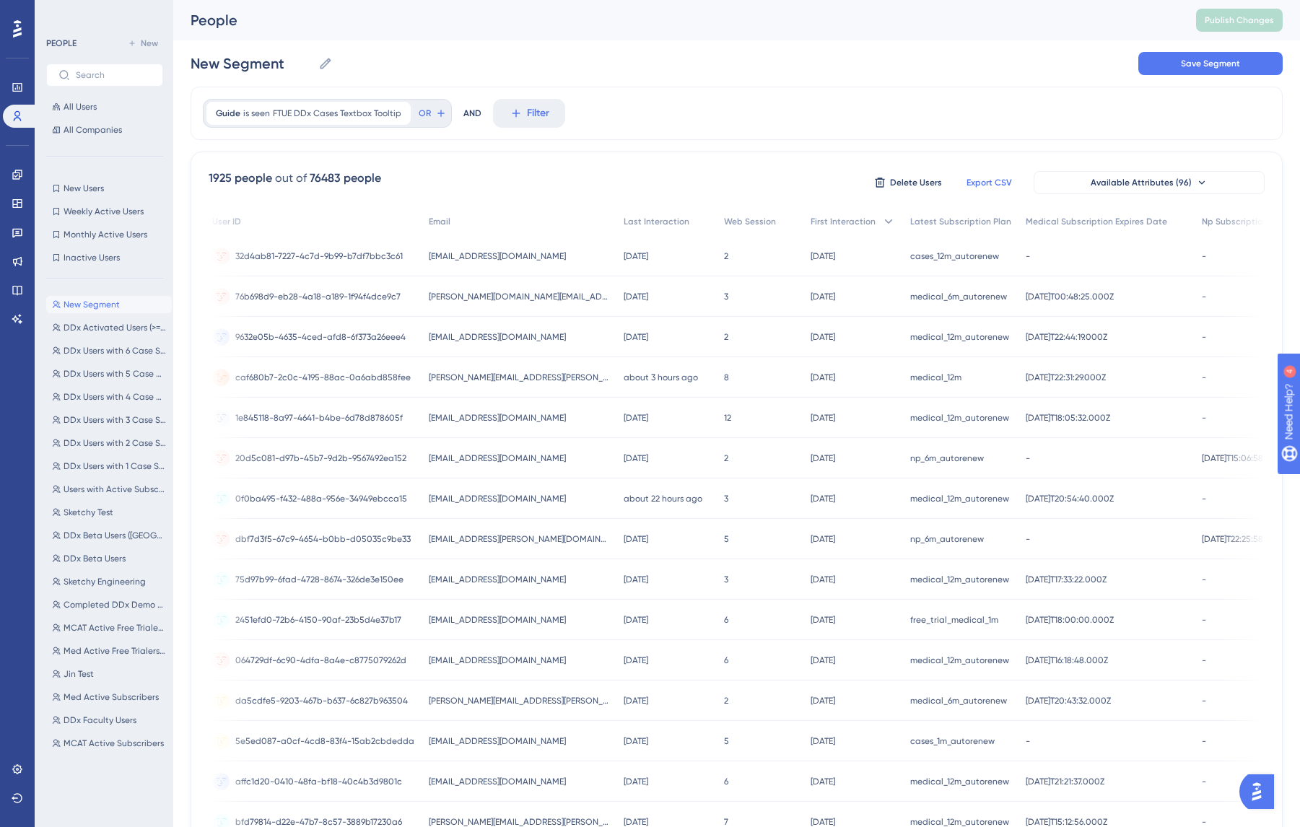
click at [325, 378] on span "caf680b7-2c0c-4195-88ac-0a6abd858fee" at bounding box center [322, 378] width 175 height 12
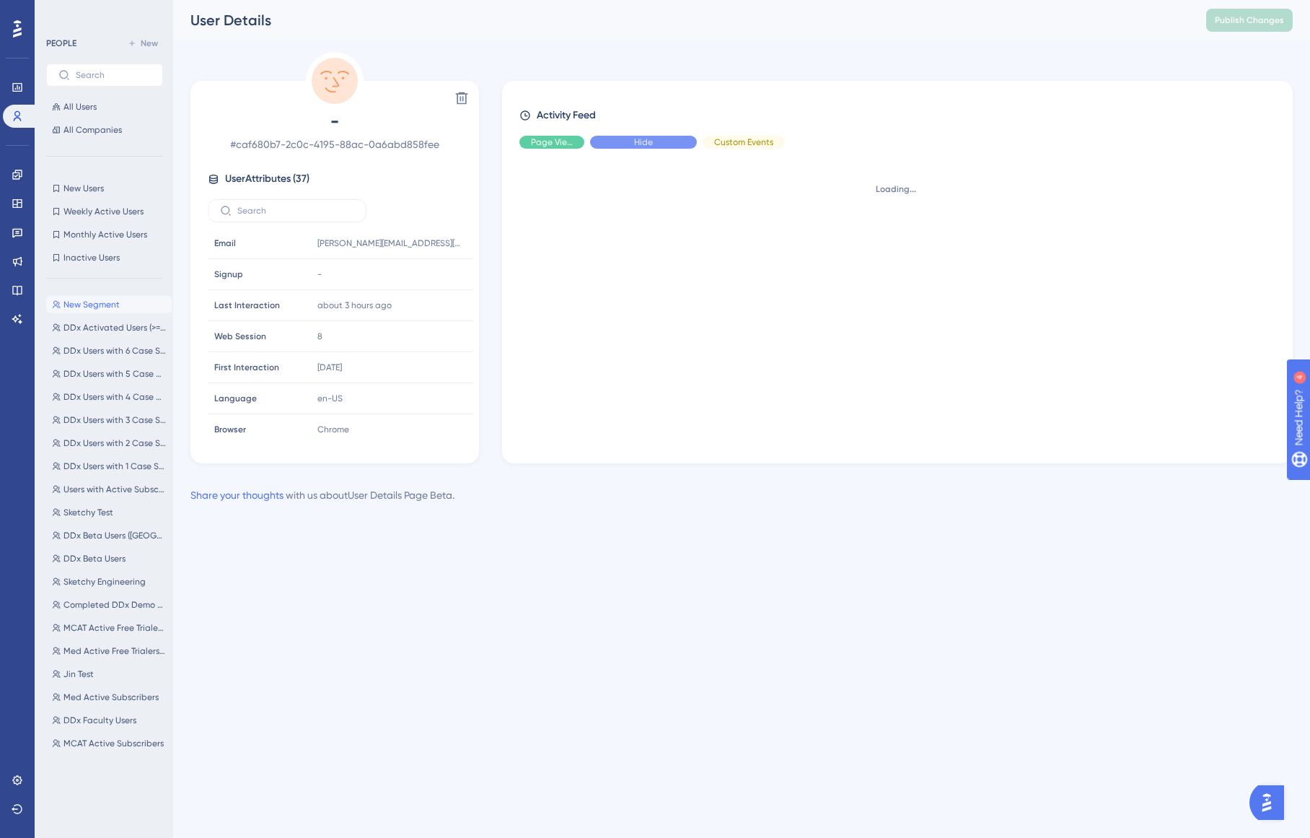
click at [664, 144] on div "Hide" at bounding box center [643, 142] width 107 height 13
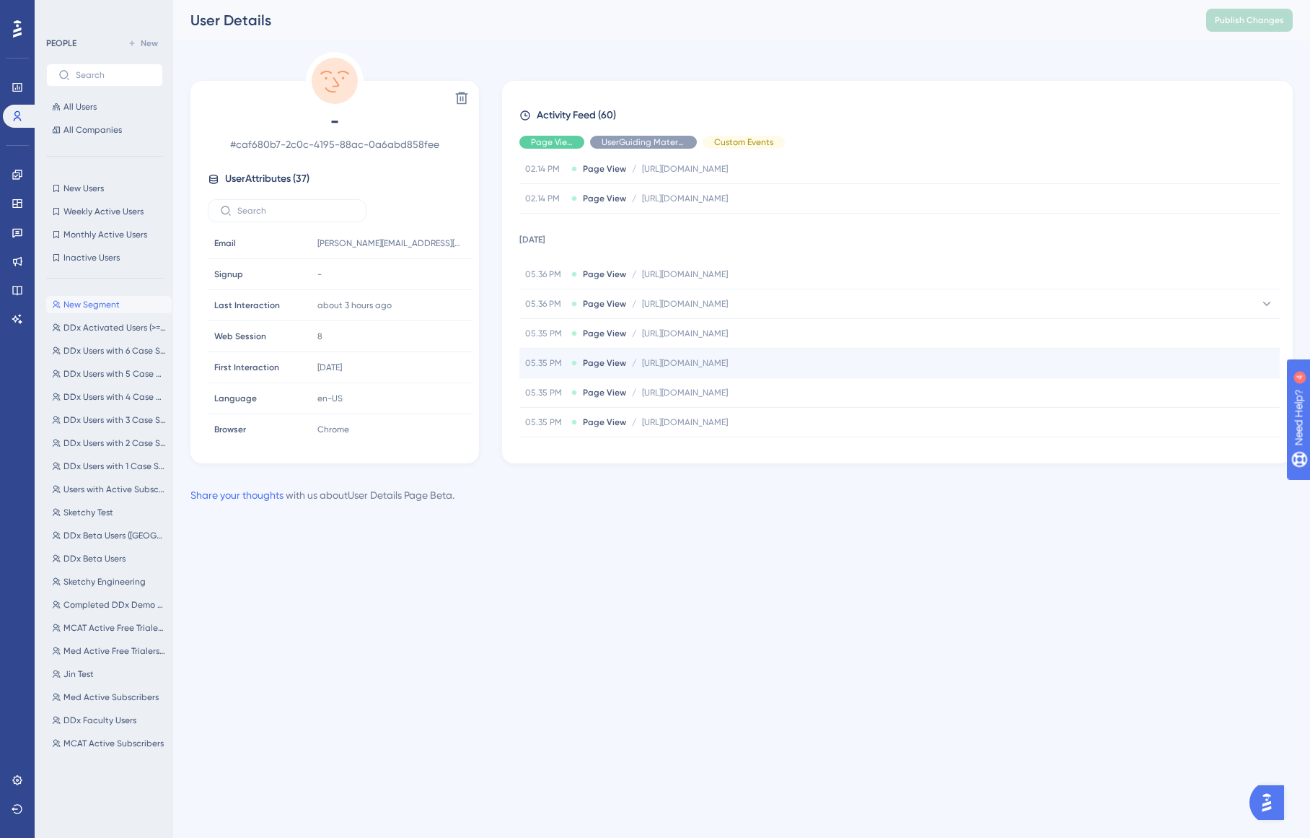
scroll to position [59, 0]
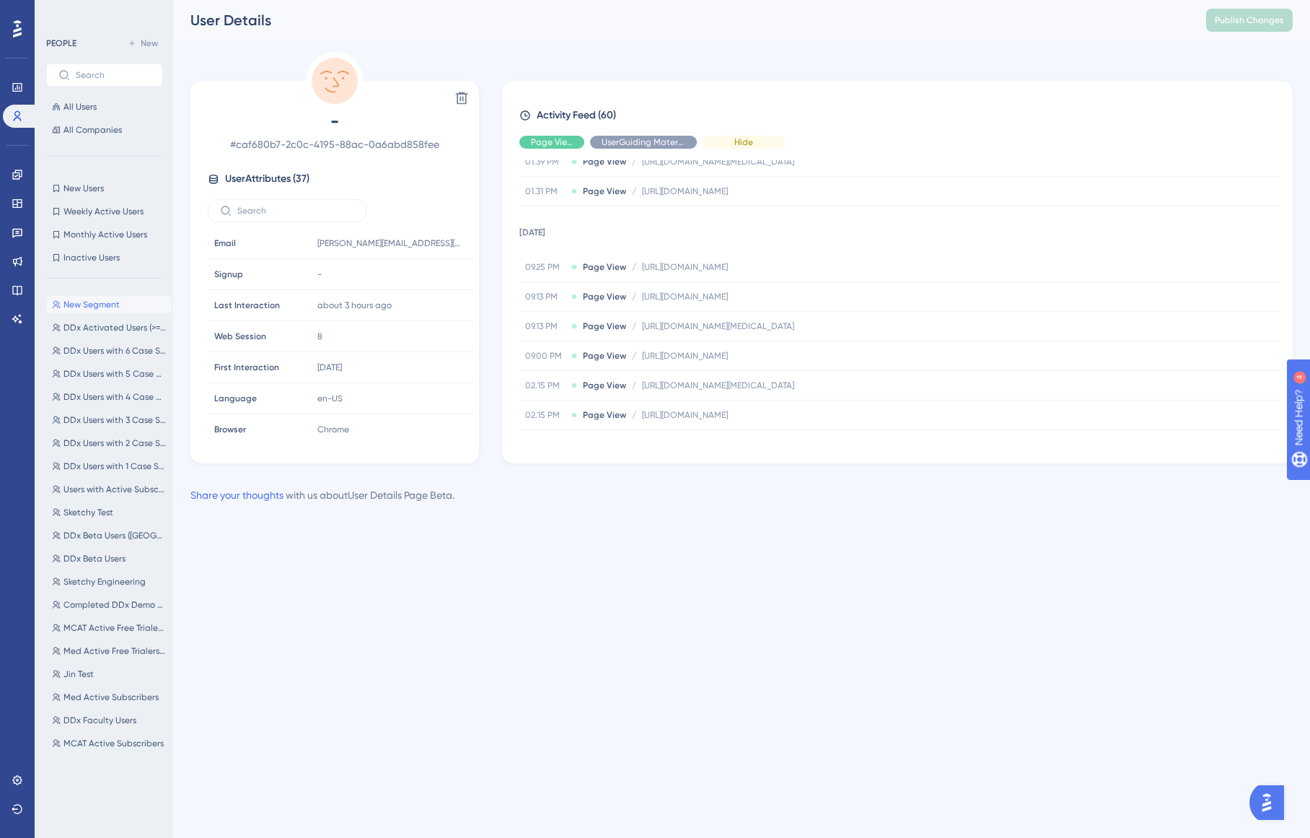
click at [745, 140] on span "Hide" at bounding box center [744, 142] width 19 height 12
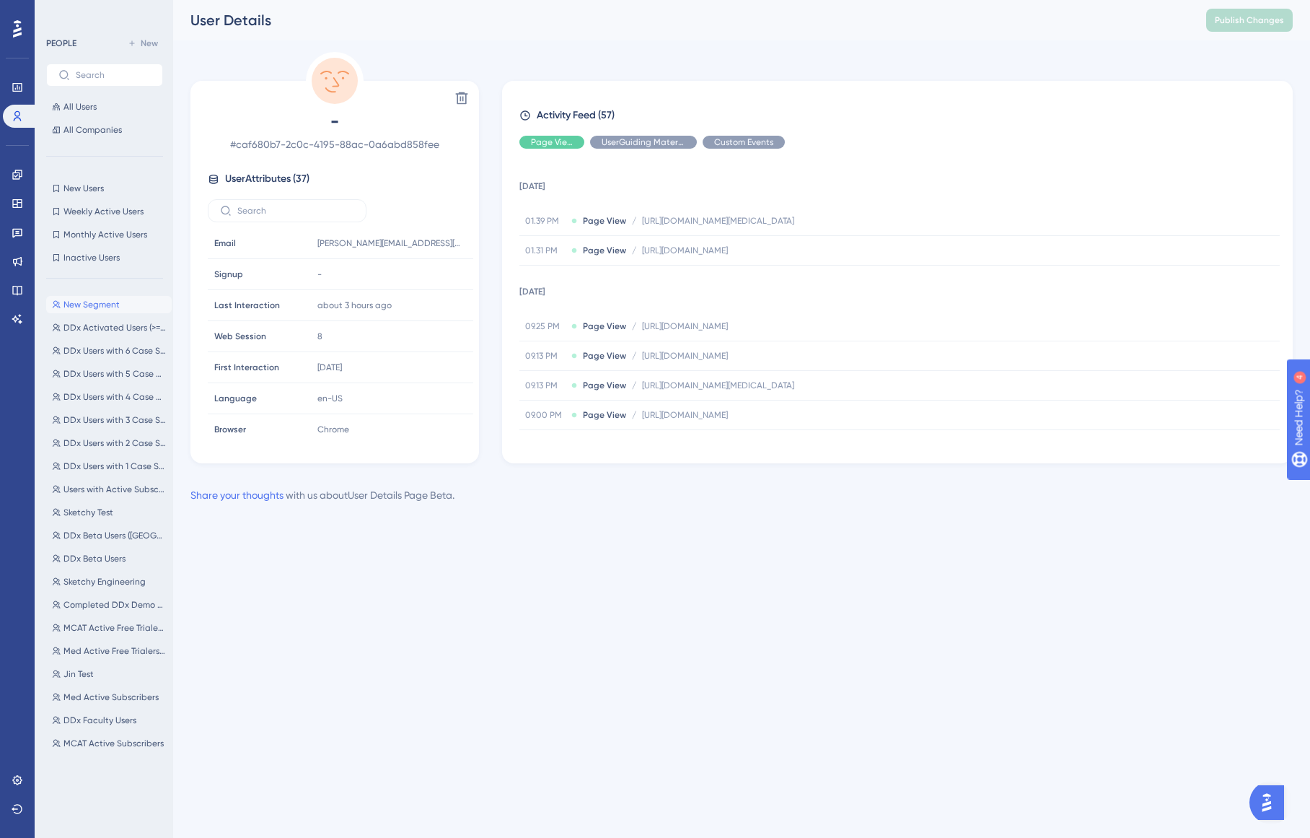
click at [537, 0] on html "Performance Users Engagement Widgets Feedback Product Updates Knowledge Base AI…" at bounding box center [655, 0] width 1310 height 0
click at [680, 139] on div "Show" at bounding box center [643, 142] width 107 height 13
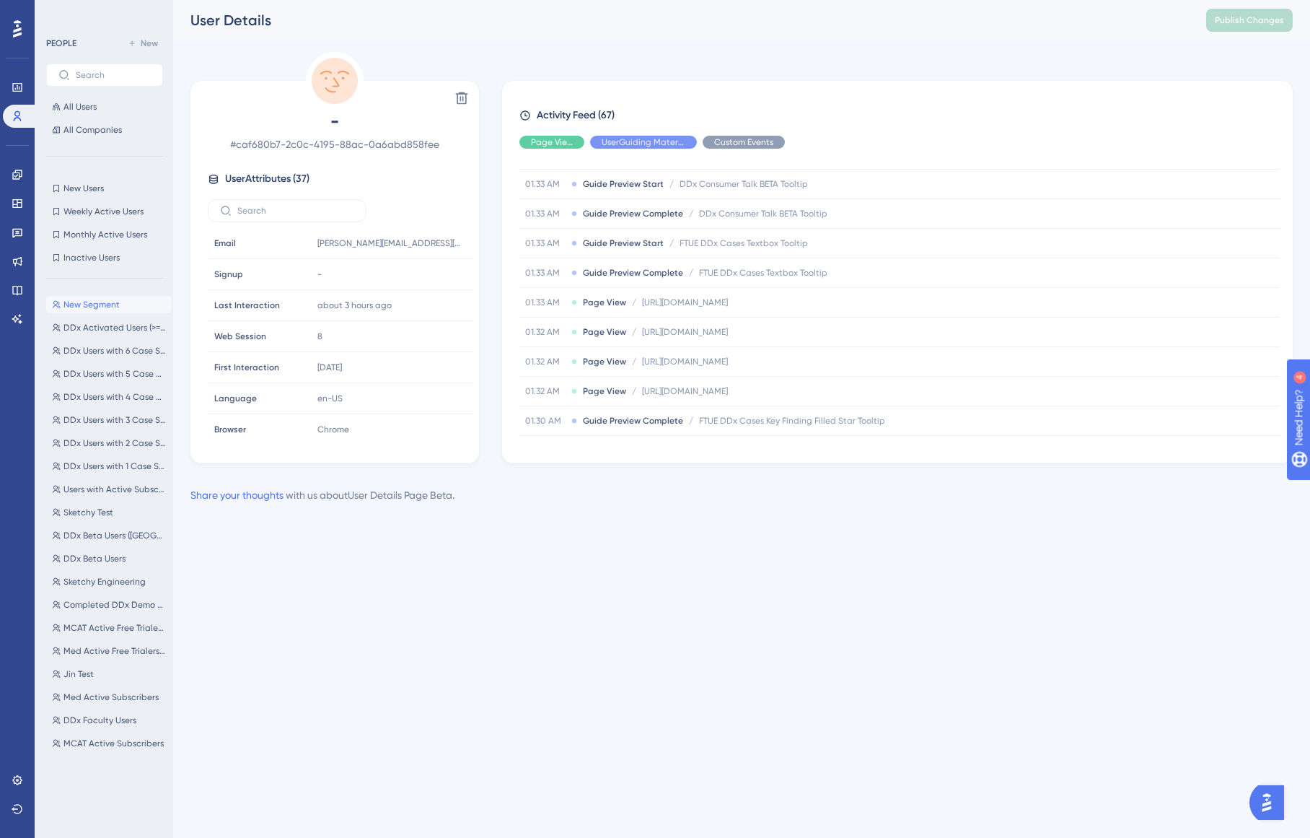
scroll to position [1562, 0]
click at [997, 53] on div "Delete - # caf680b7-2c0c-4195-88ac-0a6abd858fee User Attributes ( 37 ) Email Em…" at bounding box center [742, 257] width 1103 height 411
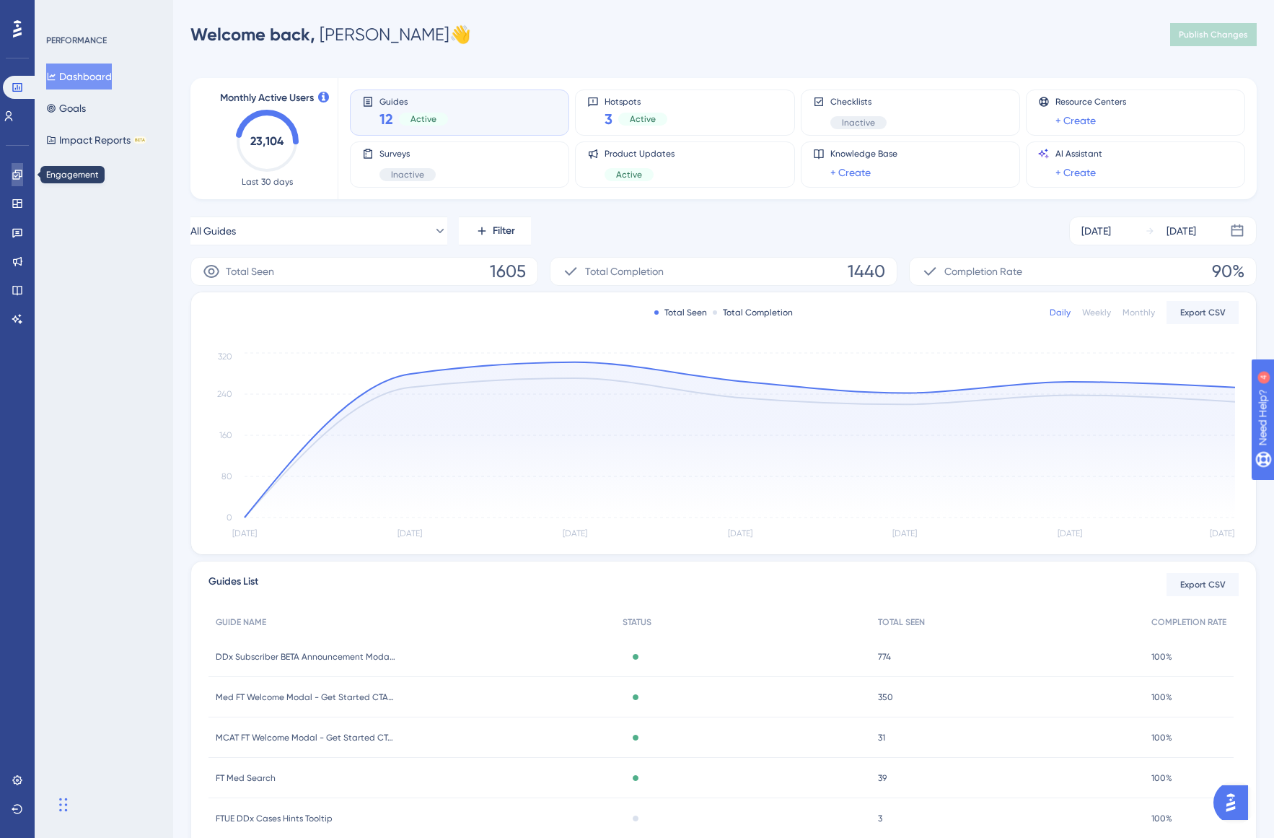
click at [12, 176] on link at bounding box center [18, 174] width 12 height 23
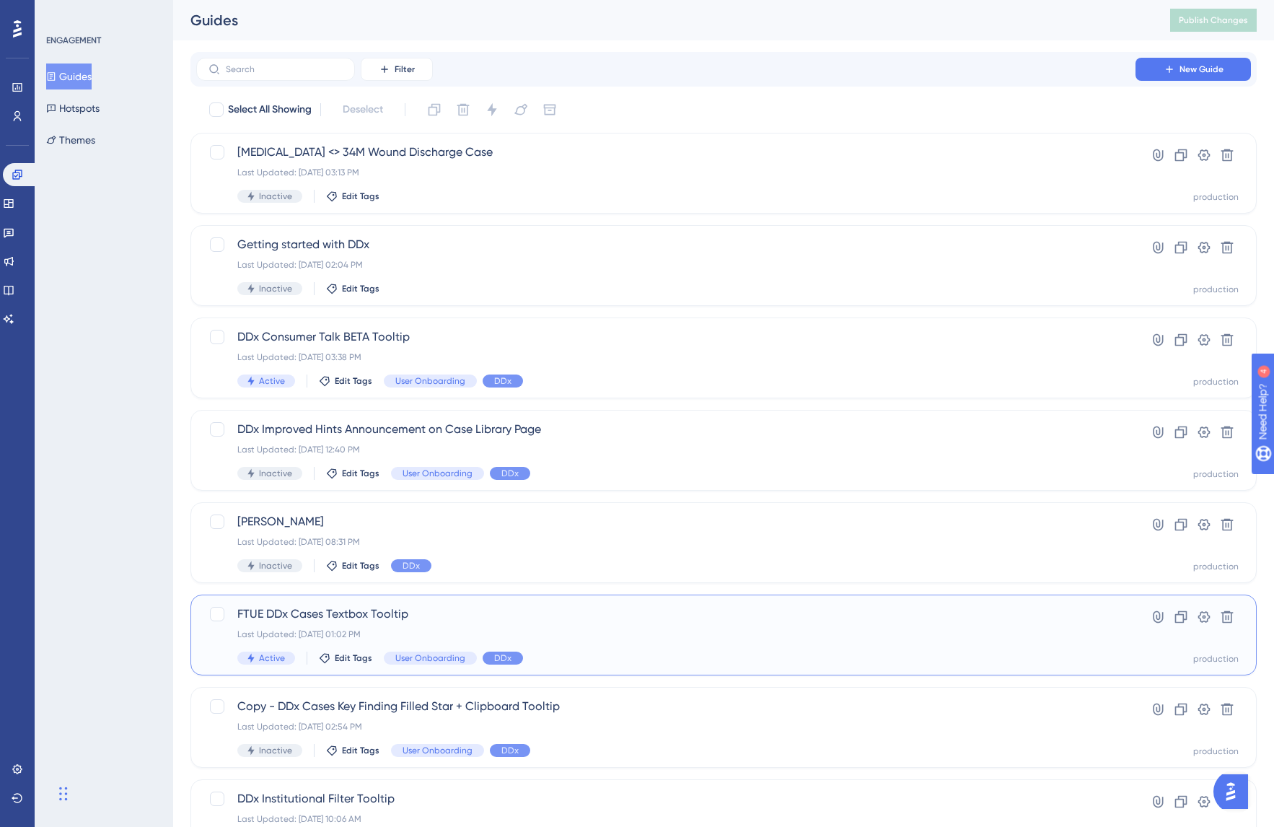
click at [328, 610] on span "FTUE DDx Cases Textbox Tooltip" at bounding box center [665, 613] width 857 height 17
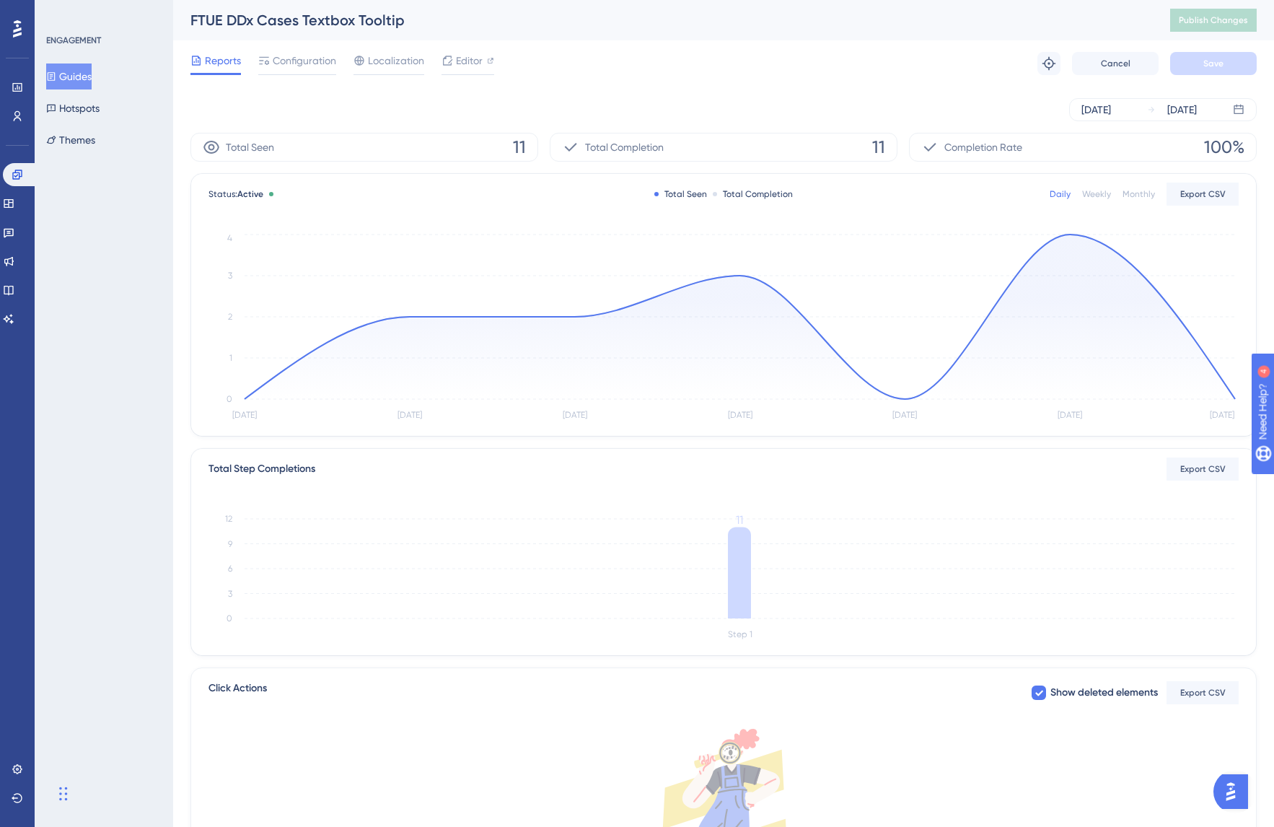
click at [77, 69] on button "Guides" at bounding box center [68, 77] width 45 height 26
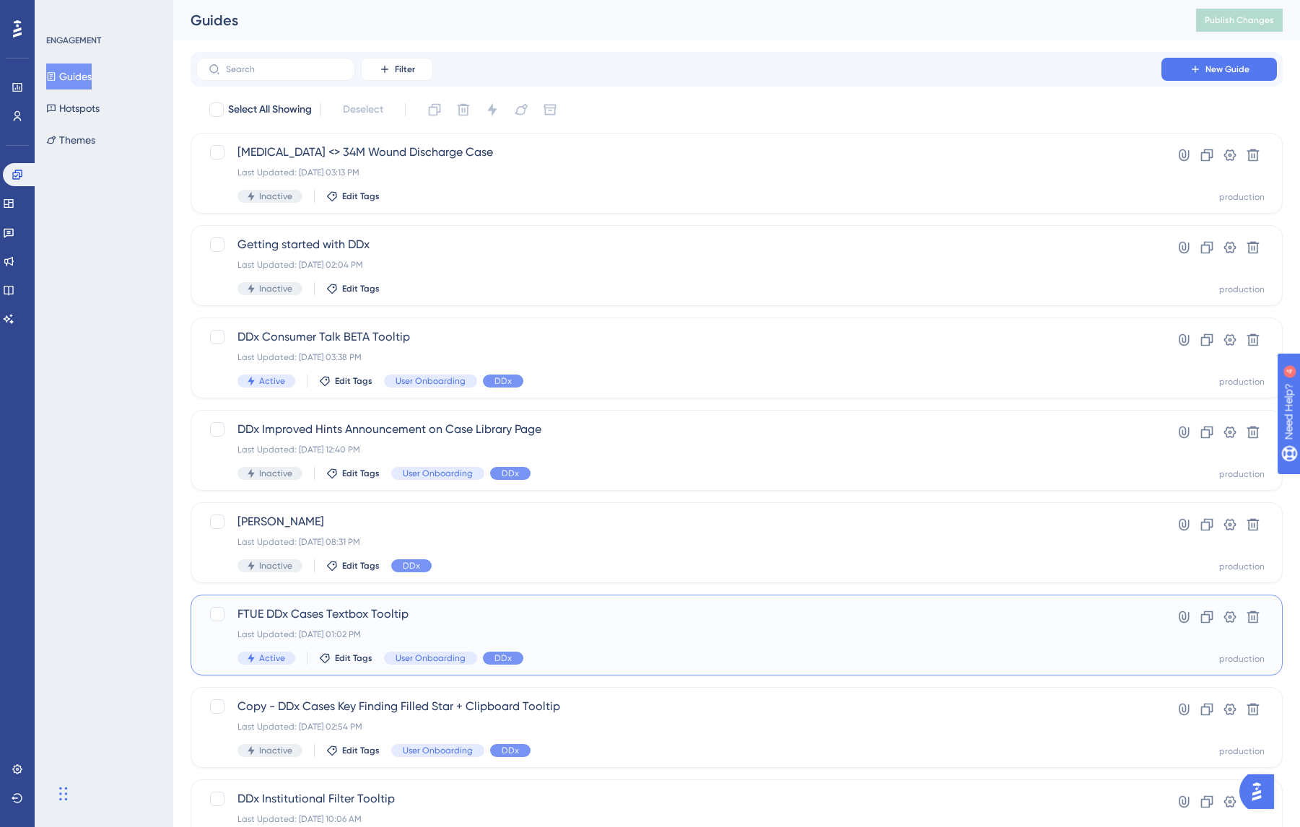
click at [383, 612] on span "FTUE DDx Cases Textbox Tooltip" at bounding box center [678, 613] width 883 height 17
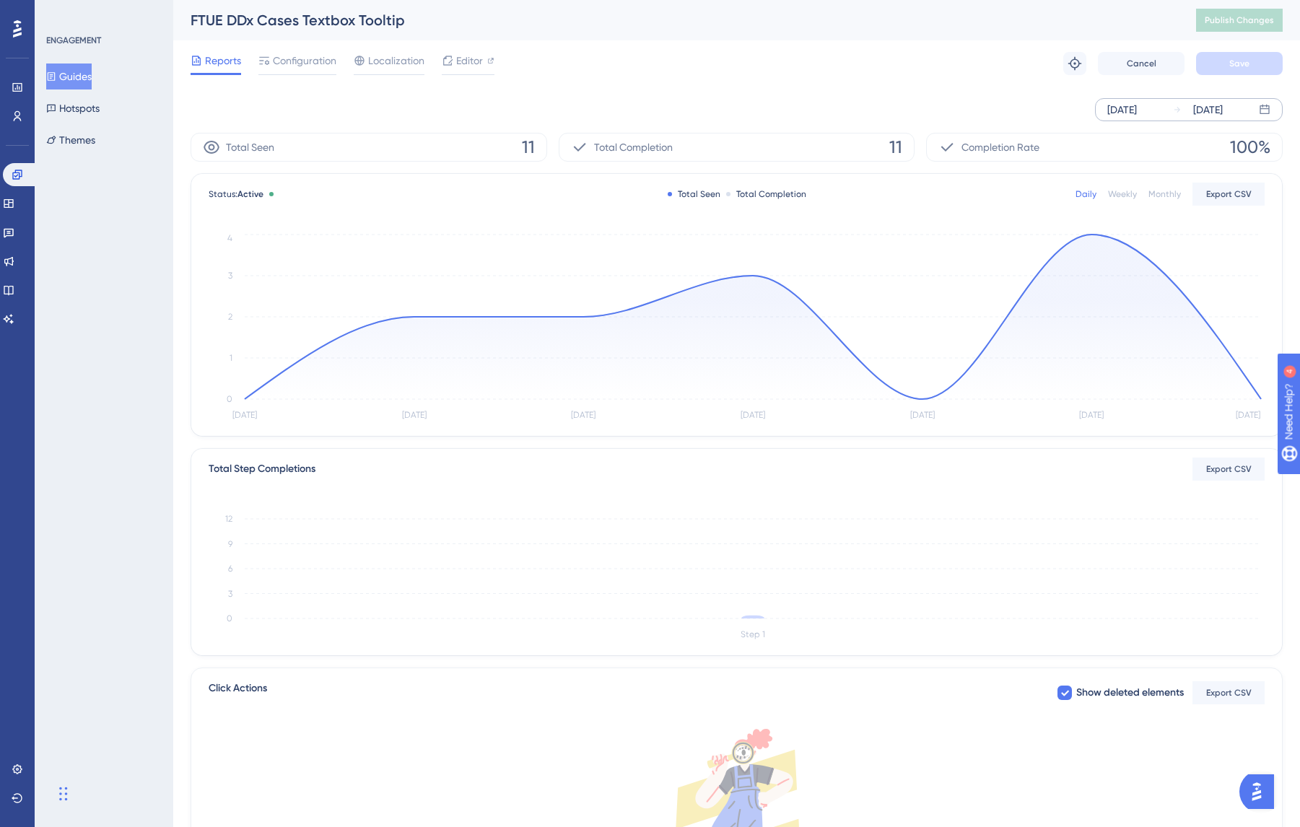
click at [1137, 109] on div "Aug 06 2025" at bounding box center [1122, 109] width 30 height 17
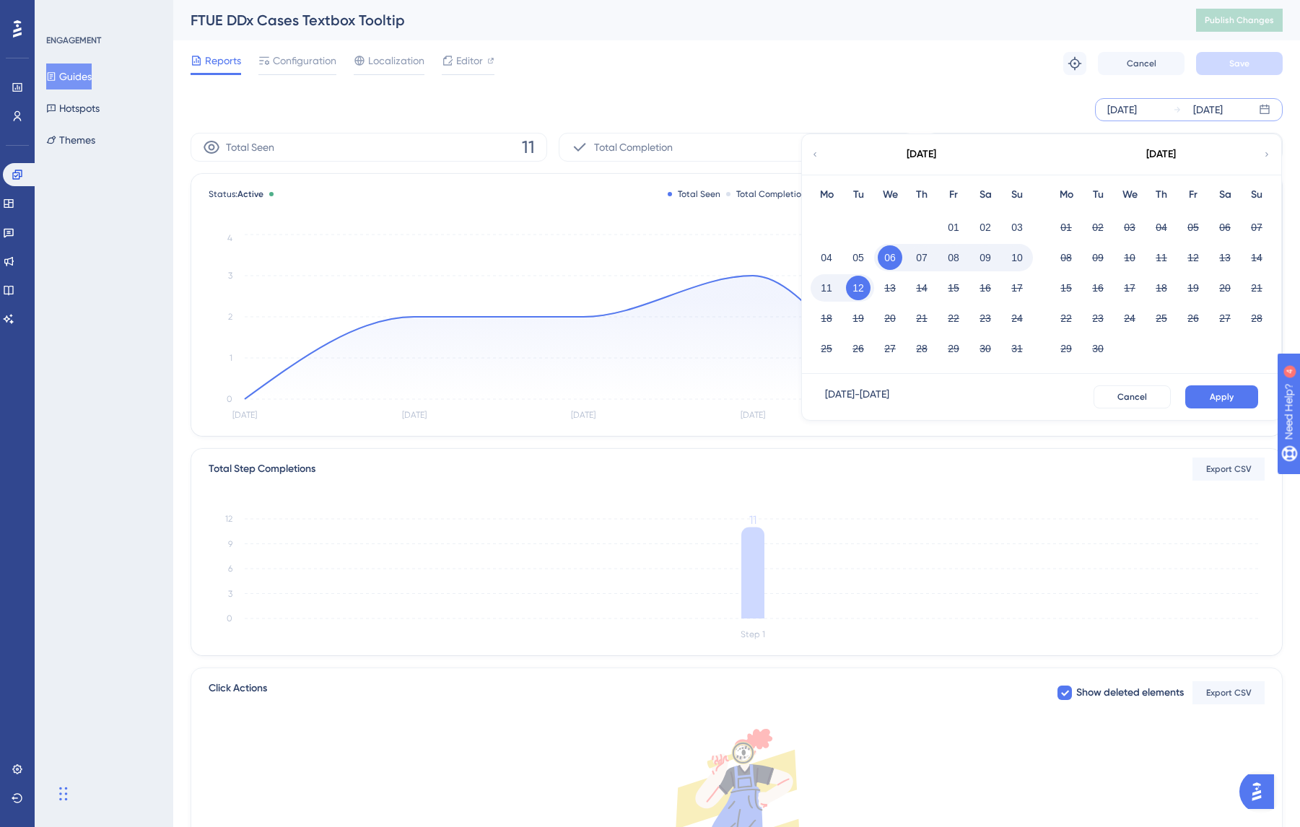
click at [483, 103] on div "Aug 06 2025 Aug 12 2025 August 2025 Mo Tu We Th Fr Sa Su 01 02 03 04 05 06 07 0…" at bounding box center [737, 109] width 1092 height 23
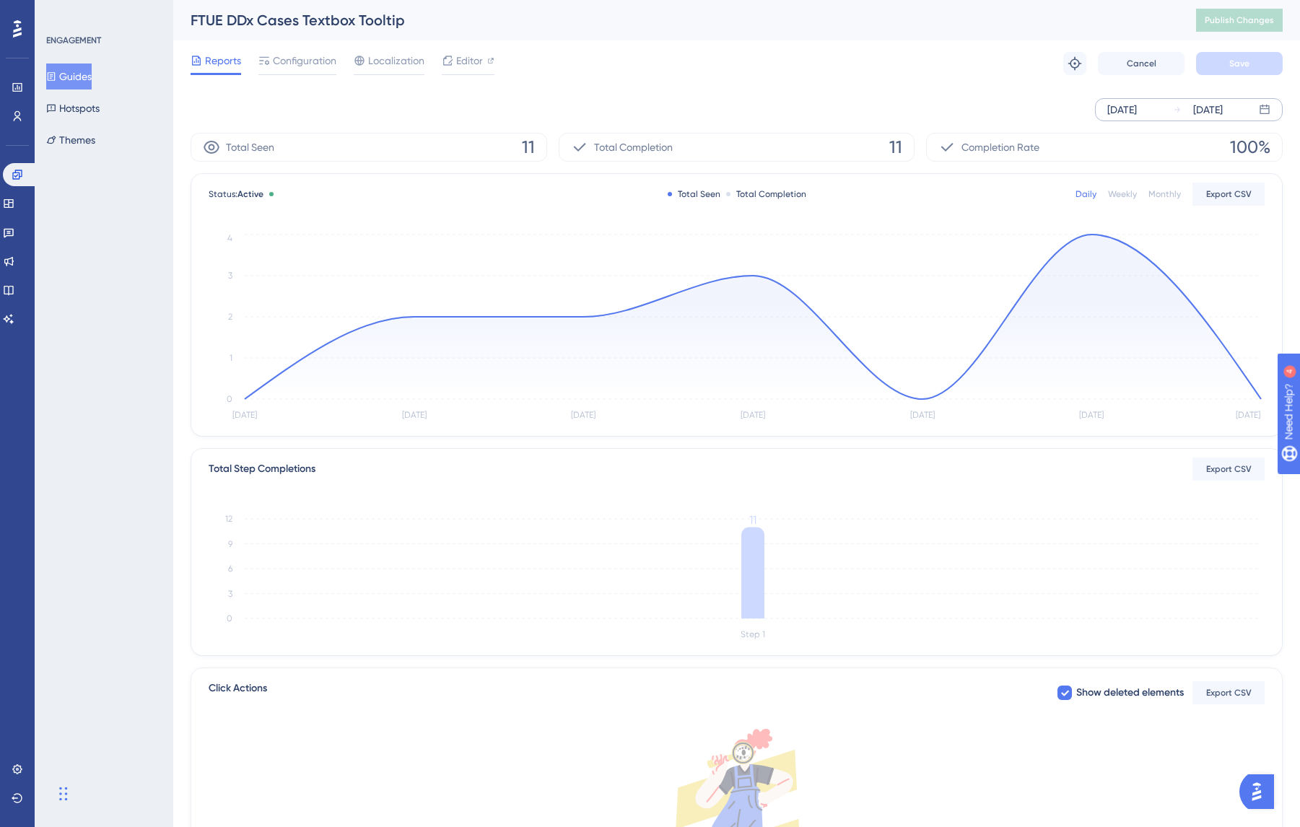
click at [1137, 110] on div "Aug 06 2025" at bounding box center [1122, 109] width 30 height 17
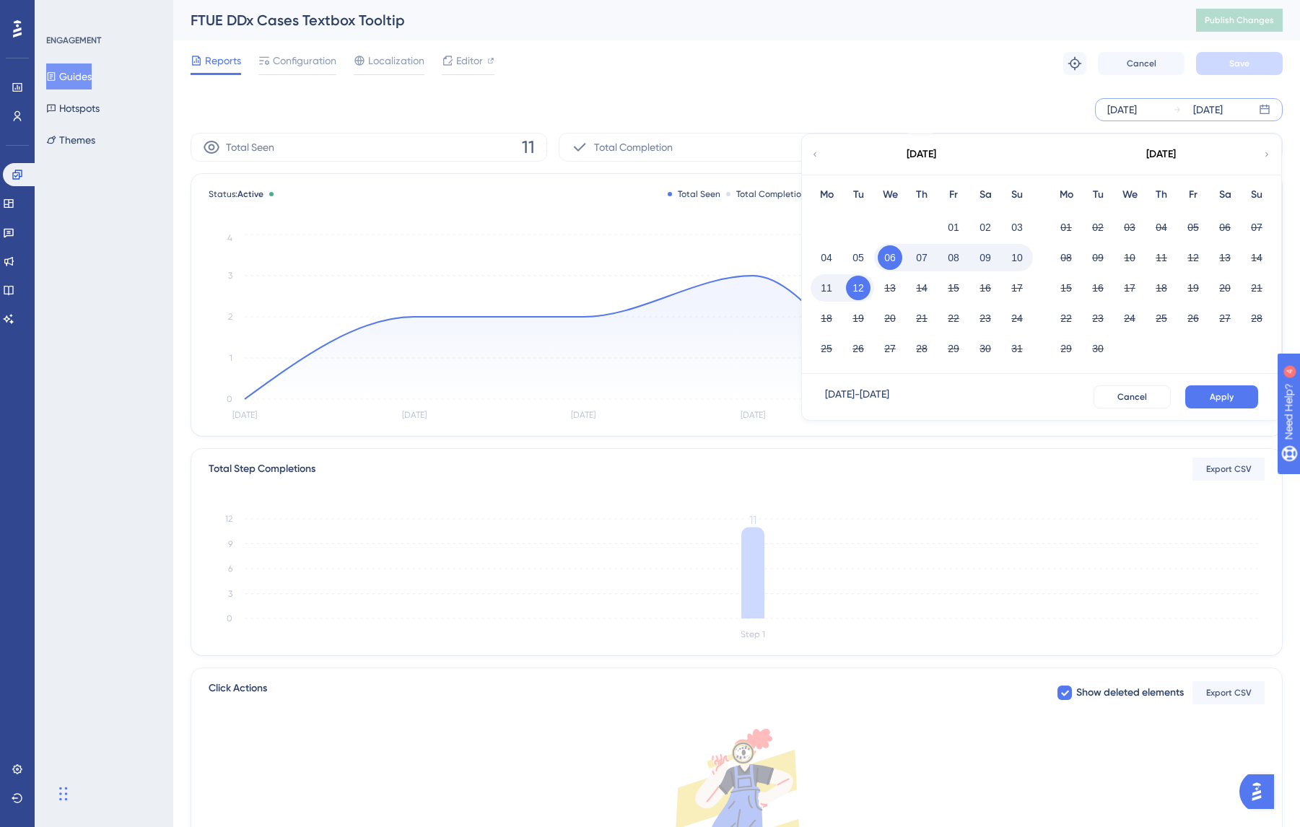
click at [810, 154] on icon at bounding box center [814, 154] width 9 height 13
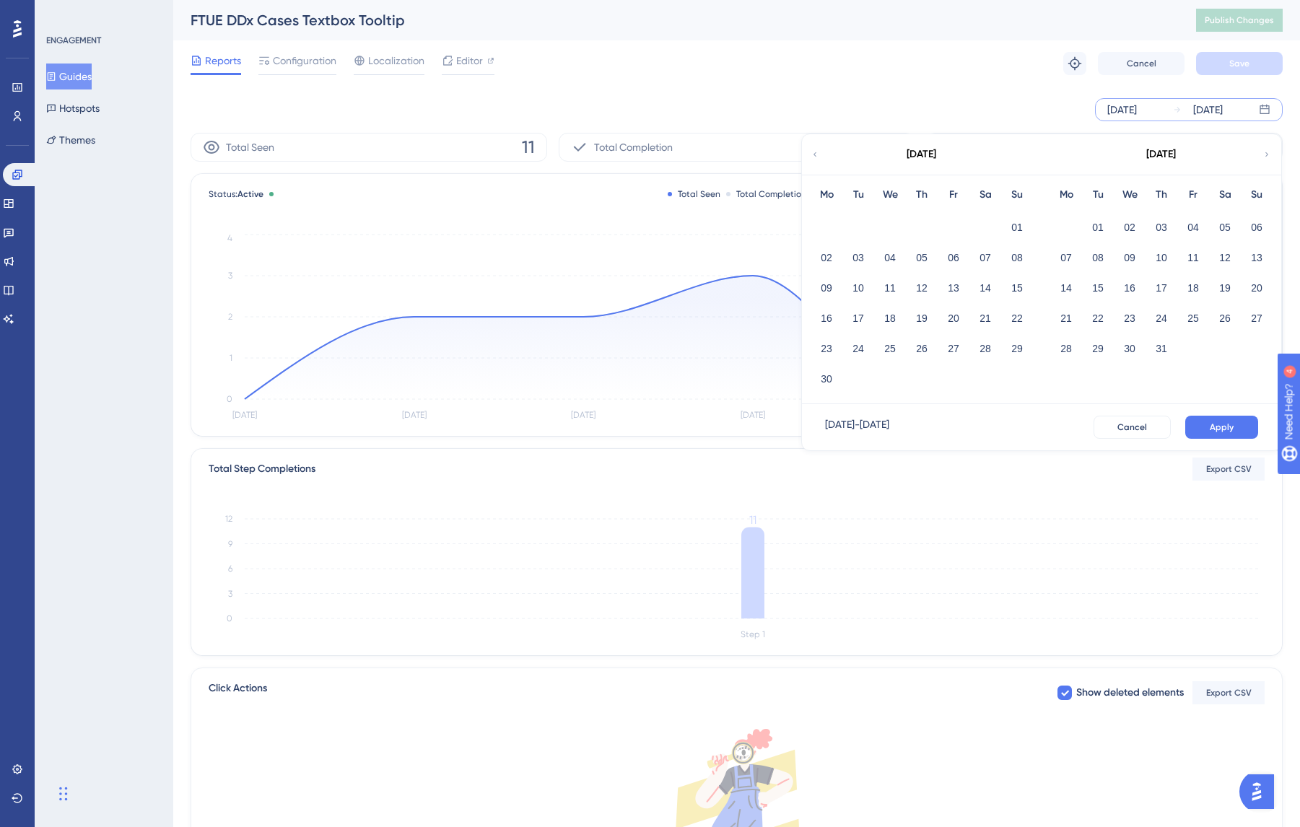
click at [813, 154] on icon at bounding box center [814, 154] width 3 height 4
click at [992, 227] on button "01" at bounding box center [985, 227] width 25 height 25
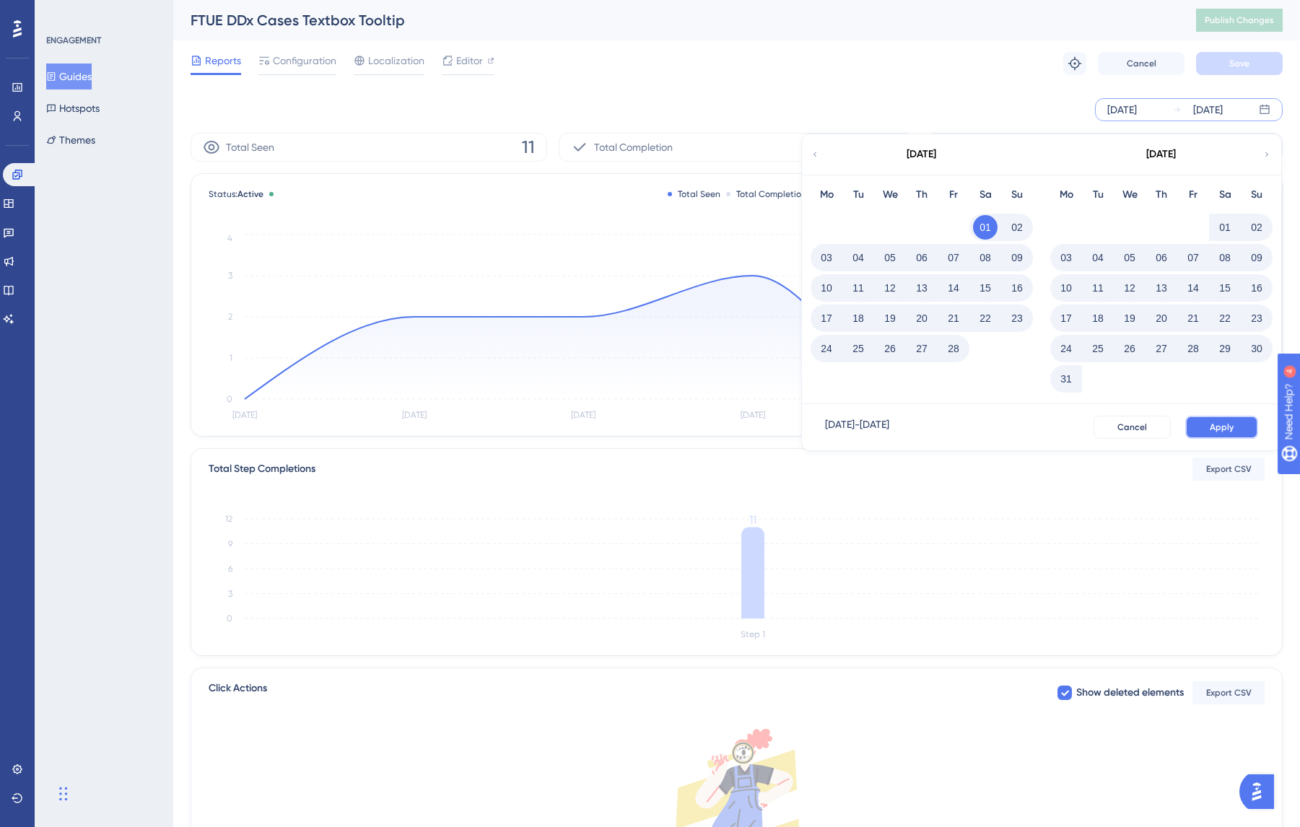
click at [1223, 427] on span "Apply" at bounding box center [1221, 427] width 24 height 12
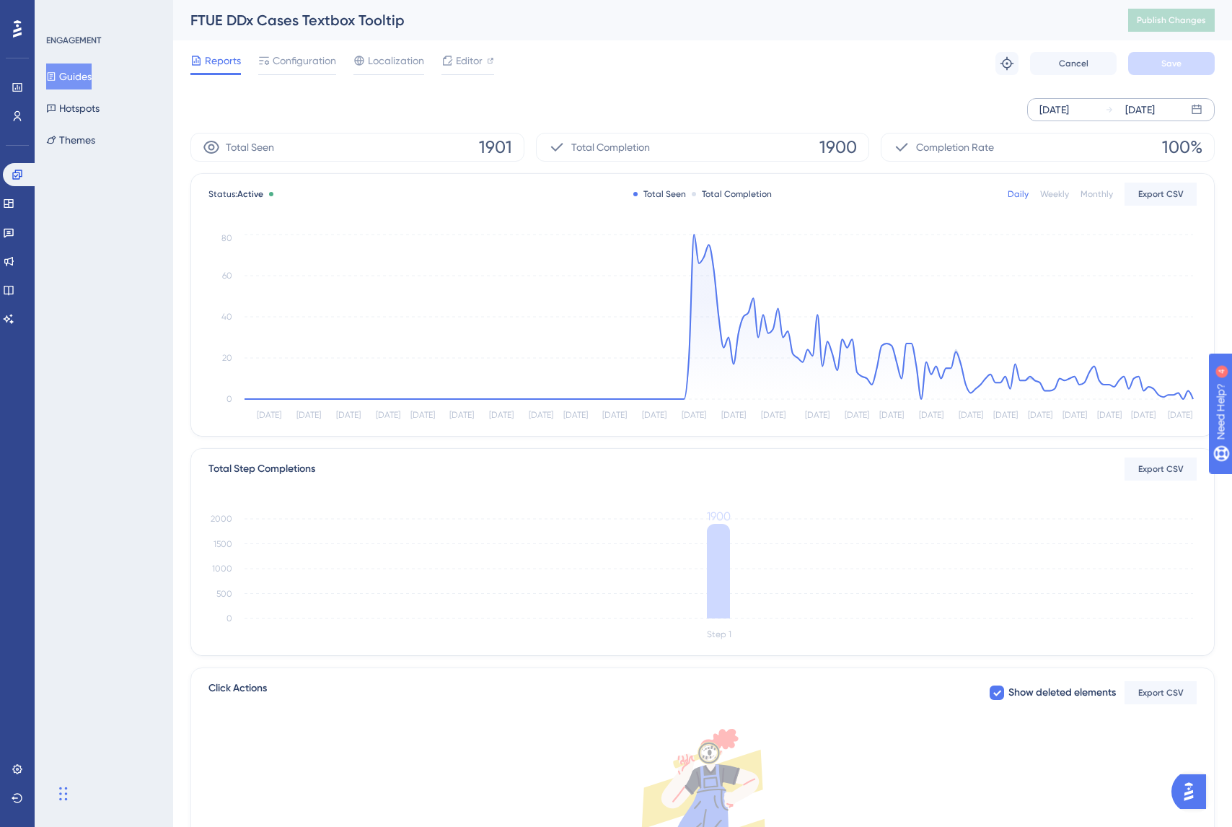
click at [557, 25] on div "FTUE DDx Cases Textbox Tooltip" at bounding box center [642, 20] width 902 height 20
